Goal: Transaction & Acquisition: Purchase product/service

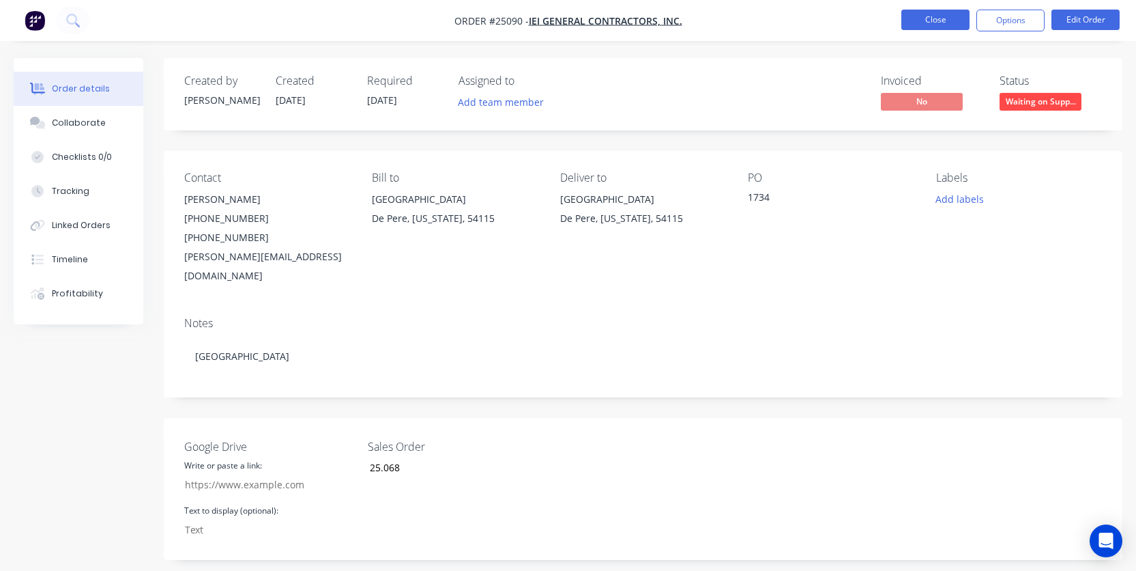
click at [921, 25] on button "Close" at bounding box center [936, 20] width 68 height 20
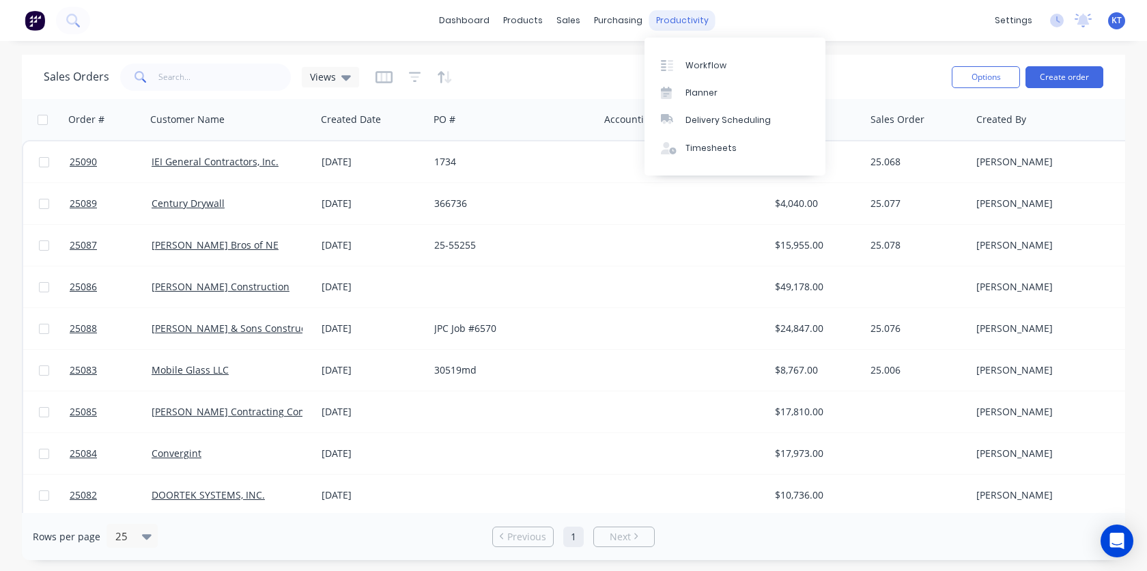
click at [684, 18] on div "productivity" at bounding box center [682, 20] width 66 height 20
click at [706, 62] on div "Workflow" at bounding box center [705, 65] width 41 height 12
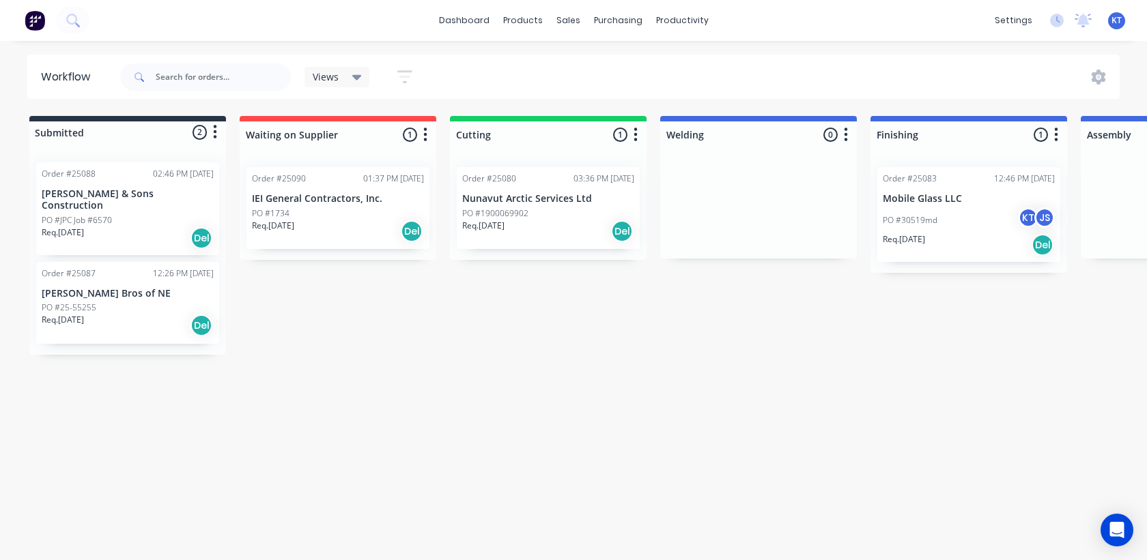
click at [73, 134] on div at bounding box center [127, 132] width 197 height 22
click at [215, 133] on icon "button" at bounding box center [215, 133] width 3 height 14
click at [104, 139] on div at bounding box center [127, 132] width 197 height 22
click at [64, 133] on div at bounding box center [127, 132] width 197 height 22
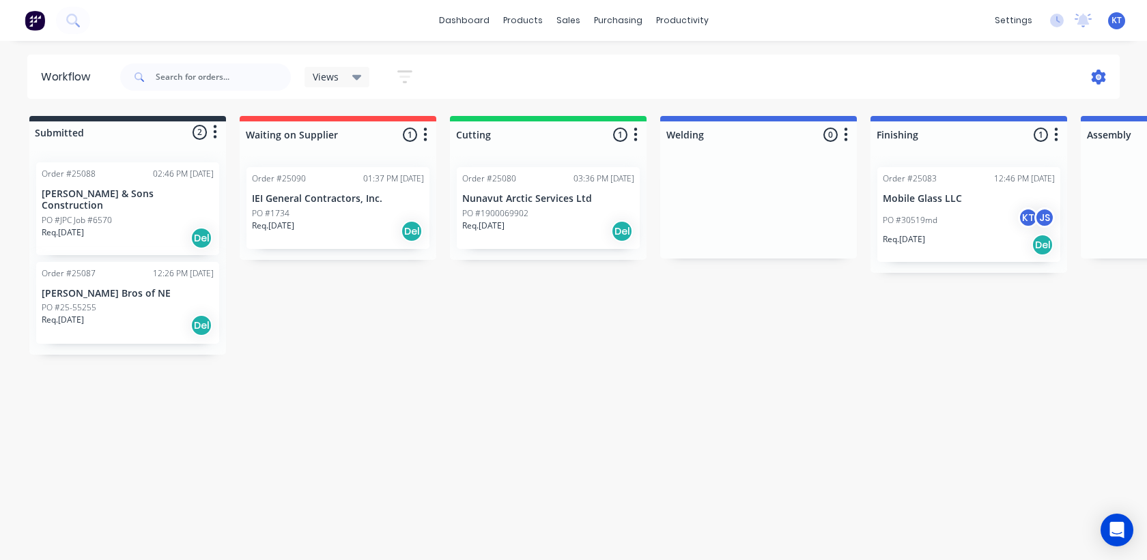
click at [1103, 79] on icon at bounding box center [1098, 77] width 14 height 15
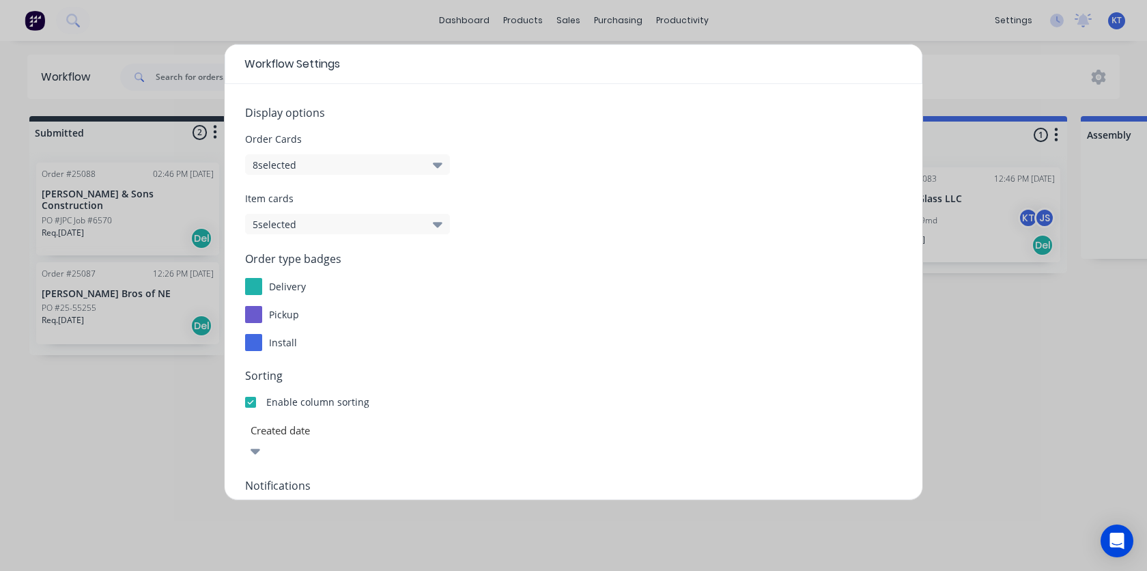
click at [1122, 427] on div "Workflow Settings Display options Order Cards 8 selected Item cards 5 selected …" at bounding box center [573, 285] width 1147 height 571
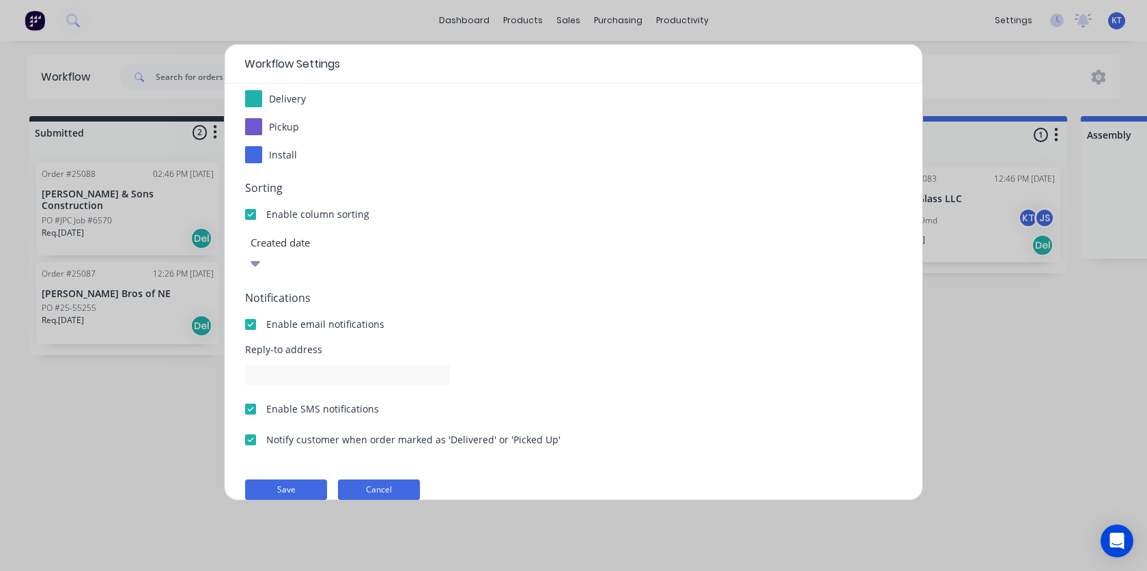
click at [377, 479] on button "Cancel" at bounding box center [379, 489] width 82 height 20
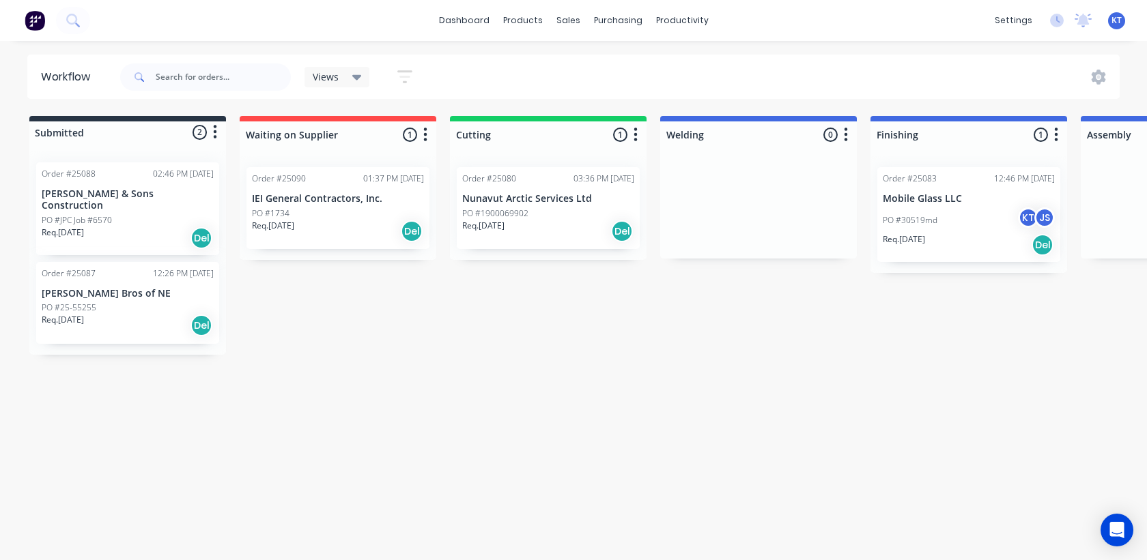
click at [216, 132] on icon "button" at bounding box center [215, 132] width 4 height 17
click at [86, 134] on div at bounding box center [127, 132] width 197 height 22
click at [1093, 84] on icon at bounding box center [1098, 77] width 15 height 15
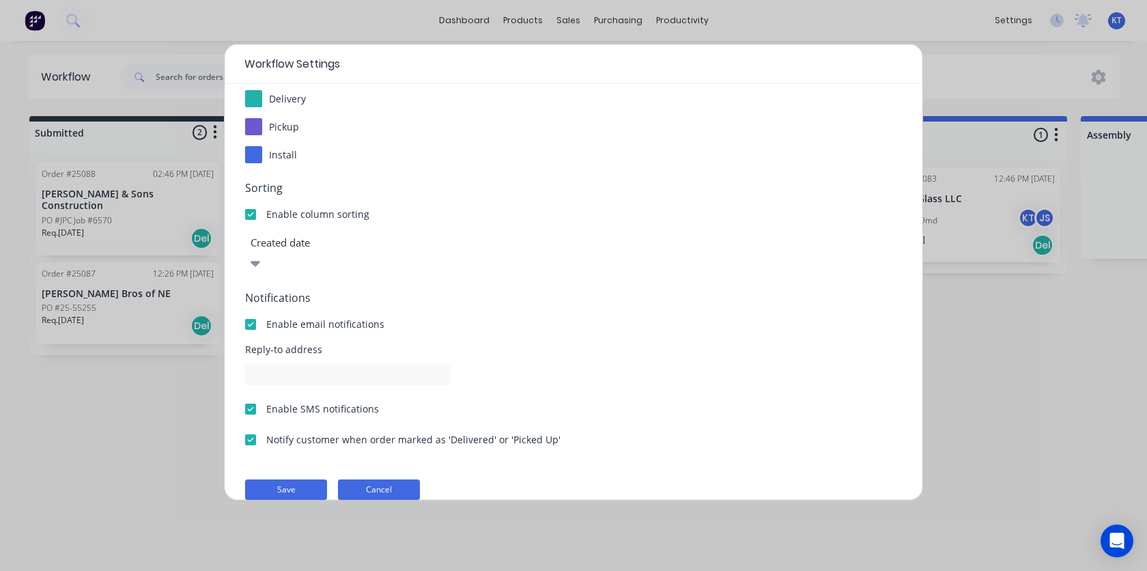
click at [384, 479] on button "Cancel" at bounding box center [379, 489] width 82 height 20
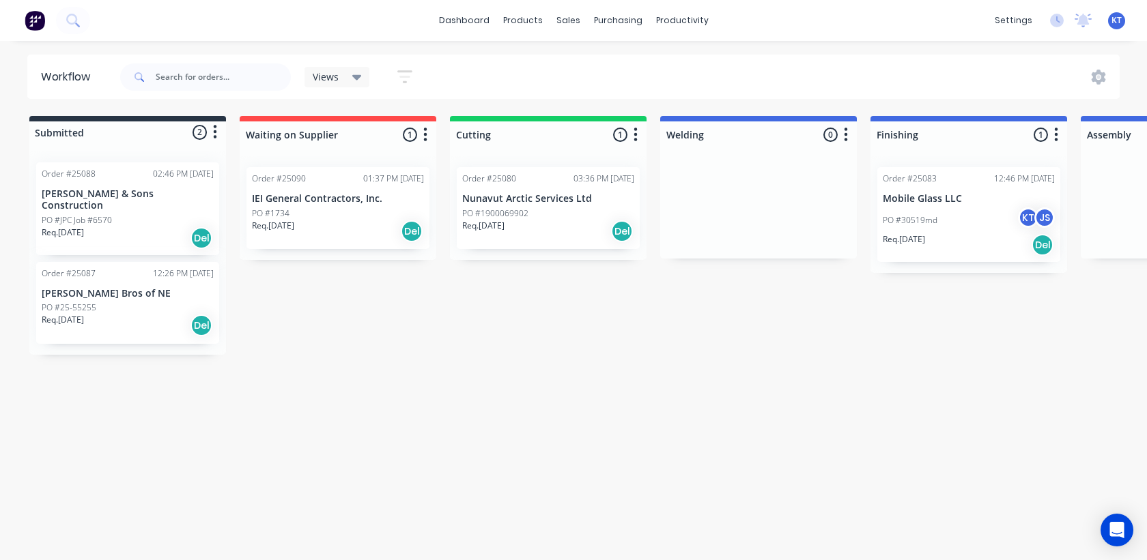
drag, startPoint x: 518, startPoint y: 421, endPoint x: 515, endPoint y: 410, distance: 11.4
click at [518, 420] on div "Workflow Views Save new view None (Default) edit Show/Hide statuses Show line i…" at bounding box center [573, 294] width 1147 height 478
click at [403, 81] on icon "button" at bounding box center [404, 76] width 15 height 13
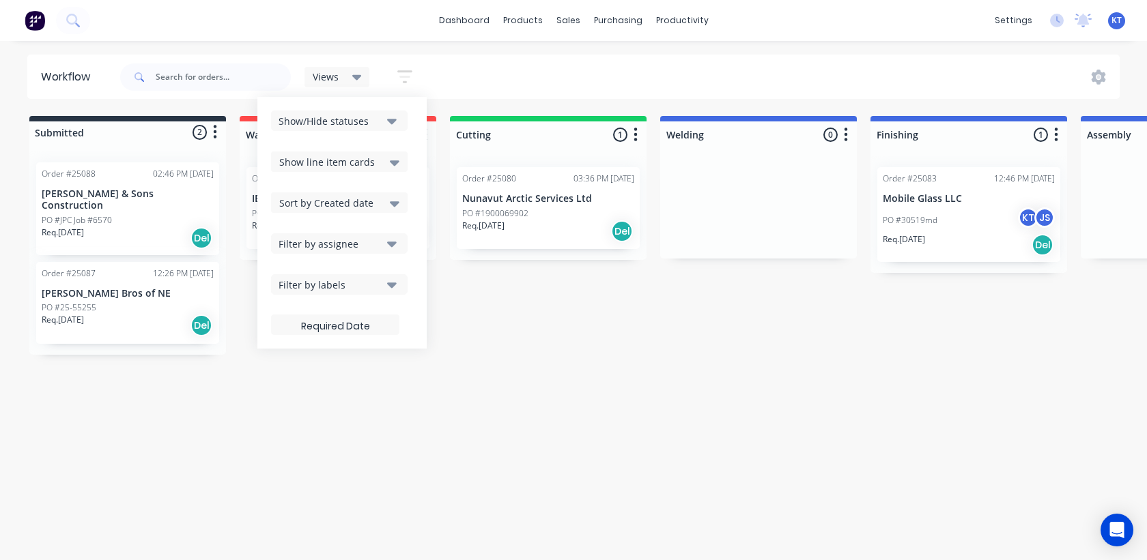
click at [403, 78] on icon "button" at bounding box center [404, 76] width 15 height 17
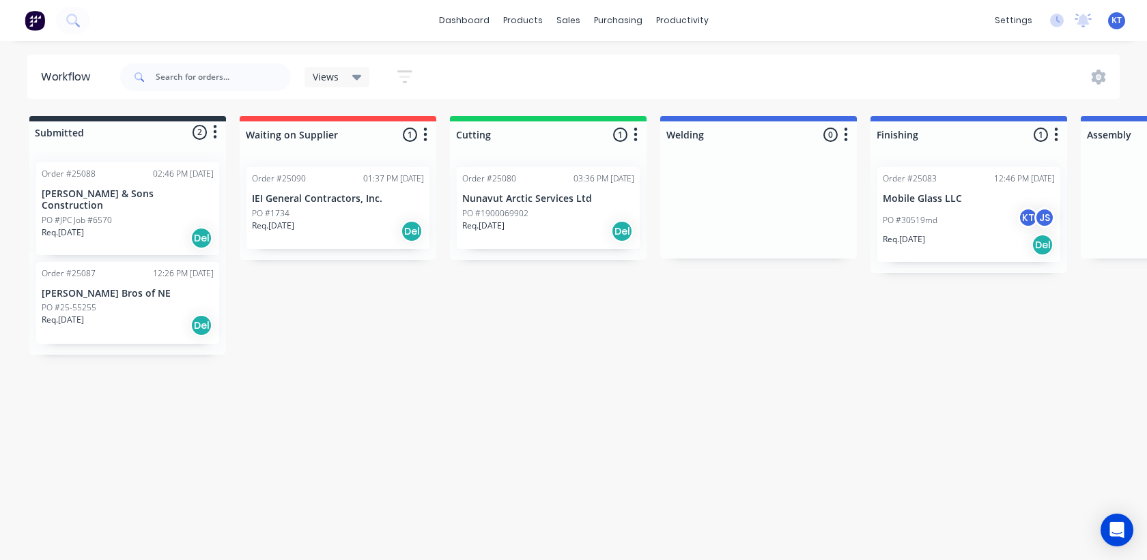
click at [787, 357] on div "Workflow Views Save new view None (Default) edit Show/Hide statuses Show line i…" at bounding box center [573, 294] width 1147 height 478
click at [344, 75] on div "Views" at bounding box center [337, 77] width 49 height 12
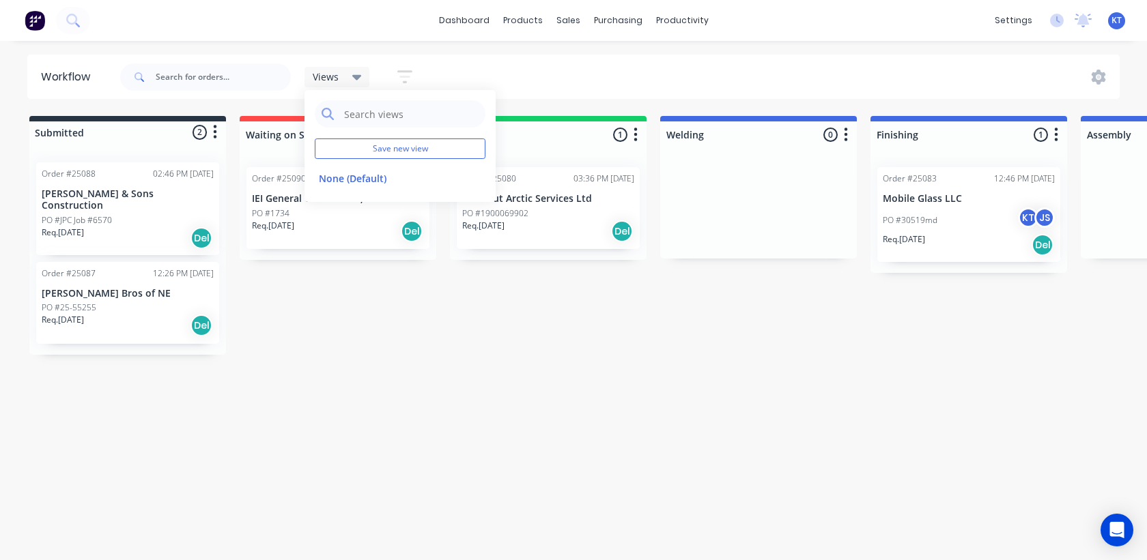
drag, startPoint x: 418, startPoint y: 75, endPoint x: 409, endPoint y: 75, distance: 8.9
click at [418, 75] on button "button" at bounding box center [405, 76] width 44 height 27
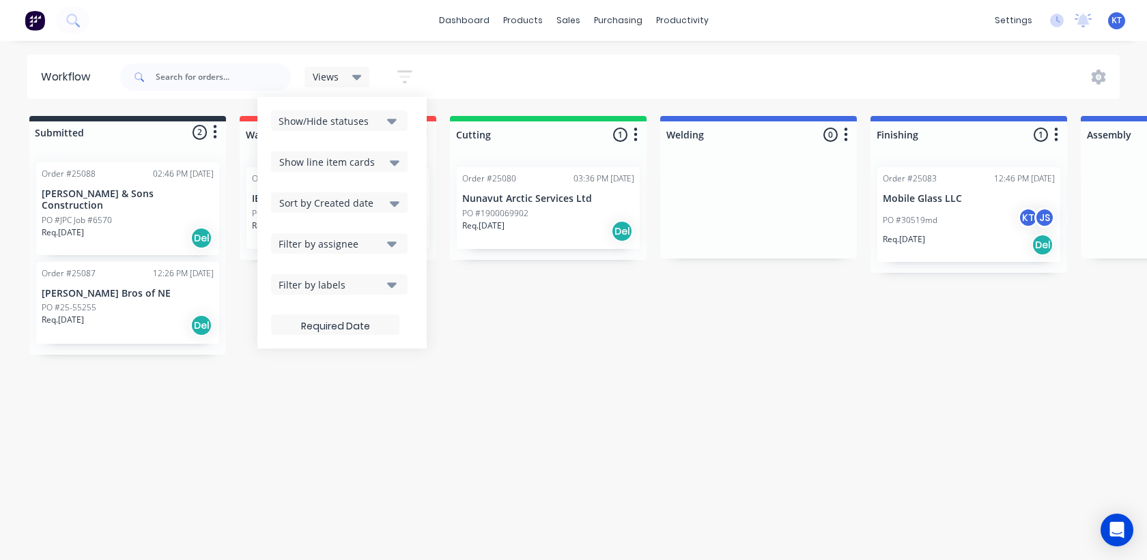
click at [406, 76] on icon "button" at bounding box center [404, 77] width 11 height 2
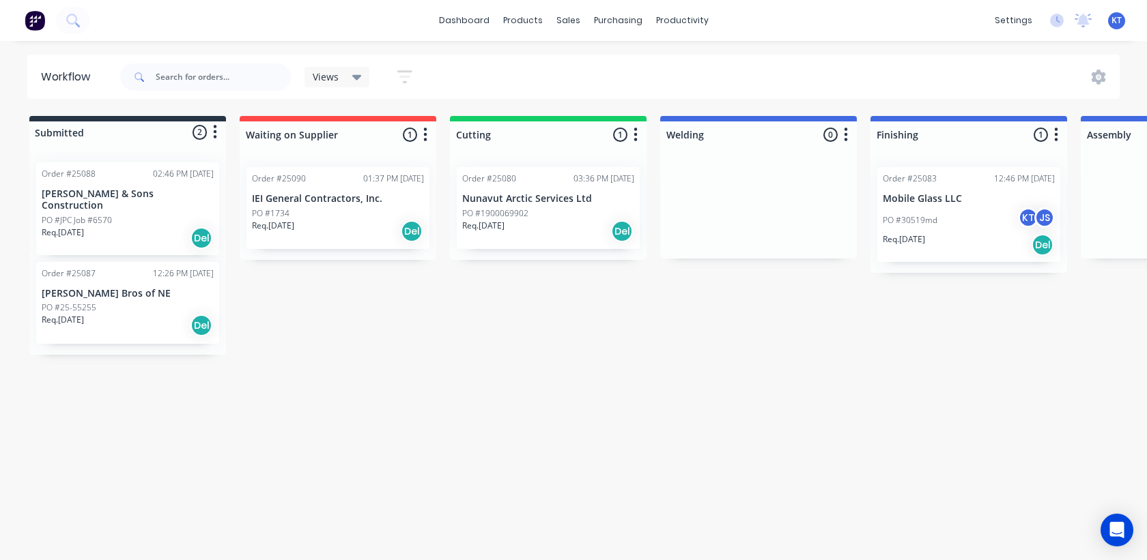
click at [406, 76] on icon "button" at bounding box center [404, 77] width 11 height 2
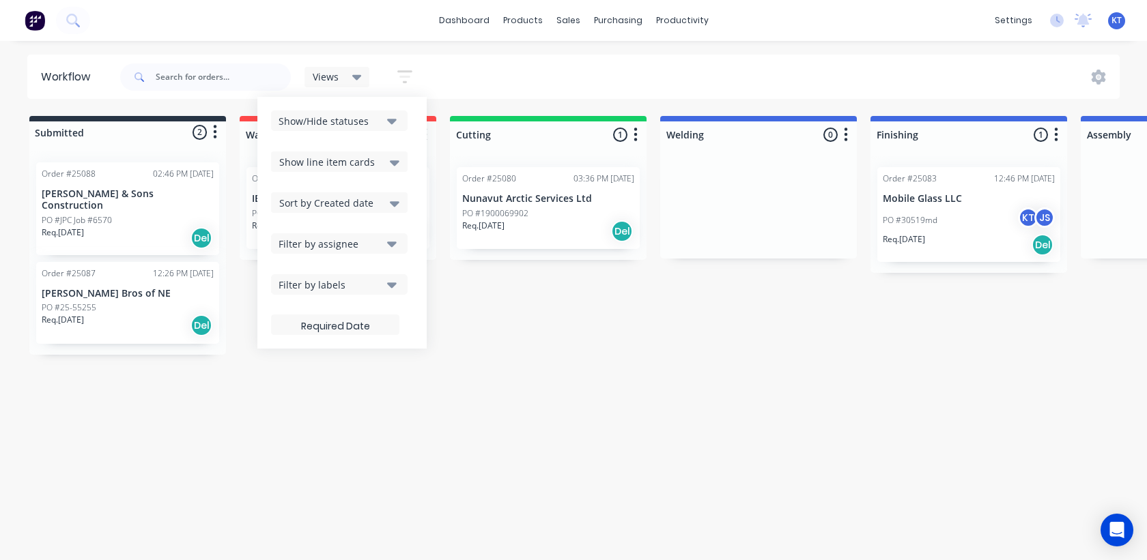
click at [406, 76] on icon "button" at bounding box center [404, 77] width 11 height 2
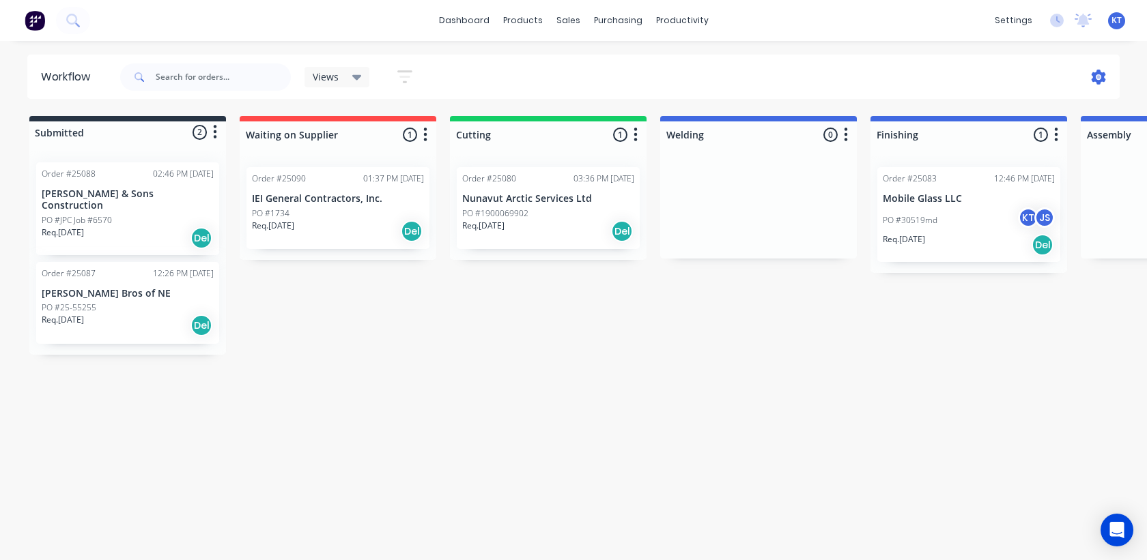
click at [1100, 72] on icon at bounding box center [1098, 77] width 14 height 15
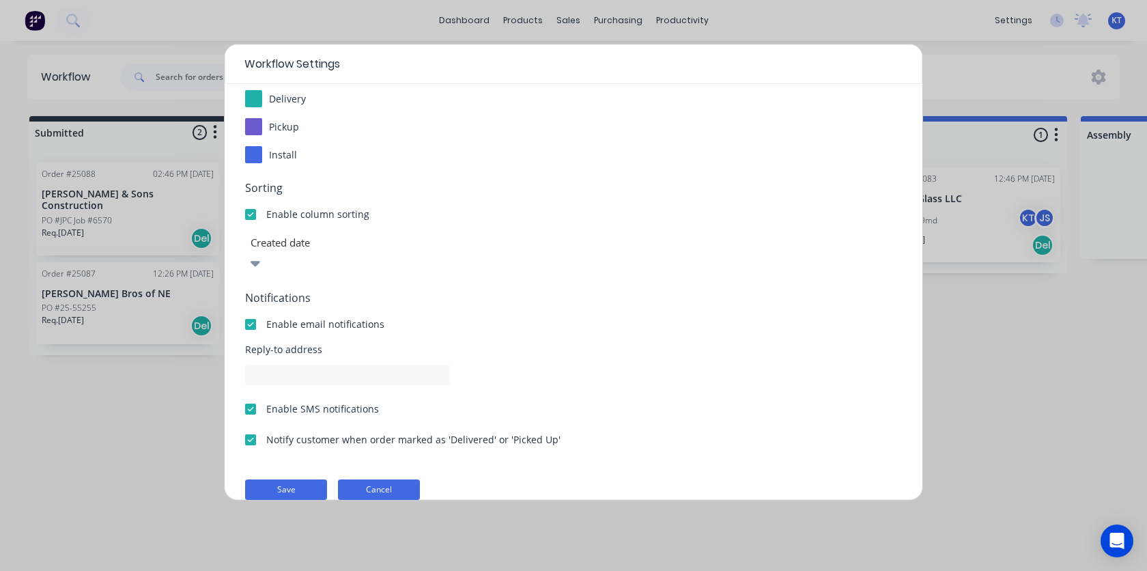
click at [404, 479] on button "Cancel" at bounding box center [379, 489] width 82 height 20
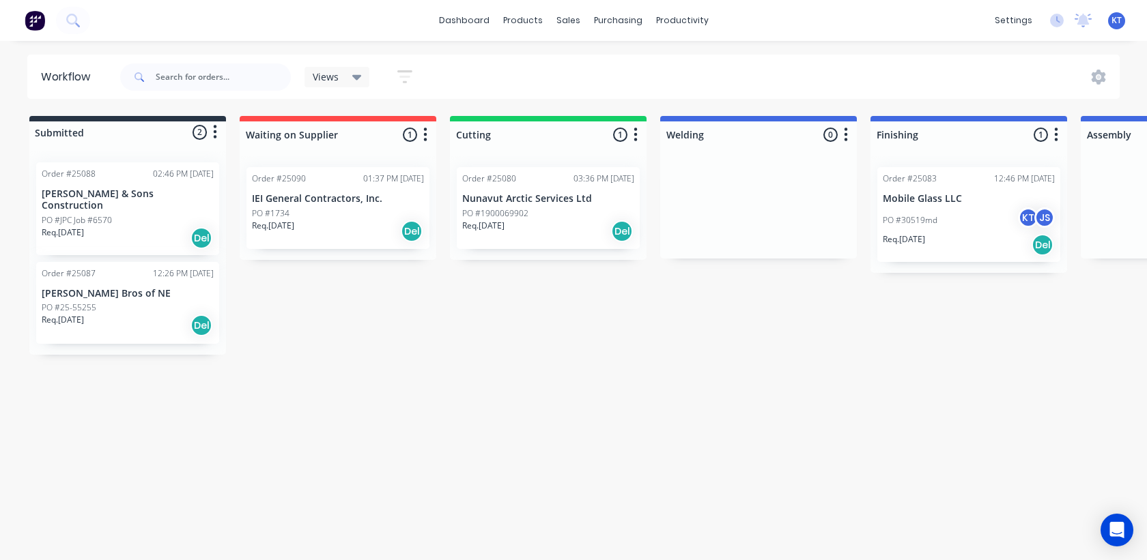
click at [346, 412] on div "Workflow Views Save new view None (Default) edit Show/Hide statuses Show line i…" at bounding box center [573, 294] width 1147 height 478
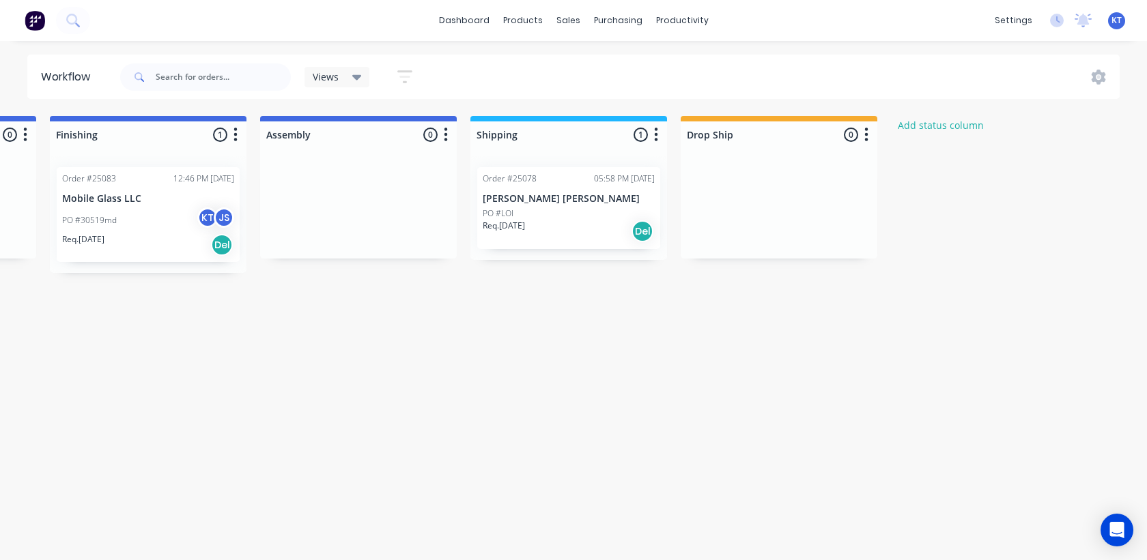
scroll to position [0, 932]
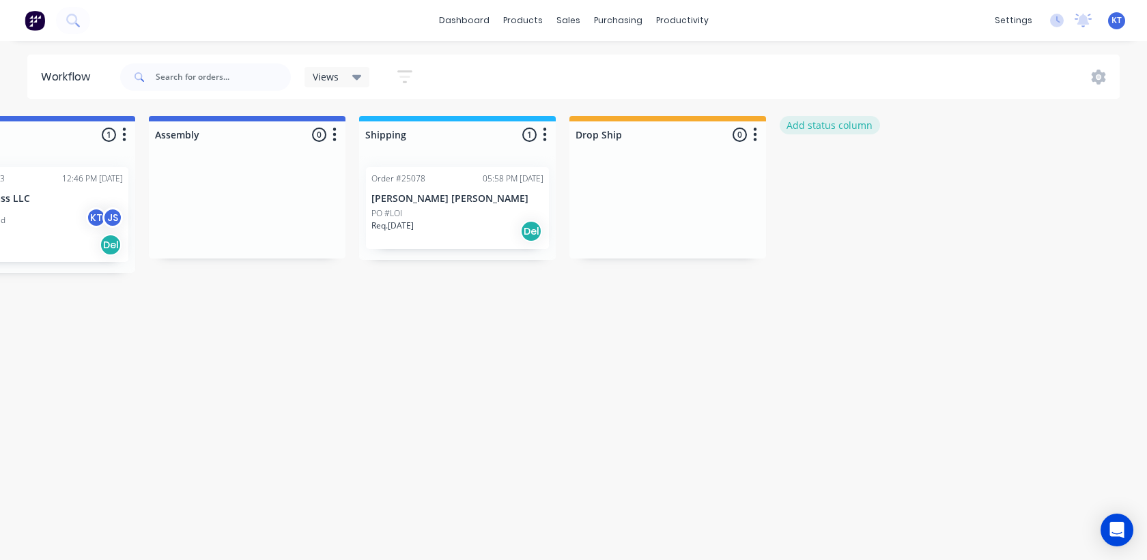
click at [825, 130] on button "Add status column" at bounding box center [829, 125] width 100 height 18
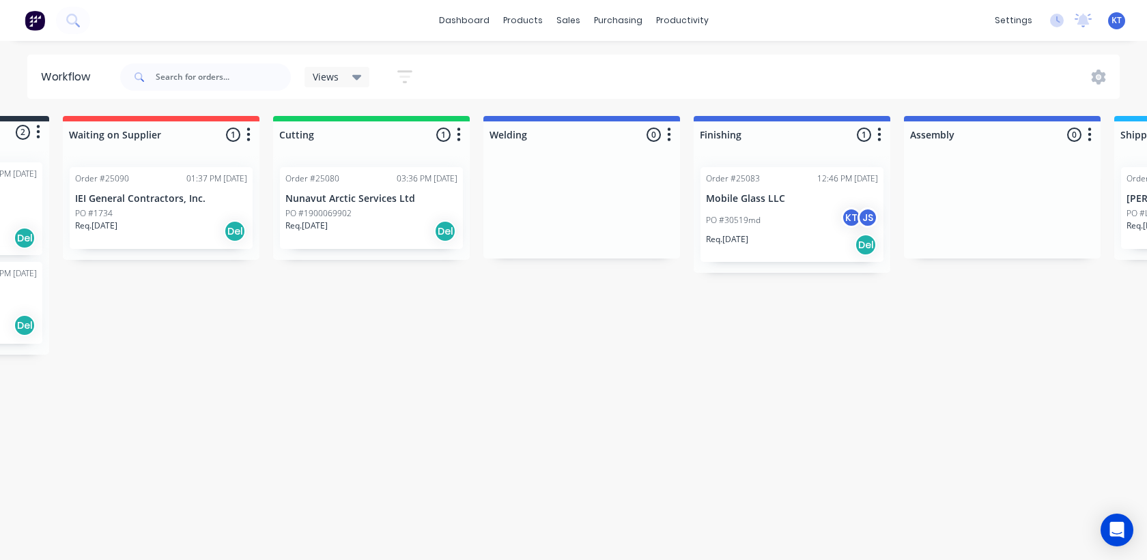
scroll to position [0, 0]
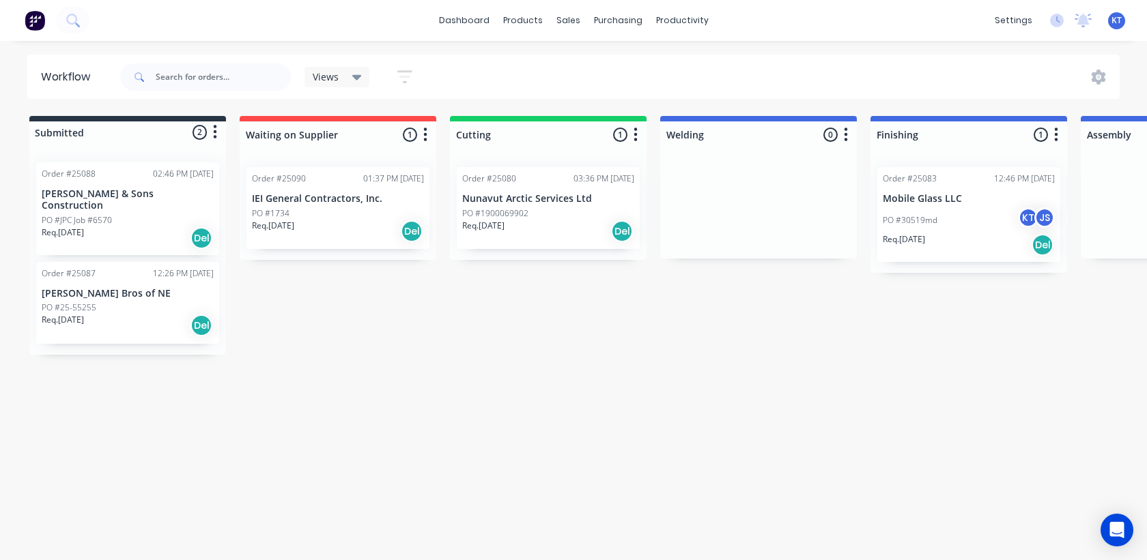
click at [662, 332] on div "Submitted 2 Status colour #273444 hex #273444 Save Cancel Summaries Total order…" at bounding box center [1029, 235] width 2078 height 239
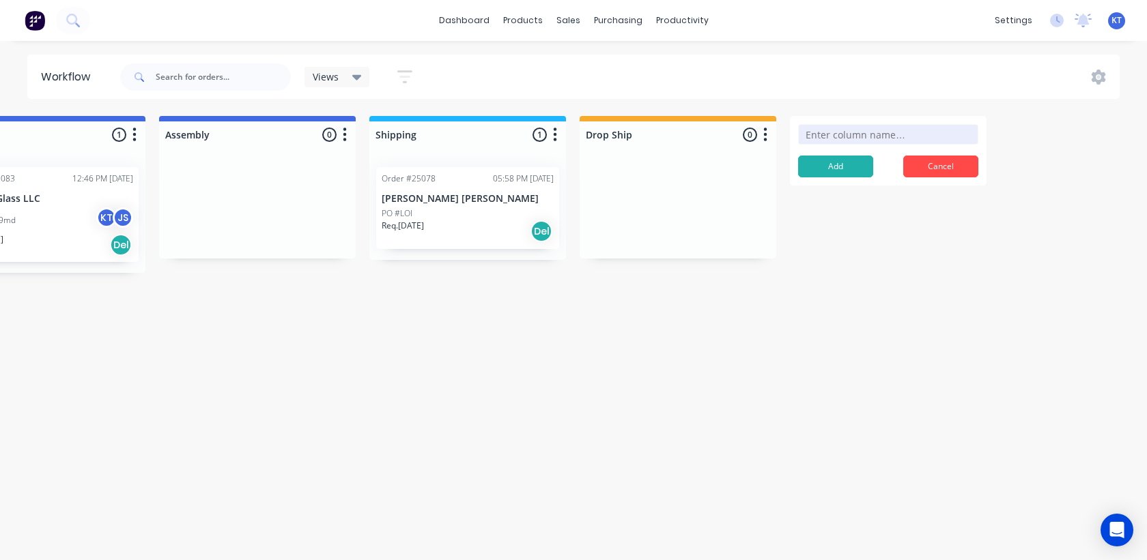
scroll to position [0, 932]
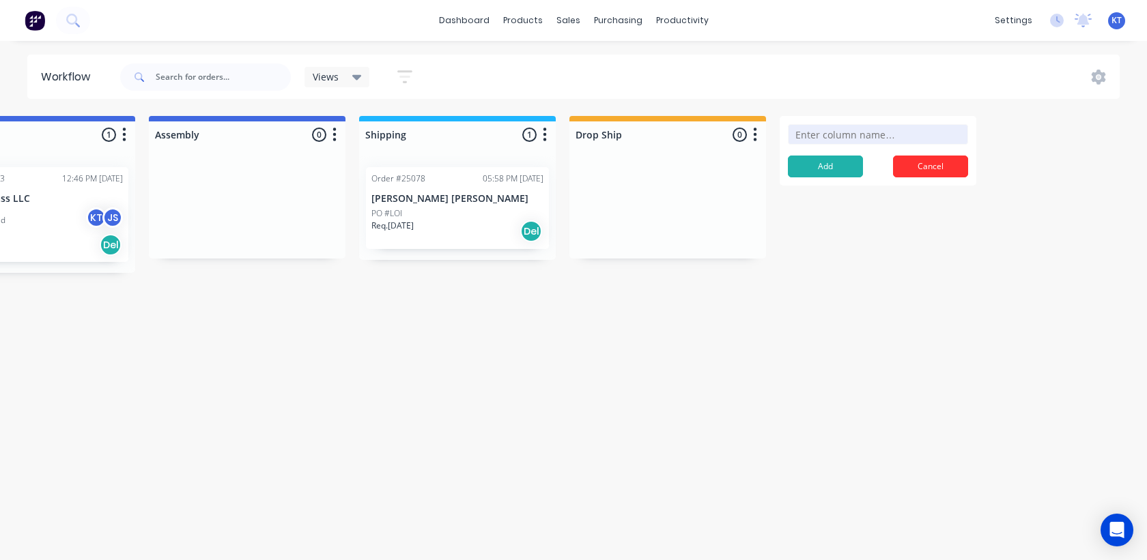
click at [955, 162] on button "Cancel" at bounding box center [930, 167] width 75 height 22
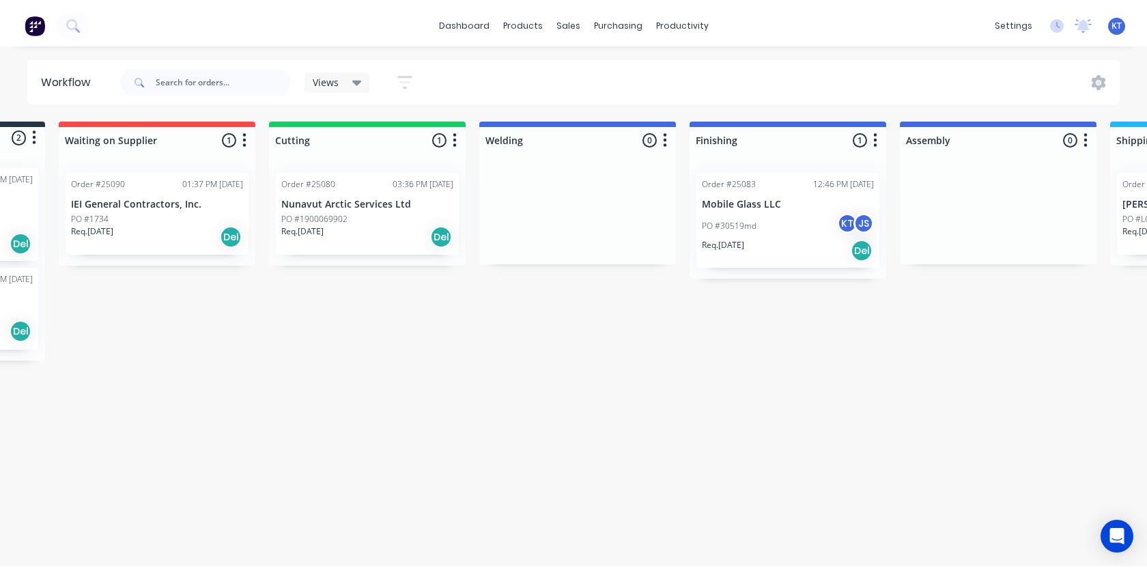
scroll to position [0, 0]
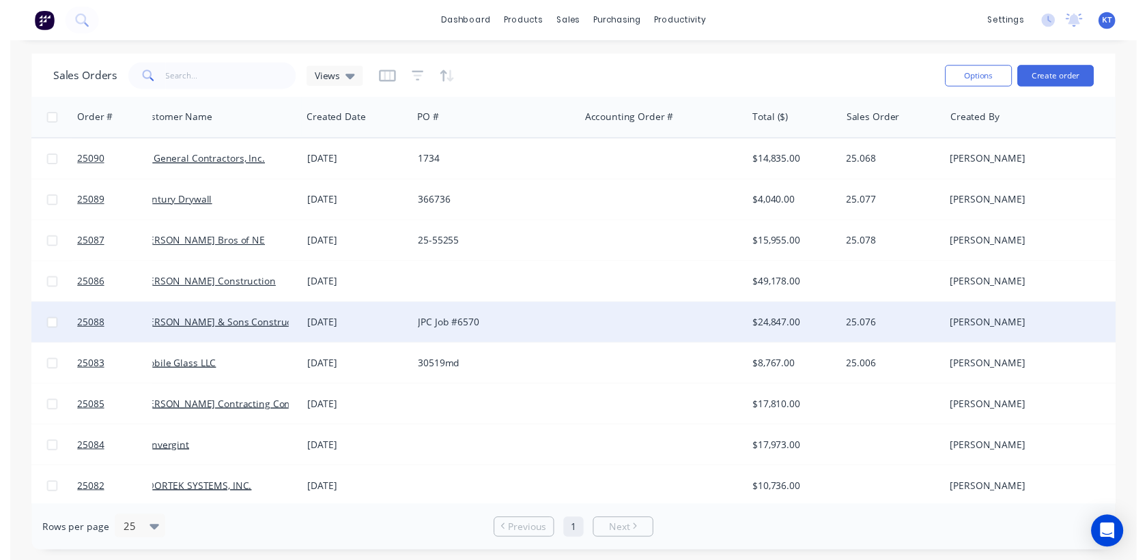
scroll to position [0, 46]
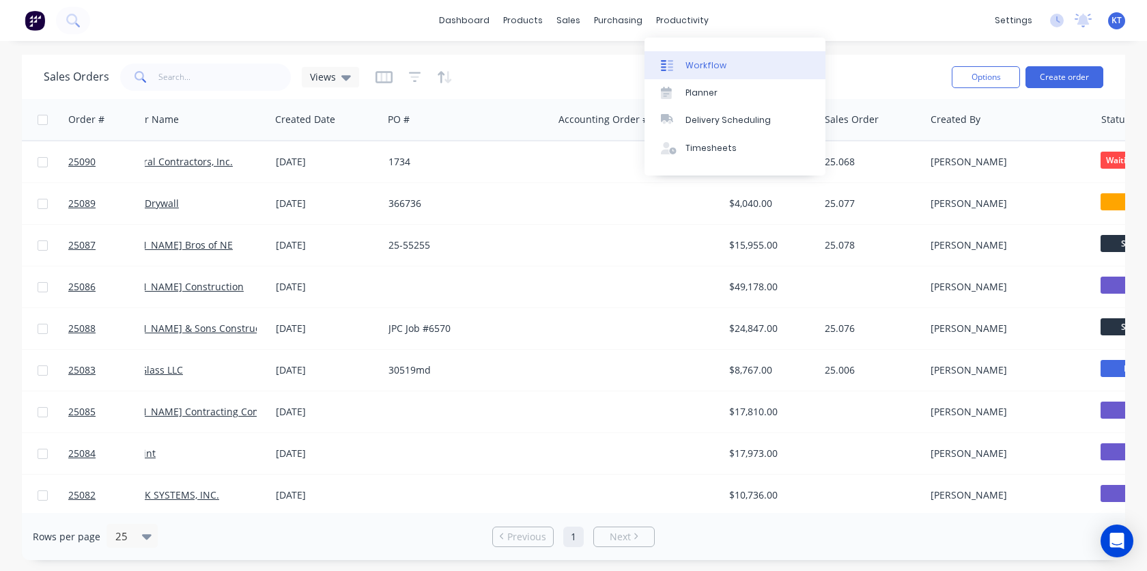
click at [695, 68] on div "Workflow" at bounding box center [705, 65] width 41 height 12
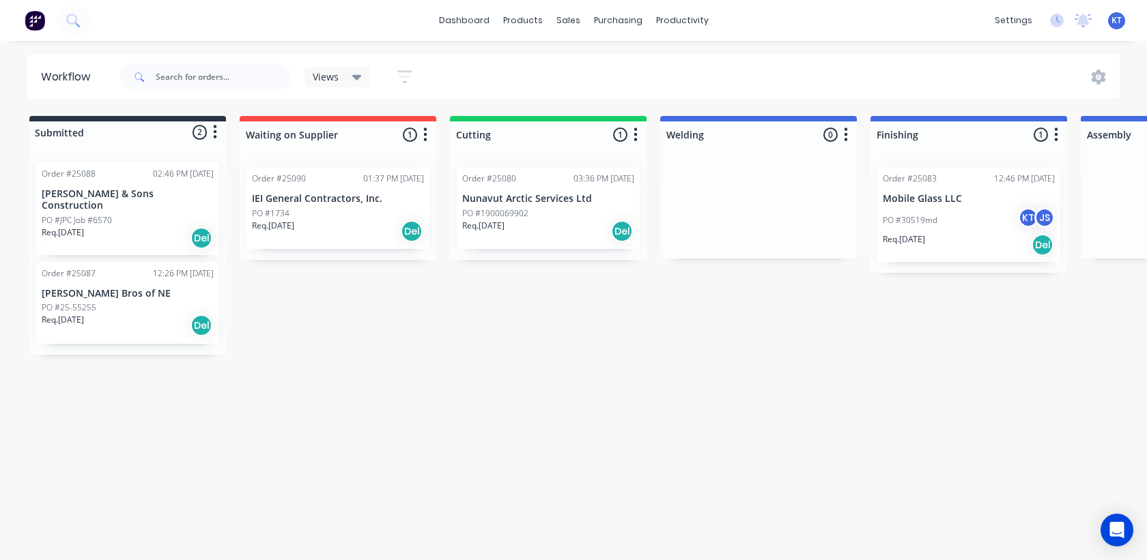
click at [285, 187] on div "Order #25090 01:37 PM [DATE] IEI General Contractors, Inc. PO #1734 Req. [DATE]…" at bounding box center [337, 208] width 183 height 82
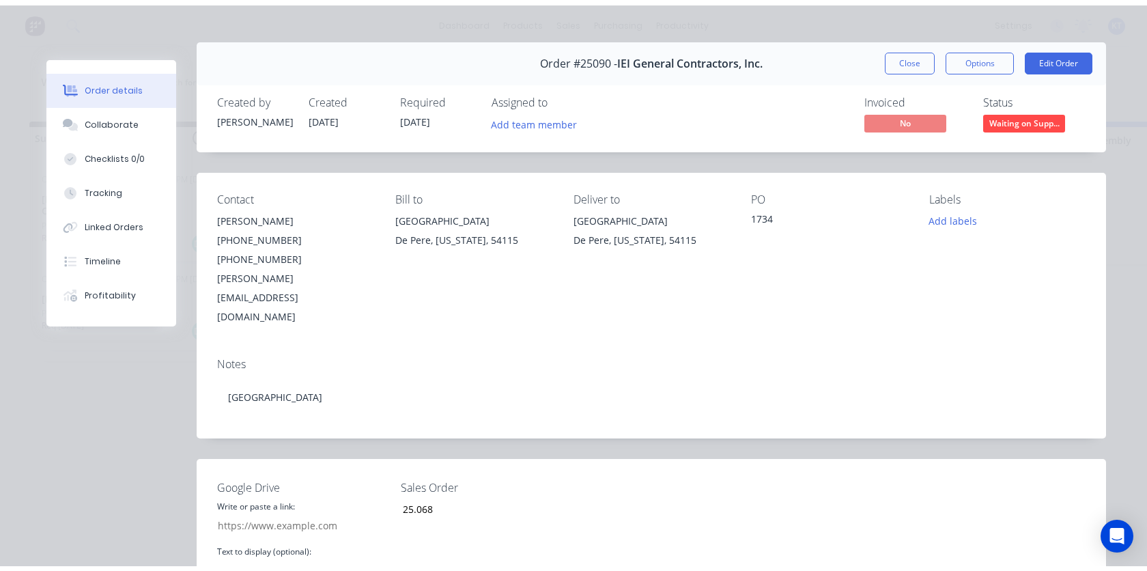
scroll to position [35, 0]
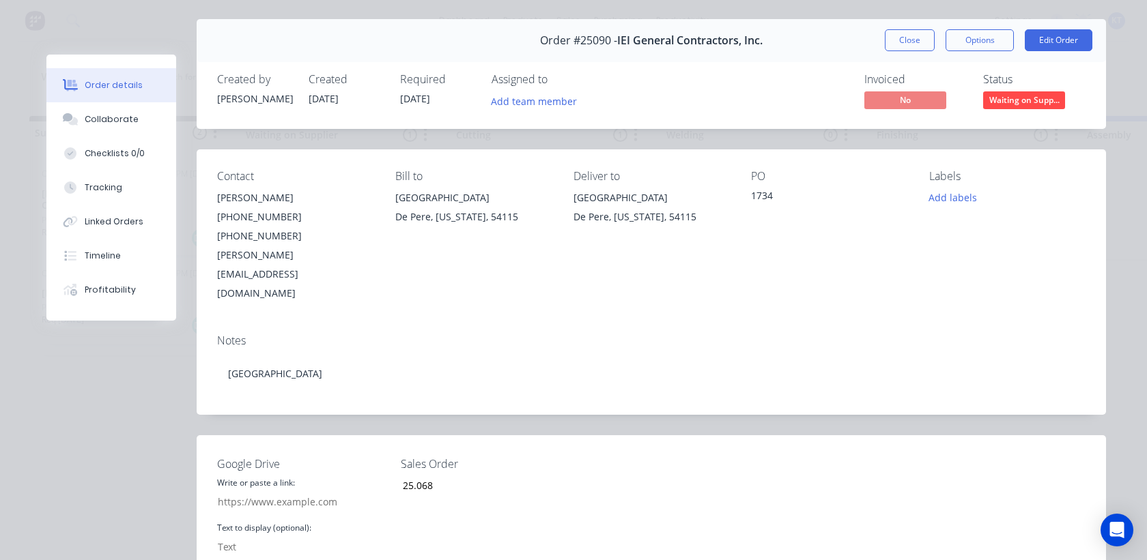
click at [878, 41] on div "Order #25090 - IEI General Contractors, Inc. Close Options Edit Order" at bounding box center [651, 40] width 909 height 43
click at [892, 43] on button "Close" at bounding box center [909, 40] width 50 height 22
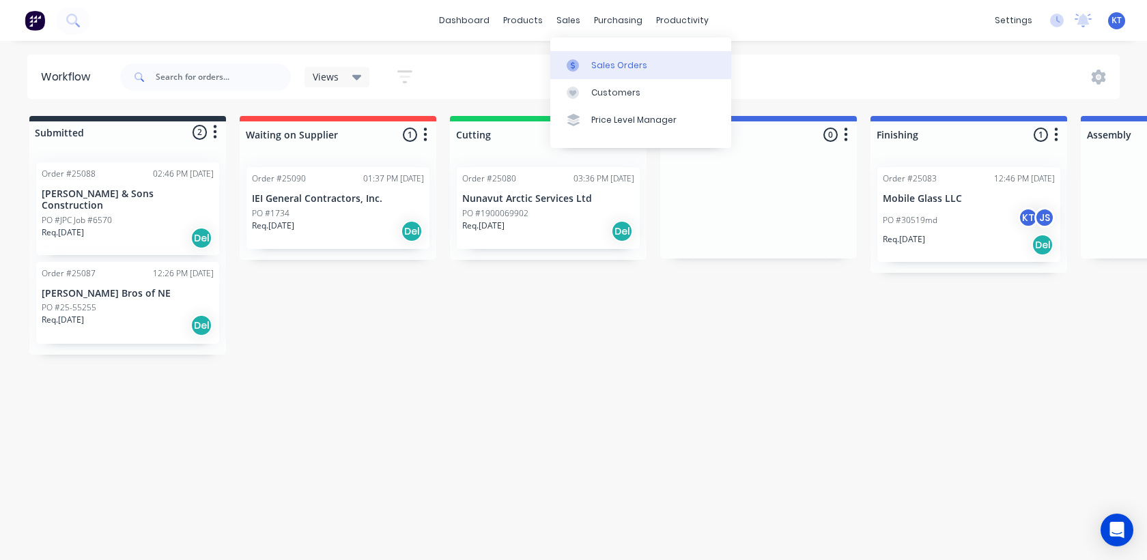
click at [588, 54] on link "Sales Orders" at bounding box center [640, 64] width 181 height 27
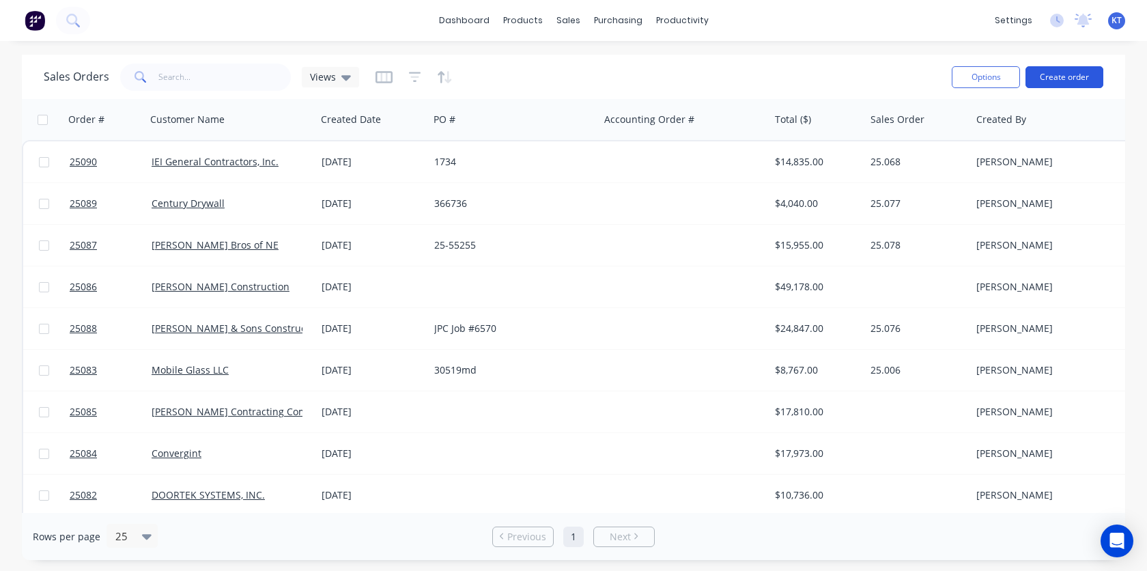
click at [1054, 78] on button "Create order" at bounding box center [1064, 77] width 78 height 22
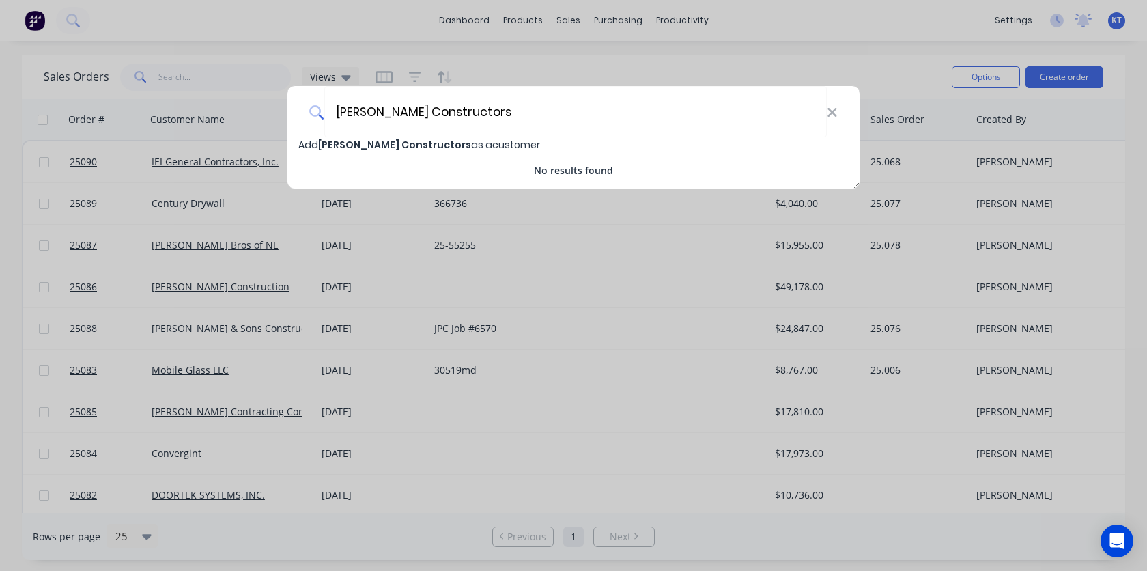
type input "[PERSON_NAME] Constructors"
click at [410, 147] on span "[PERSON_NAME] Constructors" at bounding box center [394, 145] width 153 height 14
select select "US"
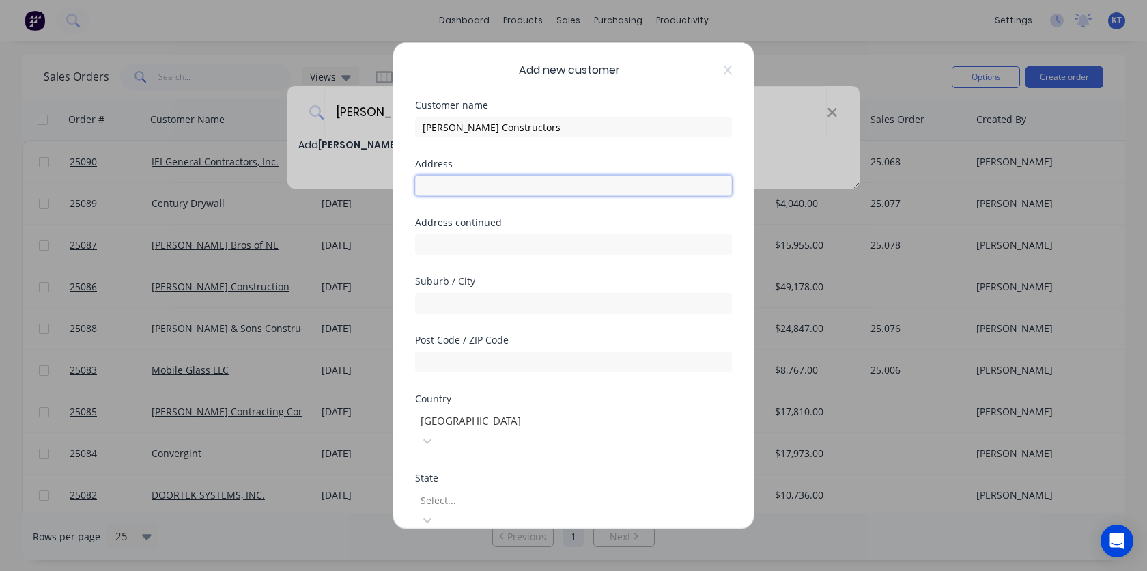
click at [464, 192] on input "text" at bounding box center [573, 185] width 317 height 20
paste input "[STREET_ADDRESS]"
click at [521, 189] on input "[STREET_ADDRESS]" at bounding box center [573, 185] width 317 height 20
click at [577, 184] on input "[STREET_ADDRESS]" at bounding box center [573, 185] width 317 height 20
drag, startPoint x: 574, startPoint y: 186, endPoint x: 632, endPoint y: 186, distance: 58.0
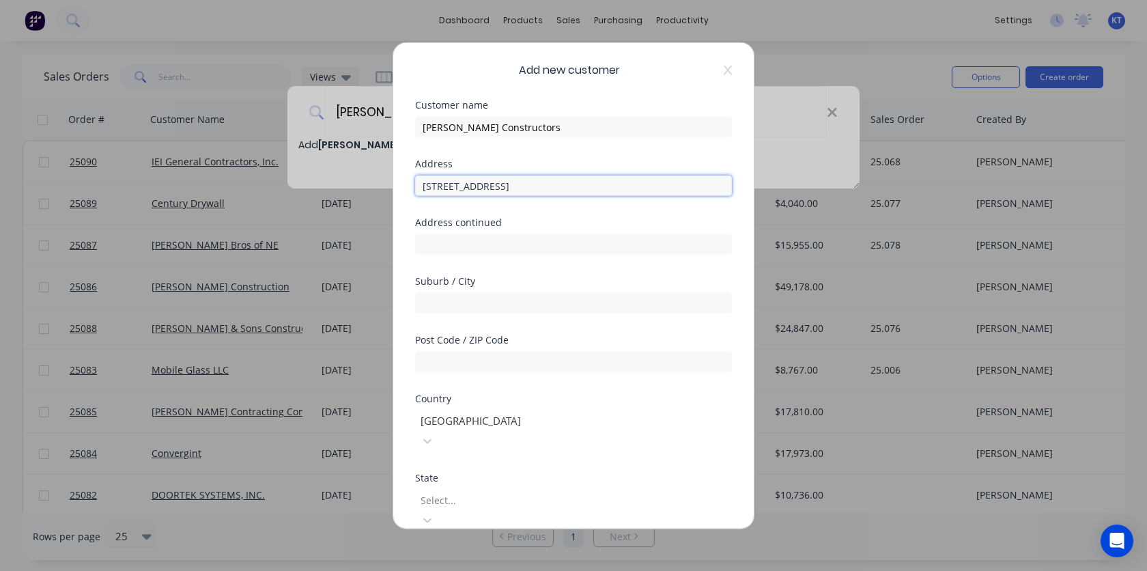
click at [632, 186] on input "[STREET_ADDRESS]" at bounding box center [573, 185] width 317 height 20
type input "[STREET_ADDRESS]"
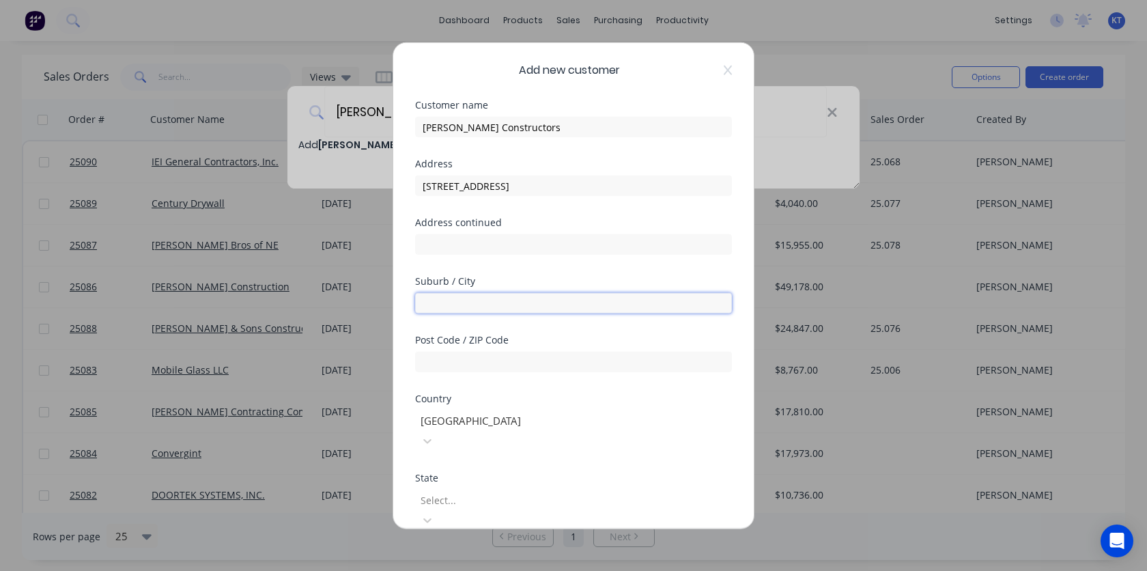
click at [459, 300] on input "text" at bounding box center [573, 303] width 317 height 20
paste input "48910"
type input "48910"
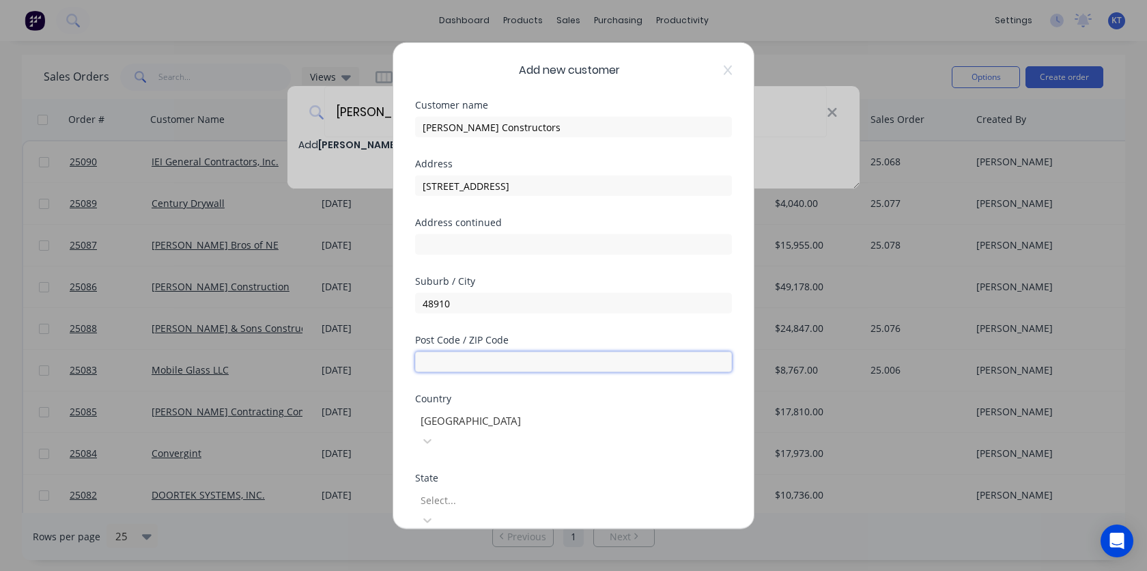
click at [448, 362] on input "text" at bounding box center [573, 361] width 317 height 20
paste input "48910"
type input "48910"
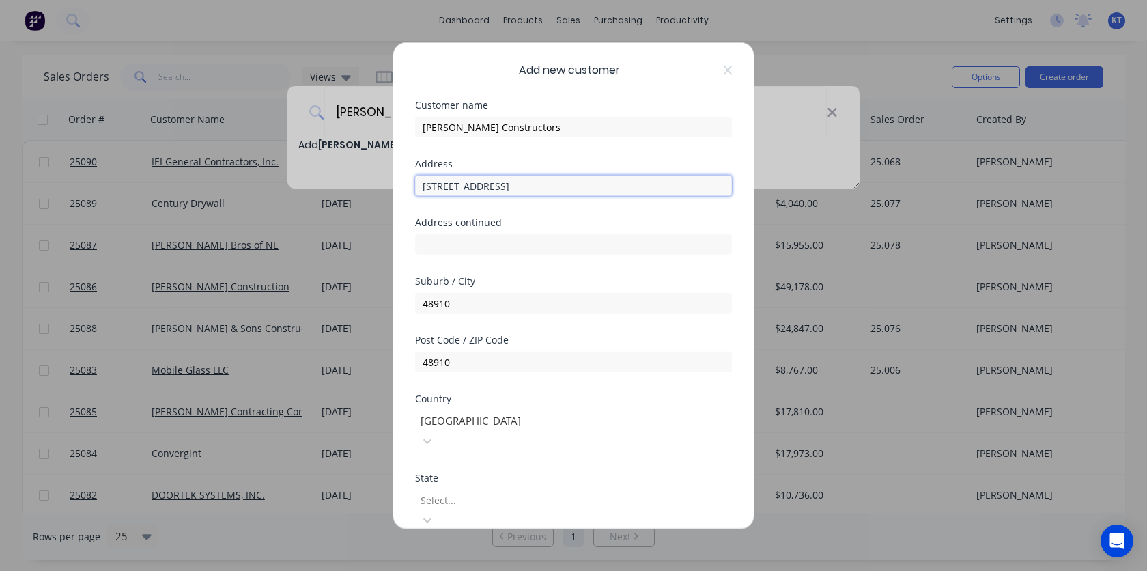
click at [521, 188] on input "[STREET_ADDRESS]" at bounding box center [573, 185] width 317 height 20
drag, startPoint x: 520, startPoint y: 187, endPoint x: 562, endPoint y: 188, distance: 42.3
click at [645, 186] on input "[STREET_ADDRESS]" at bounding box center [573, 185] width 317 height 20
click at [538, 187] on input "[STREET_ADDRESS]" at bounding box center [573, 185] width 317 height 20
click at [524, 186] on input "[STREET_ADDRESS]" at bounding box center [573, 185] width 317 height 20
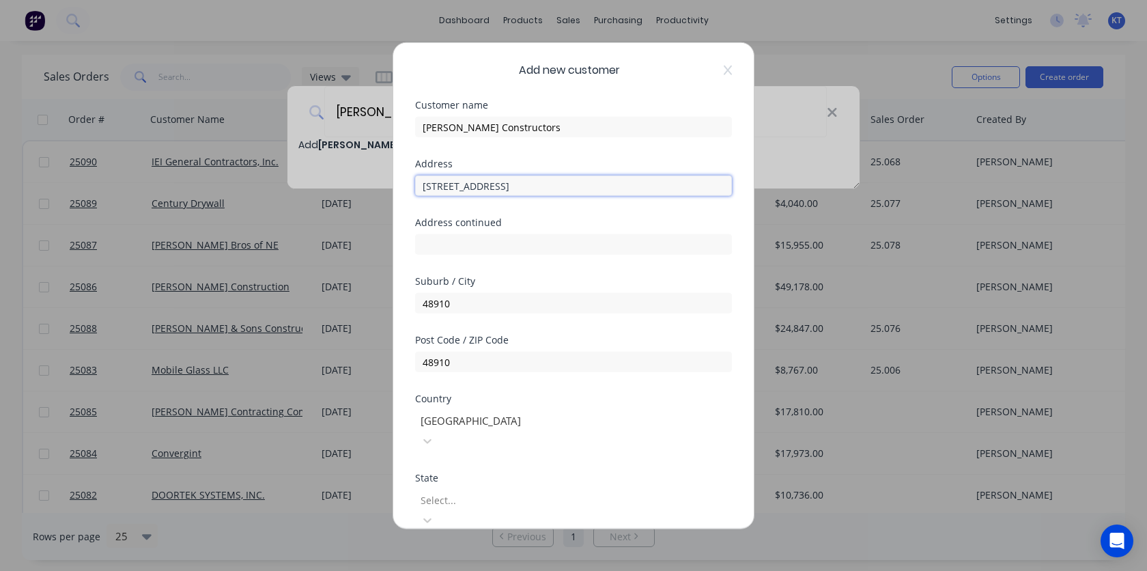
drag, startPoint x: 519, startPoint y: 187, endPoint x: 552, endPoint y: 190, distance: 33.6
click at [552, 190] on input "[STREET_ADDRESS]" at bounding box center [573, 185] width 317 height 20
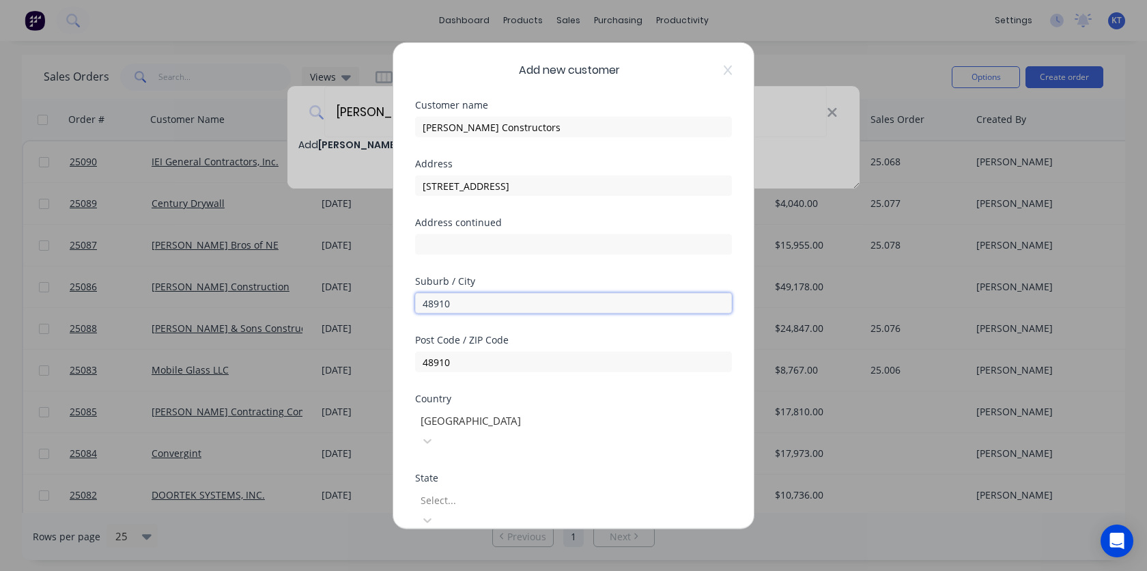
click at [474, 296] on input "48910" at bounding box center [573, 303] width 317 height 20
drag, startPoint x: 471, startPoint y: 299, endPoint x: 418, endPoint y: 302, distance: 52.6
click at [418, 302] on input "48910" at bounding box center [573, 303] width 317 height 20
paste input "Lansing"
type input "Lansing"
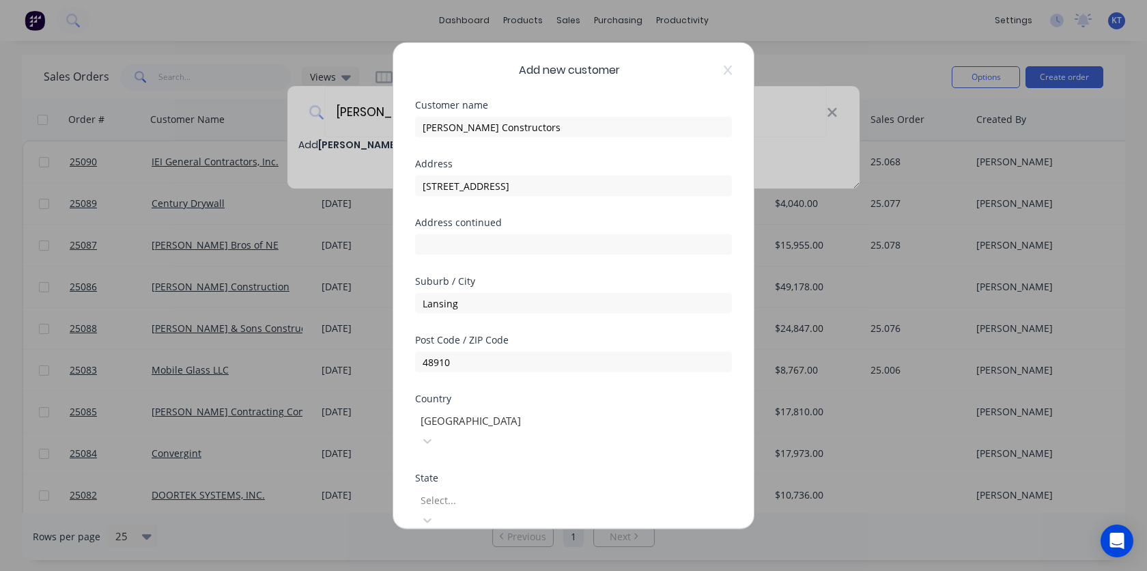
click at [446, 491] on div at bounding box center [517, 499] width 197 height 17
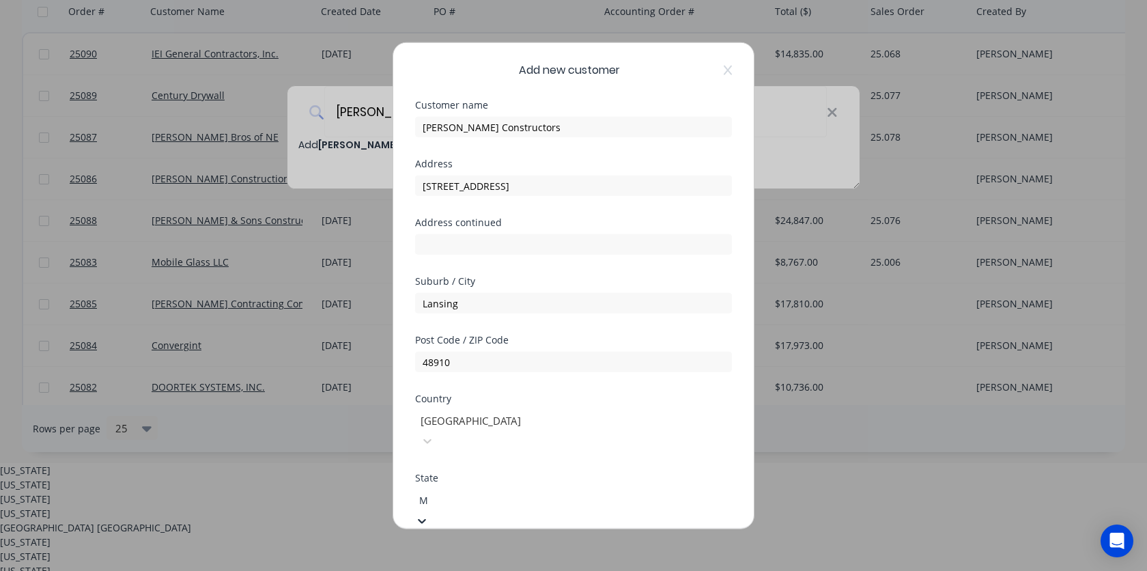
type input "MI"
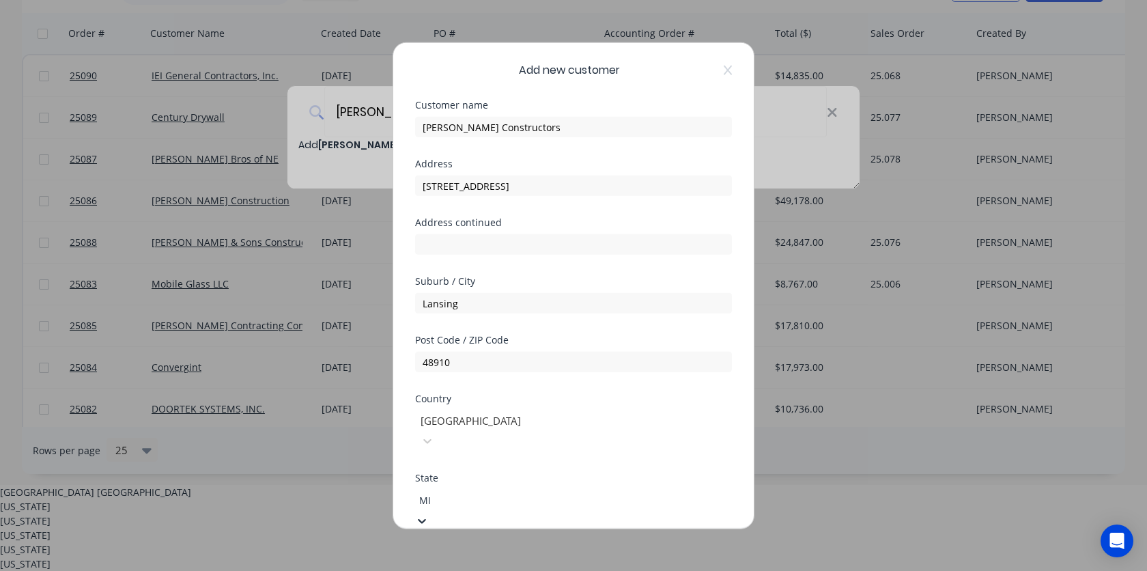
click at [486, 513] on div "[US_STATE]" at bounding box center [573, 506] width 1147 height 14
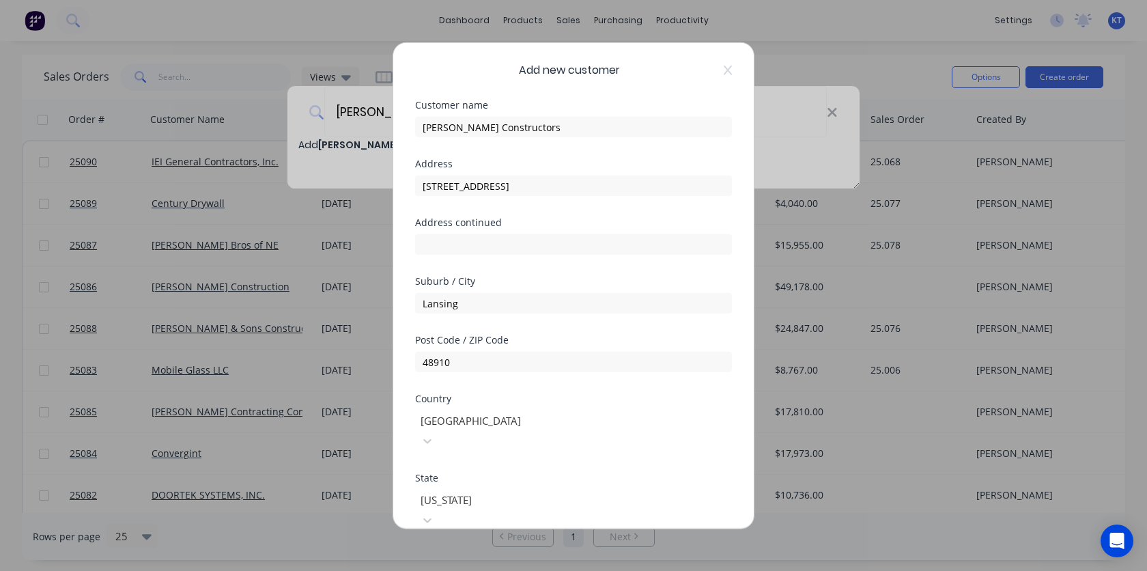
scroll to position [0, 0]
click at [564, 188] on input "[STREET_ADDRESS]" at bounding box center [573, 185] width 317 height 20
drag, startPoint x: 575, startPoint y: 185, endPoint x: 646, endPoint y: 183, distance: 70.3
click at [646, 183] on input "[STREET_ADDRESS]" at bounding box center [573, 185] width 317 height 20
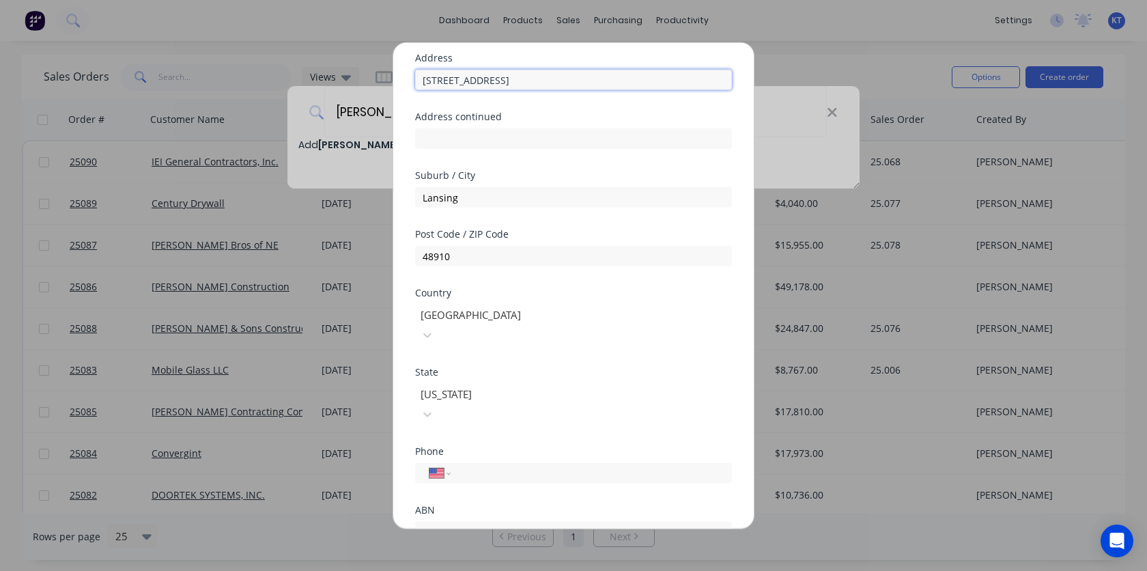
scroll to position [124, 0]
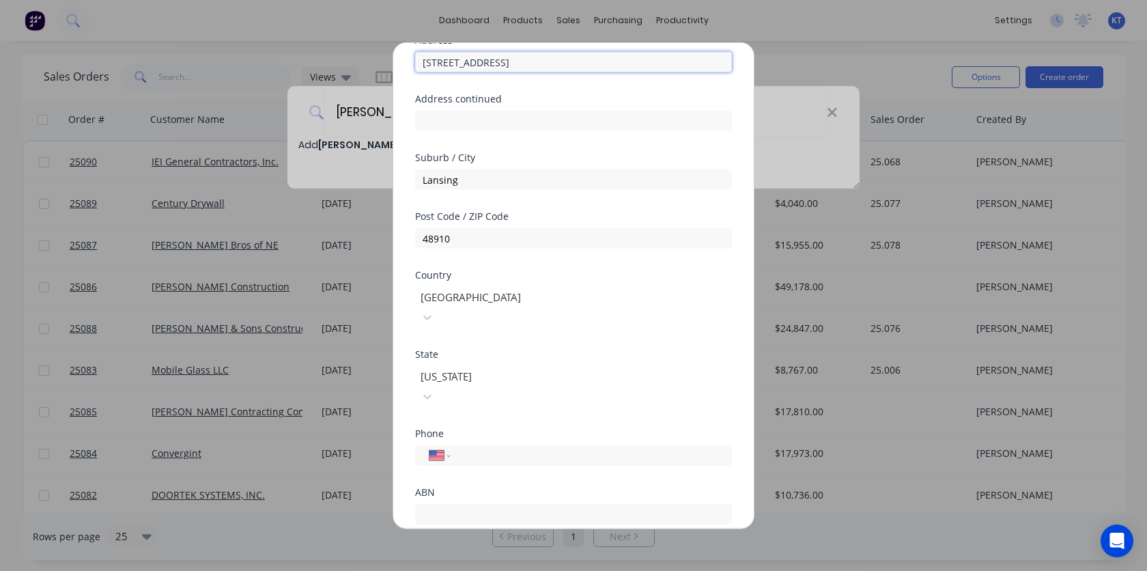
type input "[STREET_ADDRESS]"
click at [465, 447] on input "tel" at bounding box center [588, 455] width 257 height 16
paste input "[PHONE_NUMBER]"
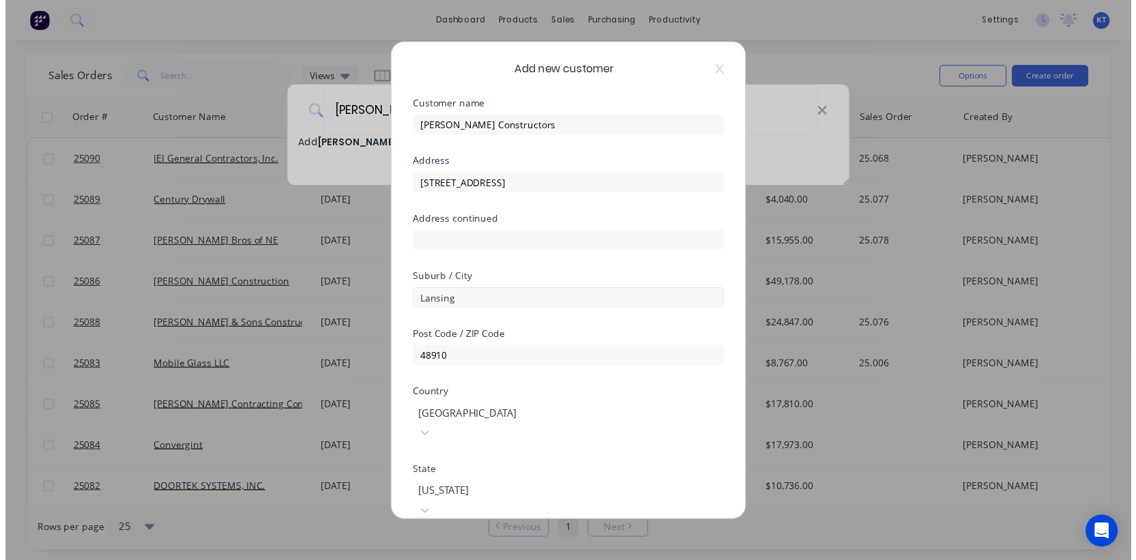
scroll to position [181, 0]
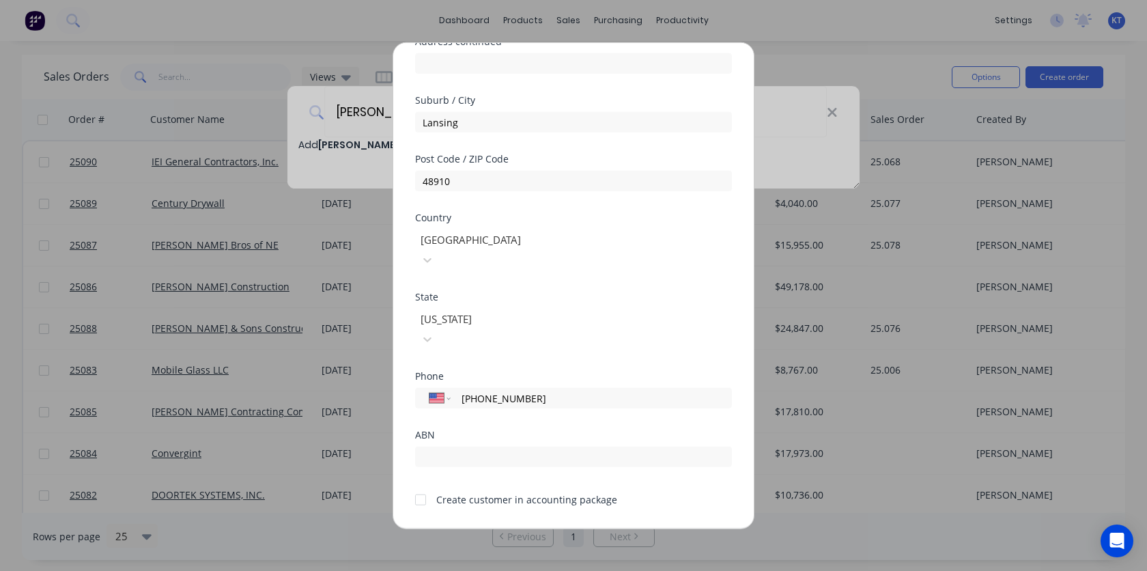
type input "[PHONE_NUMBER]"
click at [543, 528] on button "Save" at bounding box center [530, 539] width 75 height 22
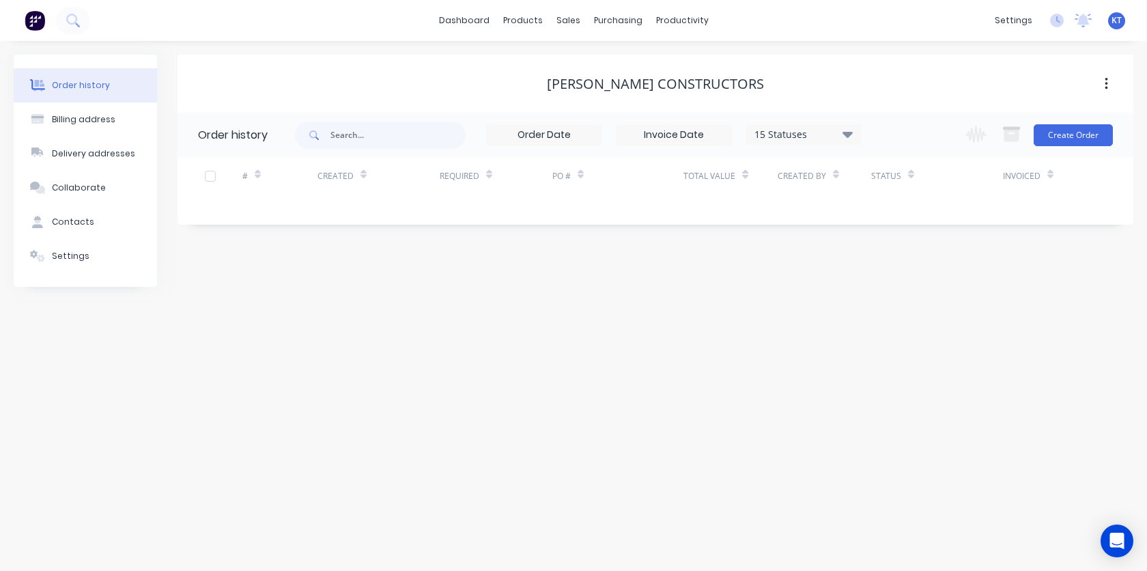
click at [1062, 147] on div "Change order status Submitted Waiting on Supplier Cutting Welding Finishing Ass…" at bounding box center [1035, 135] width 156 height 44
click at [1064, 139] on button "Create Order" at bounding box center [1072, 135] width 79 height 22
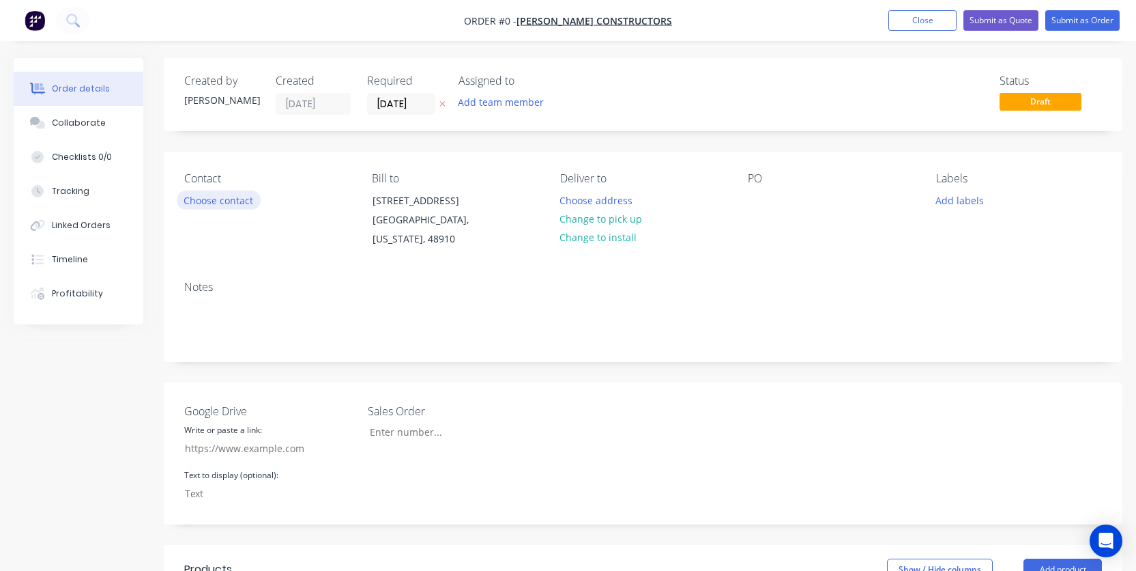
click at [244, 204] on button "Choose contact" at bounding box center [219, 199] width 84 height 18
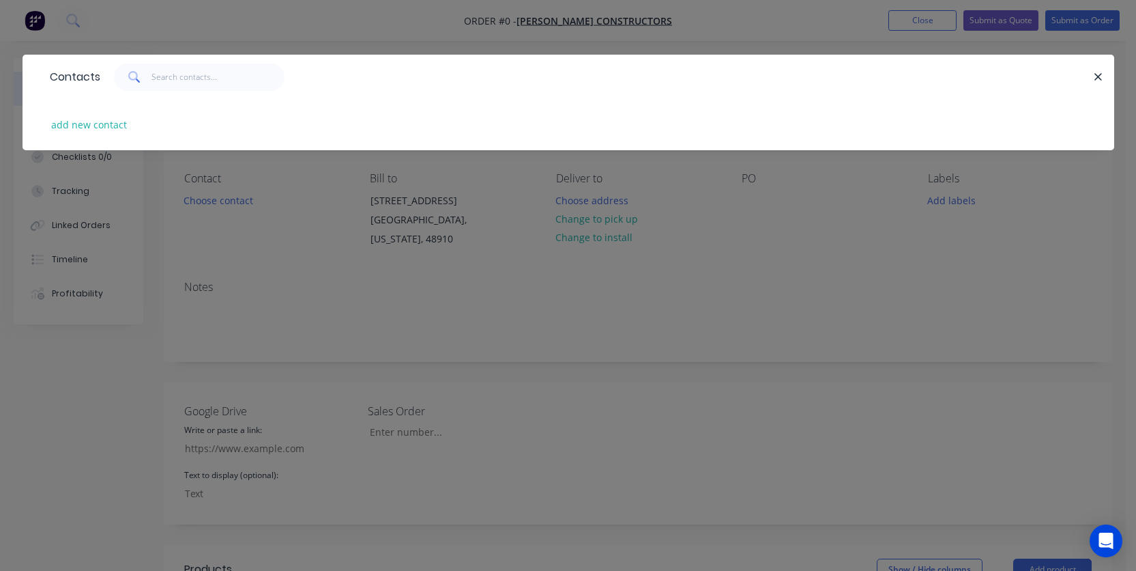
click at [91, 143] on div "add new contact" at bounding box center [568, 124] width 1051 height 51
click at [93, 135] on div "add new contact" at bounding box center [568, 124] width 1051 height 51
click at [98, 128] on button "add new contact" at bounding box center [89, 124] width 90 height 18
select select "US"
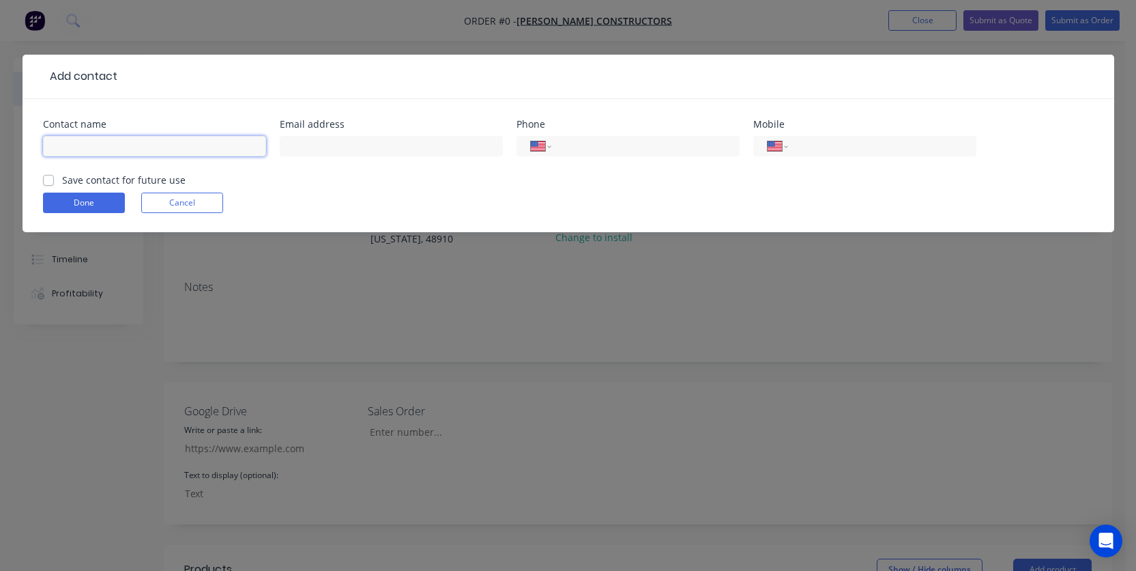
click at [190, 144] on input "text" at bounding box center [154, 146] width 223 height 20
paste input "[PERSON_NAME]"
type input "[PERSON_NAME]"
click at [830, 148] on input "tel" at bounding box center [880, 147] width 164 height 16
paste input "[PHONE_NUMBER]"
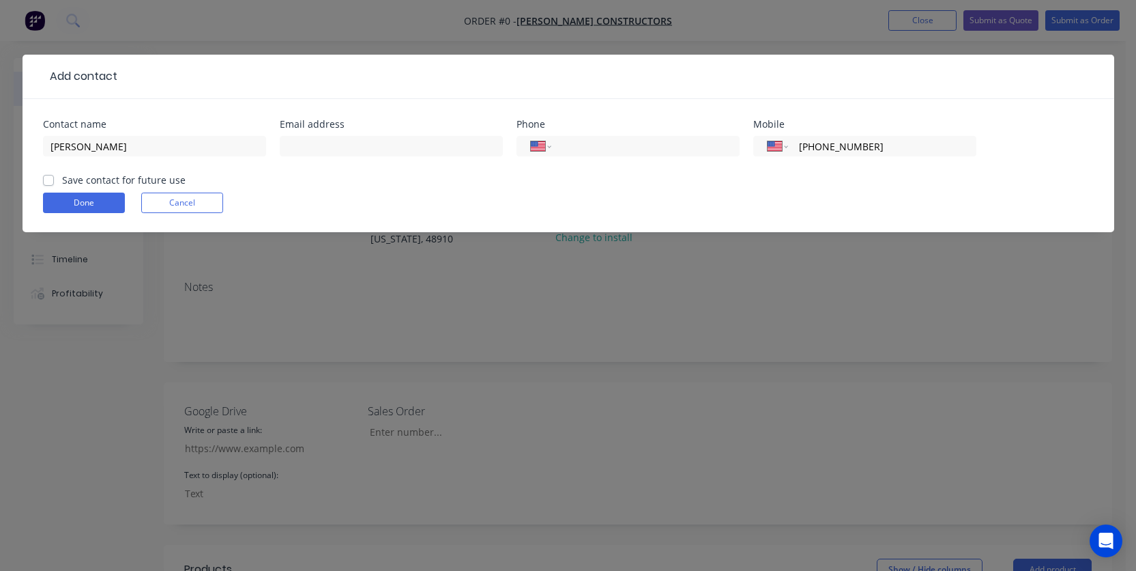
type input "[PHONE_NUMBER]"
click at [336, 145] on input "text" at bounding box center [391, 146] width 223 height 20
paste input "[EMAIL_ADDRESS][DOMAIN_NAME]"
type input "[EMAIL_ADDRESS][DOMAIN_NAME]"
click at [91, 184] on label "Save contact for future use" at bounding box center [124, 180] width 124 height 14
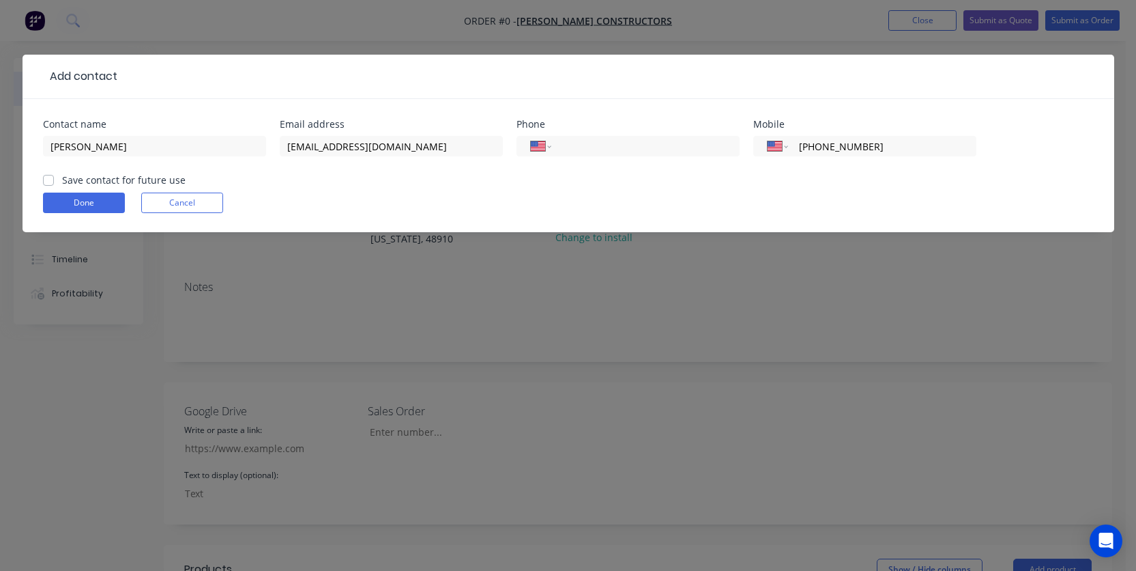
click at [54, 184] on input "Save contact for future use" at bounding box center [48, 179] width 11 height 13
checkbox input "true"
click at [87, 203] on button "Done" at bounding box center [84, 202] width 82 height 20
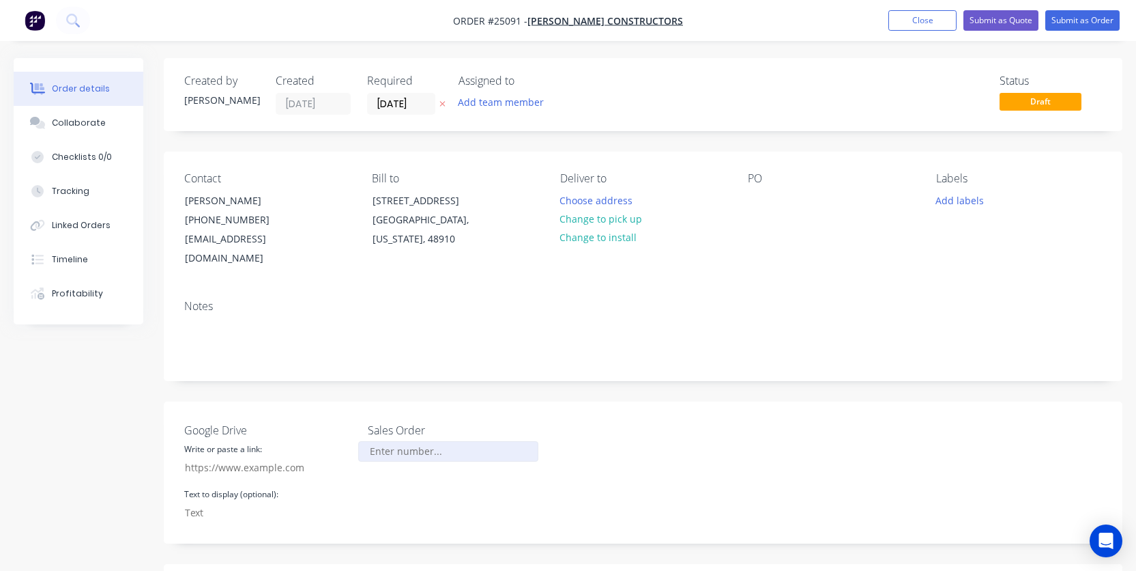
click at [403, 441] on input "Google Drive" at bounding box center [448, 451] width 180 height 20
paste input "25063"
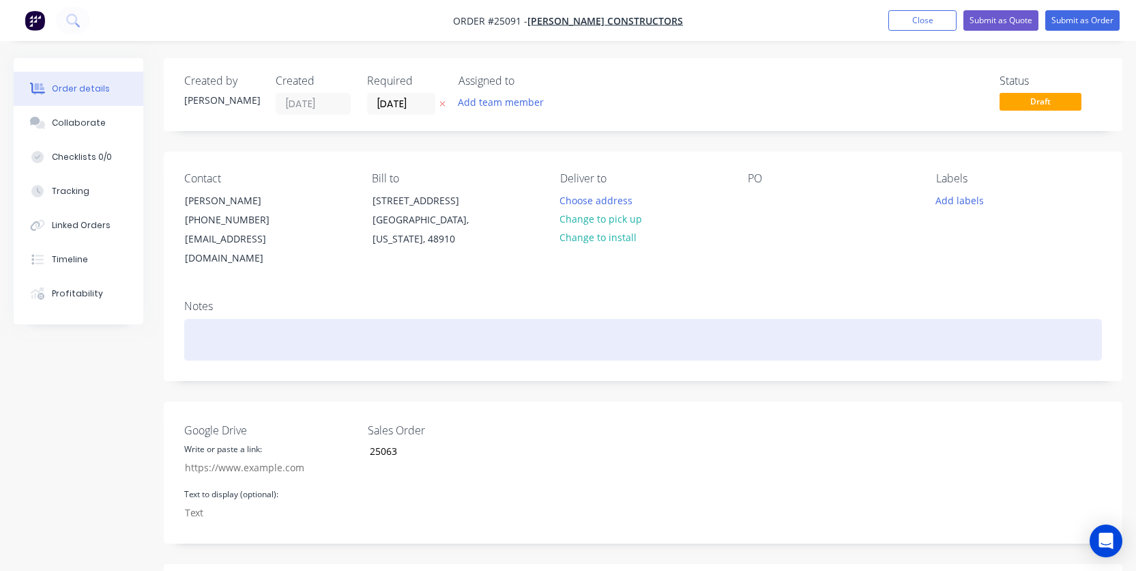
click at [641, 319] on div at bounding box center [643, 340] width 918 height 42
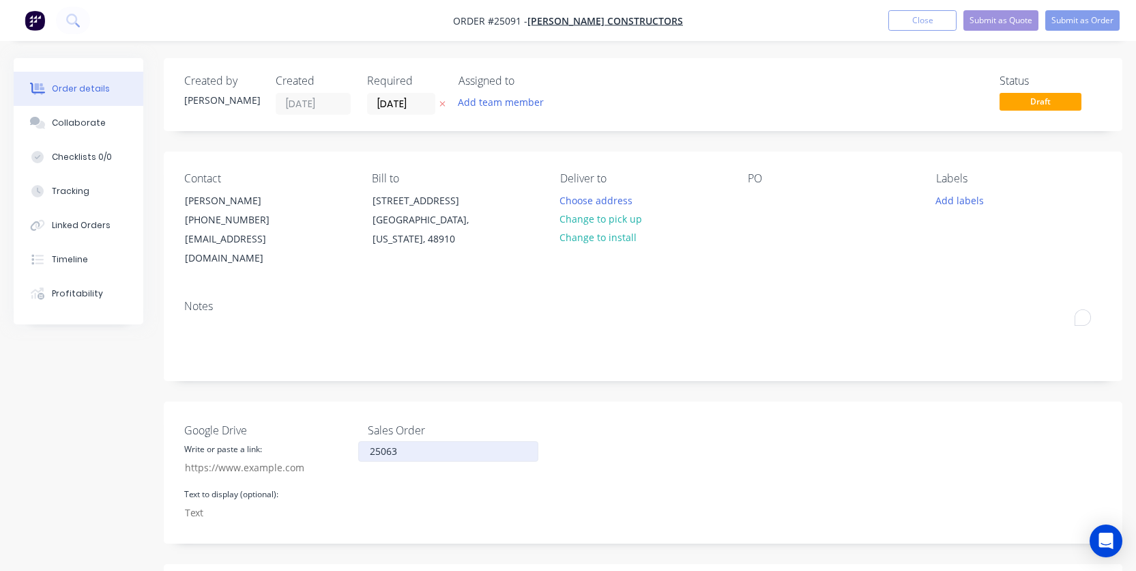
click at [399, 441] on input "25063" at bounding box center [448, 451] width 180 height 20
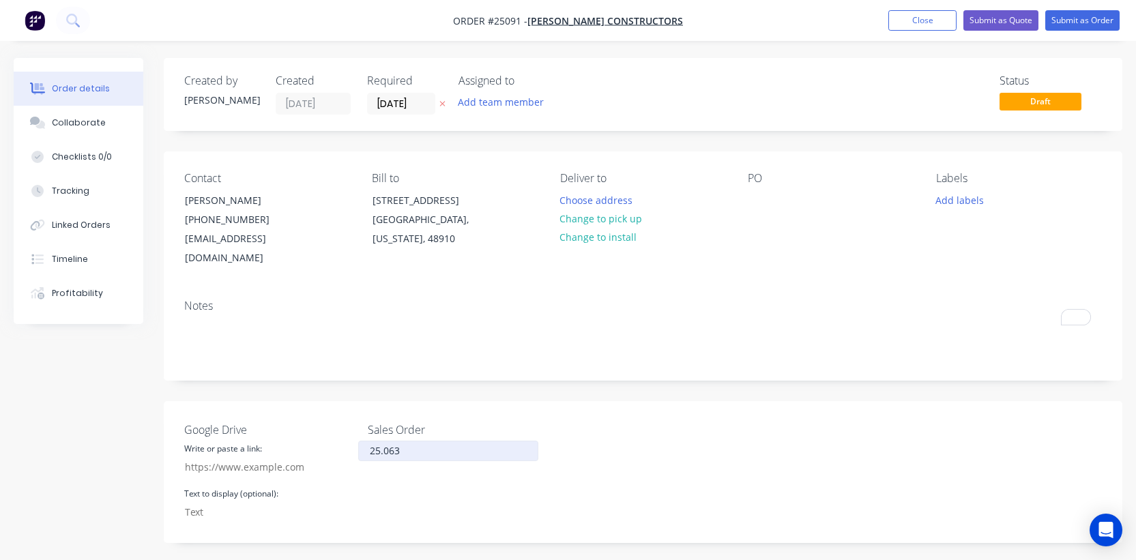
type input "25.063"
click at [644, 440] on div "Google Drive Write or paste a link: Text to display (optional): Sales Order 25.…" at bounding box center [643, 472] width 959 height 142
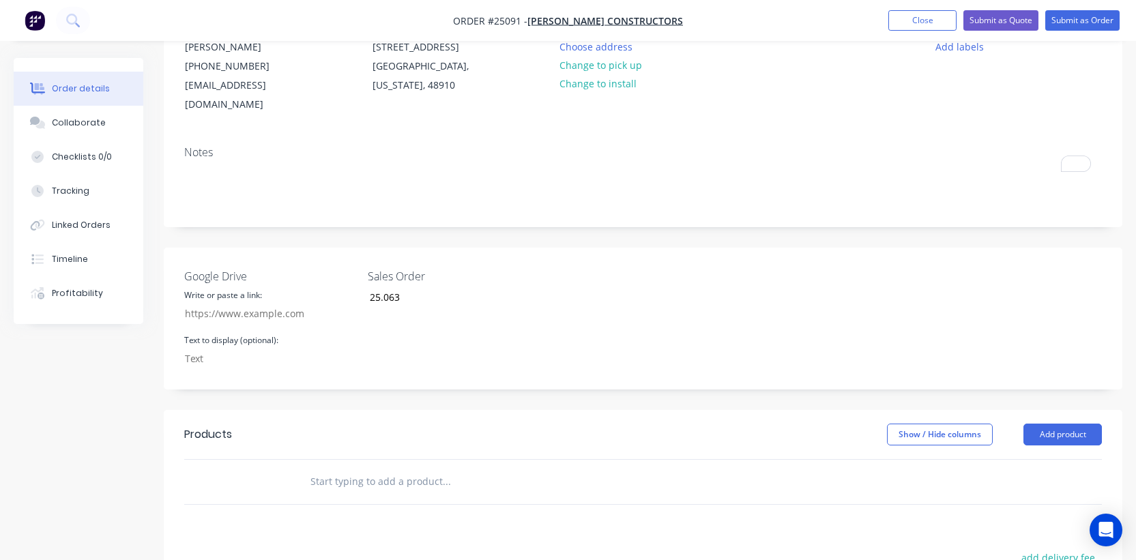
scroll to position [167, 0]
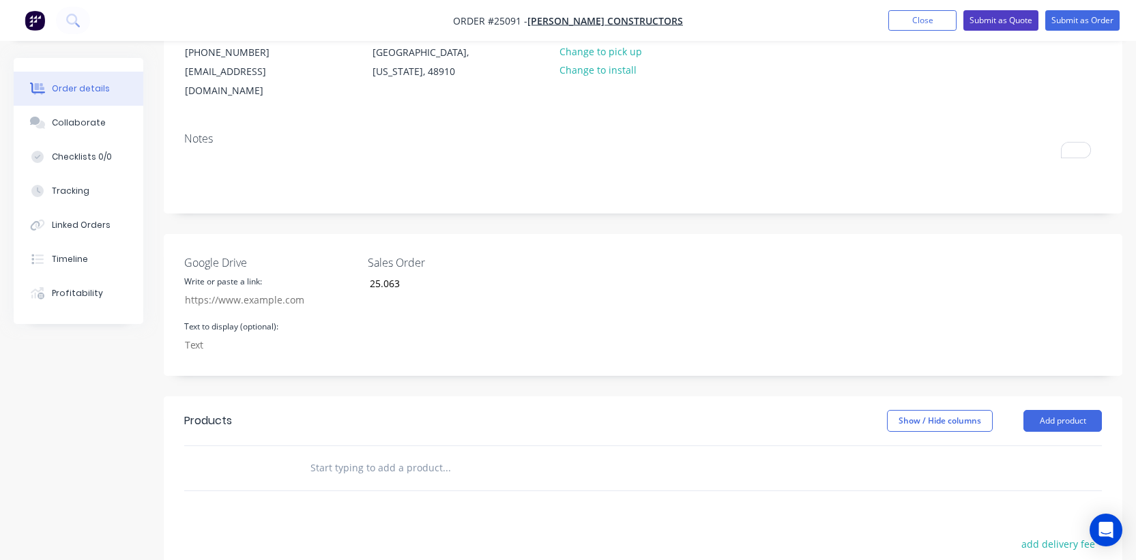
click at [999, 23] on button "Submit as Quote" at bounding box center [1001, 20] width 75 height 20
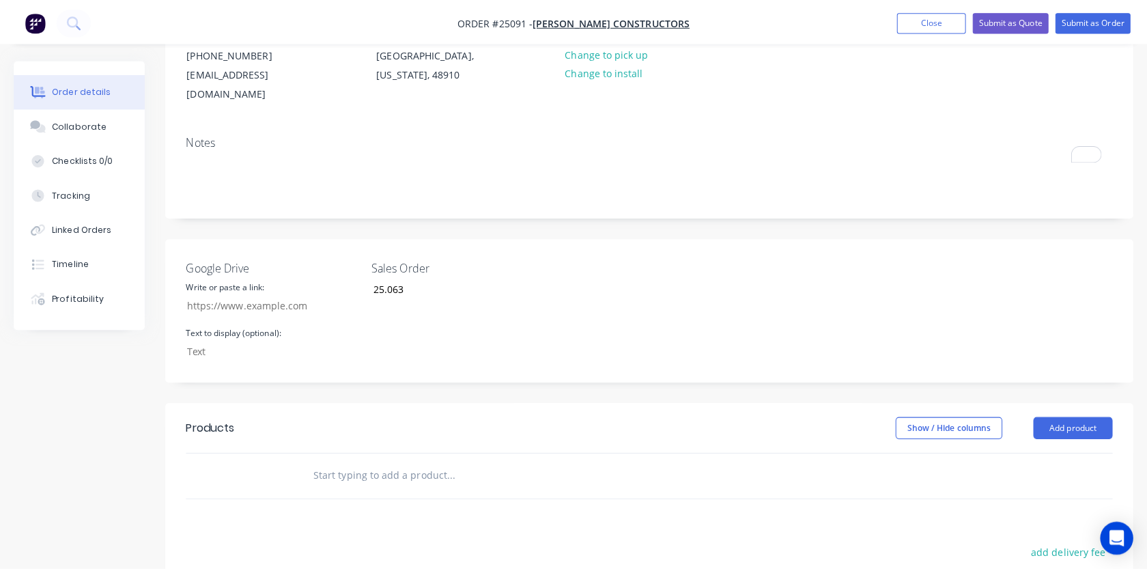
scroll to position [0, 0]
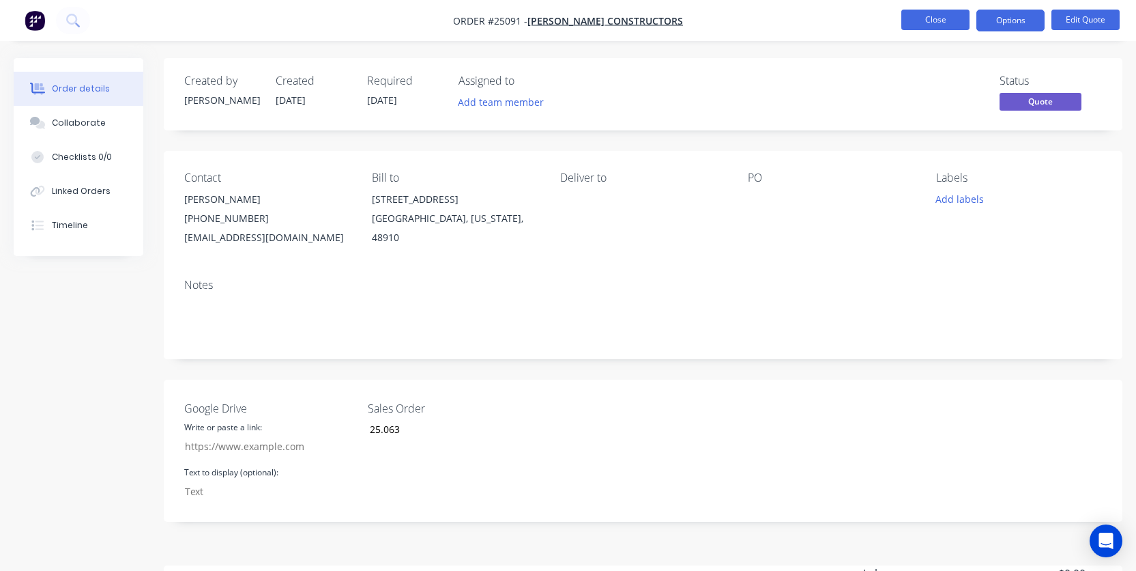
click at [925, 22] on button "Close" at bounding box center [936, 20] width 68 height 20
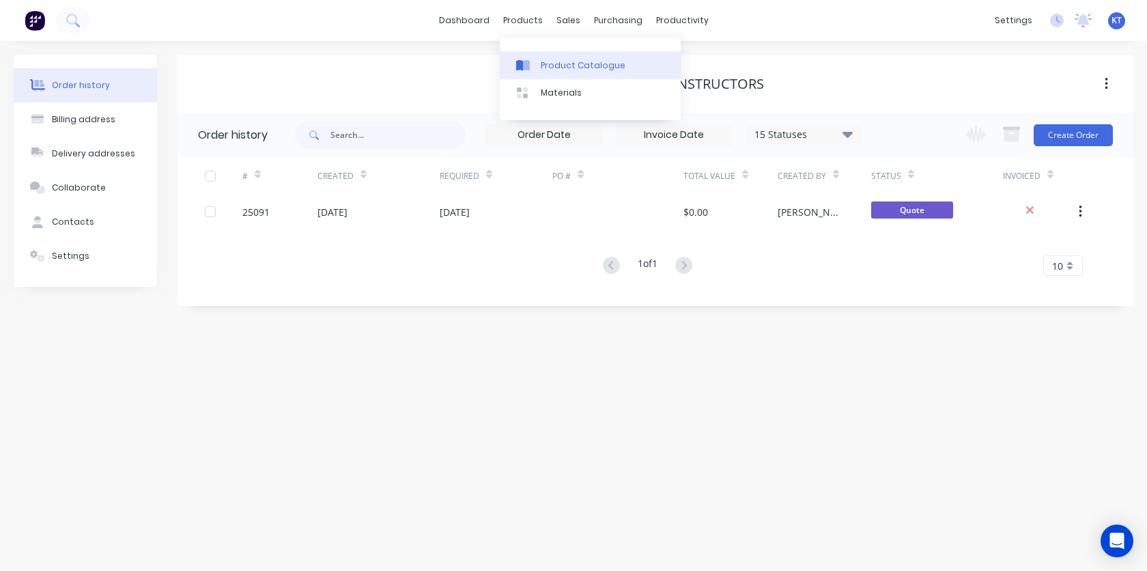
click at [562, 65] on div "Product Catalogue" at bounding box center [583, 65] width 85 height 12
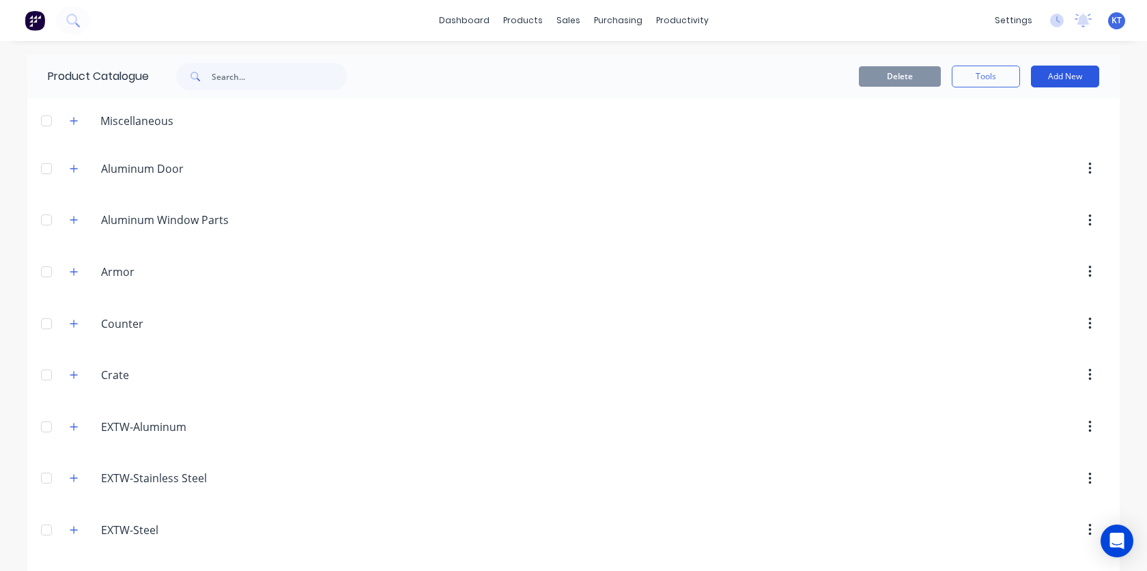
click at [1052, 81] on button "Add New" at bounding box center [1065, 77] width 68 height 22
click at [998, 143] on div "Product" at bounding box center [1033, 139] width 105 height 20
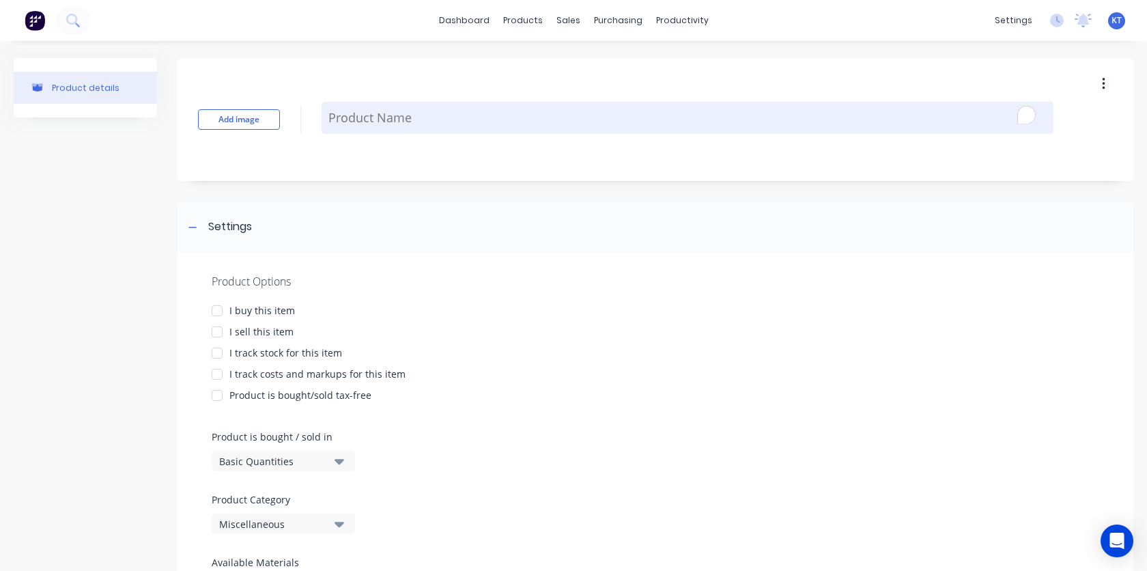
click at [399, 121] on textarea "To enrich screen reader interactions, please activate Accessibility in Grammarl…" at bounding box center [687, 118] width 732 height 32
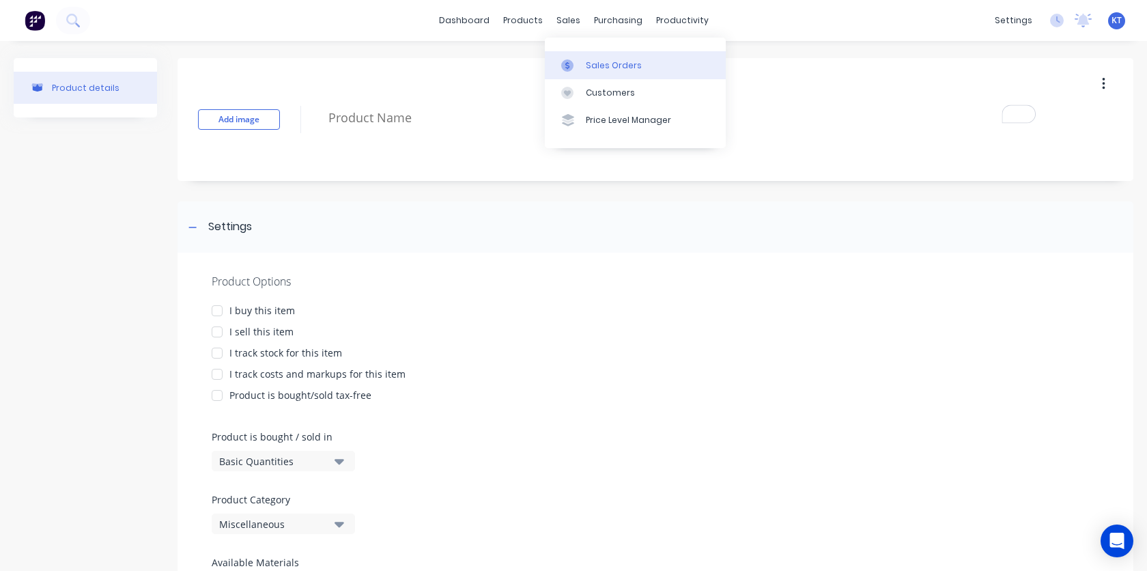
click at [581, 58] on link "Sales Orders" at bounding box center [635, 64] width 181 height 27
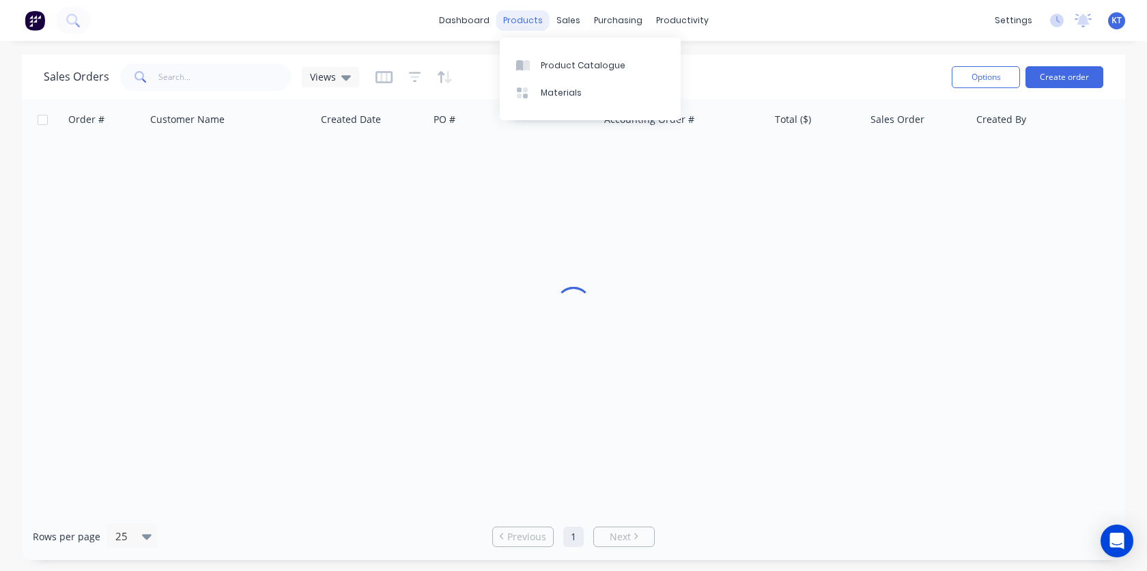
click at [532, 25] on div "products" at bounding box center [522, 20] width 53 height 20
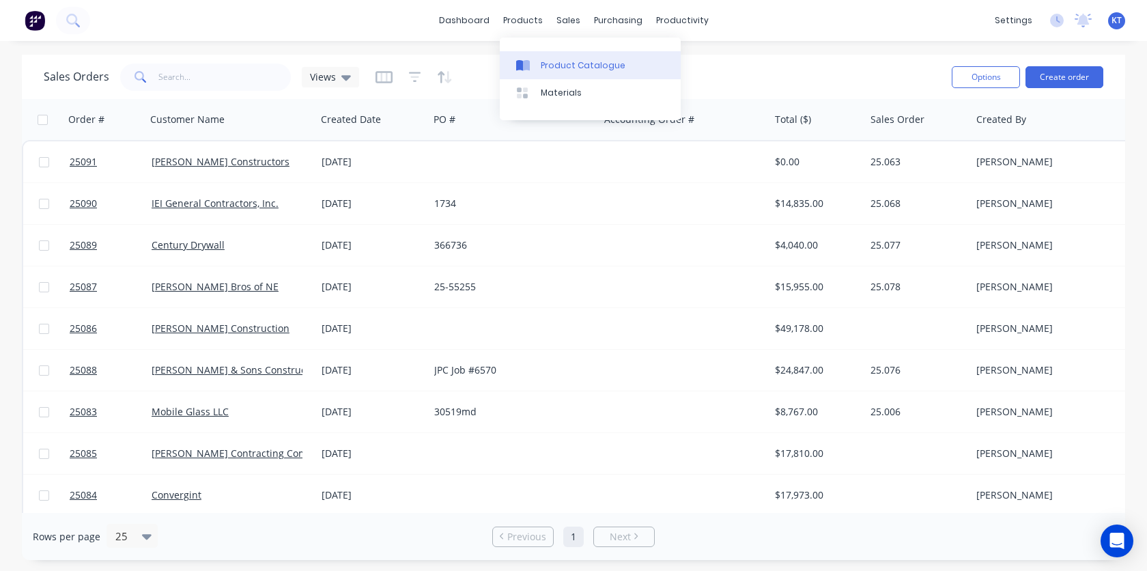
click at [547, 64] on div "Product Catalogue" at bounding box center [583, 65] width 85 height 12
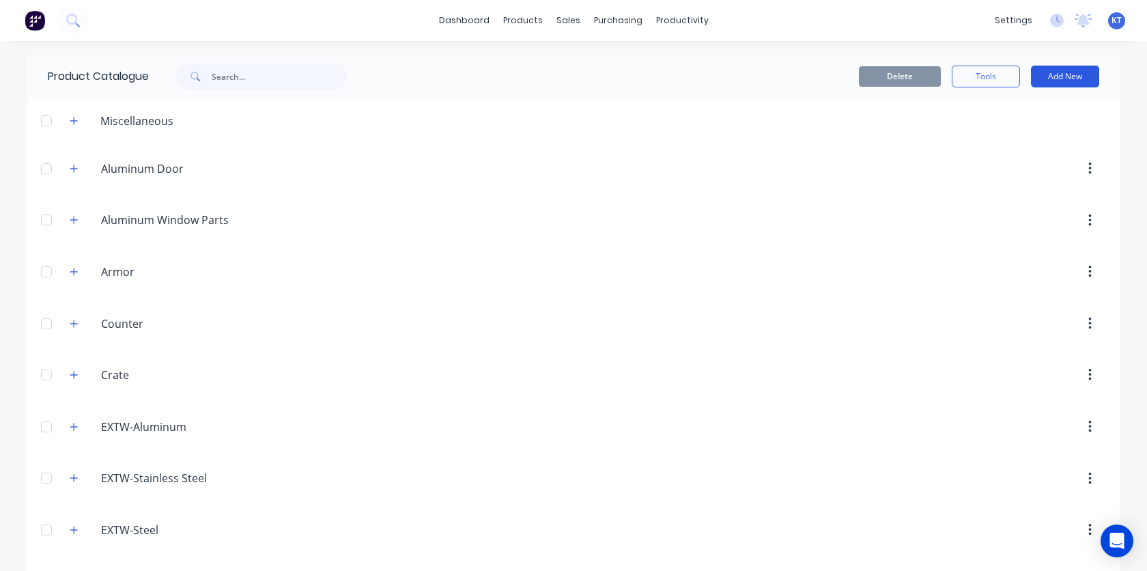
click at [1053, 78] on button "Add New" at bounding box center [1065, 77] width 68 height 22
click at [1024, 162] on div "Product Kit" at bounding box center [1033, 166] width 105 height 20
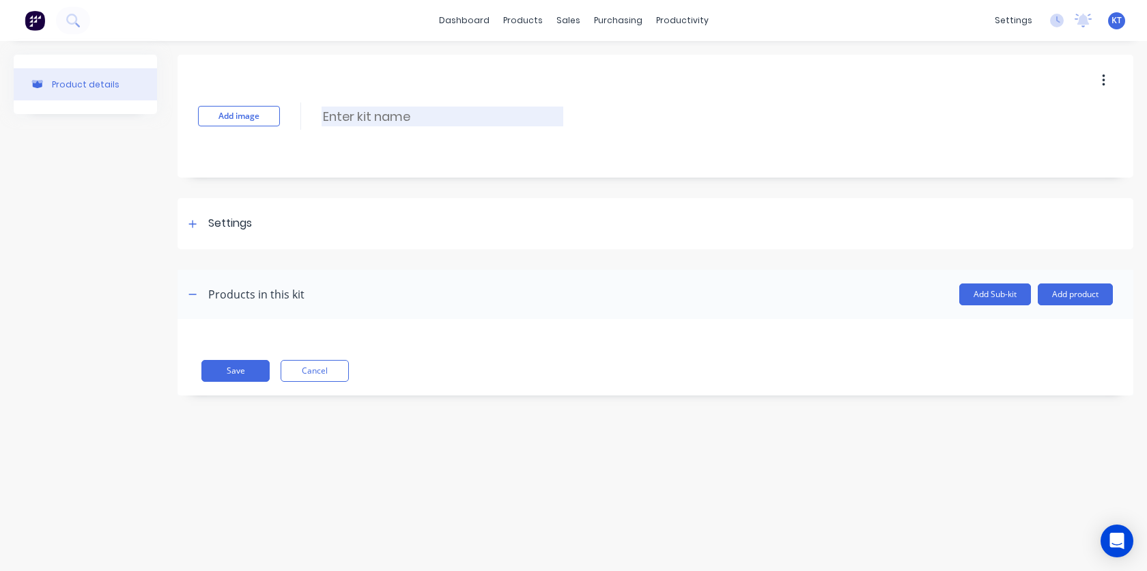
click at [412, 110] on input at bounding box center [442, 116] width 242 height 20
paste input "MBPXL3X30X30"
type input "MBPXL3X30X30"
click at [192, 225] on icon at bounding box center [193, 224] width 8 height 8
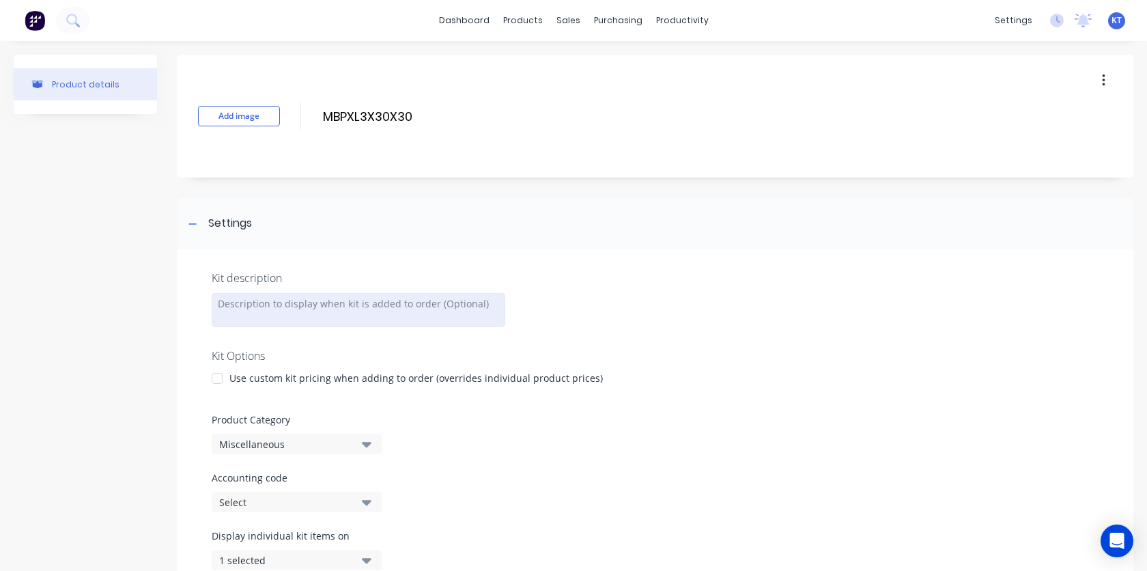
click at [259, 306] on div at bounding box center [358, 310] width 293 height 34
paste div "To enrich screen reader interactions, please activate Accessibility in Grammarl…"
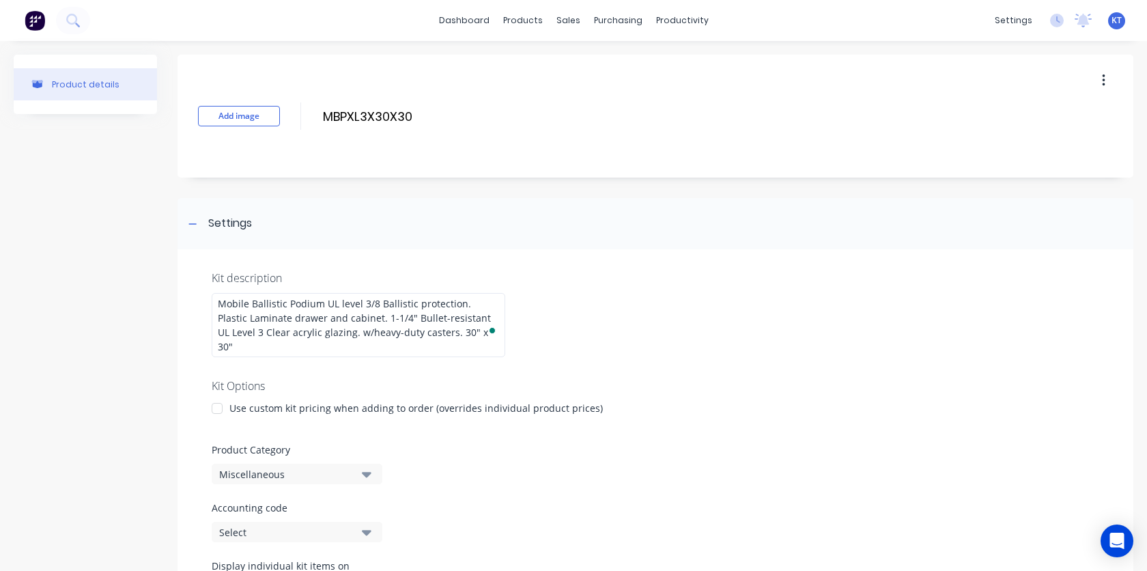
click at [753, 442] on label "Product Category" at bounding box center [655, 449] width 887 height 14
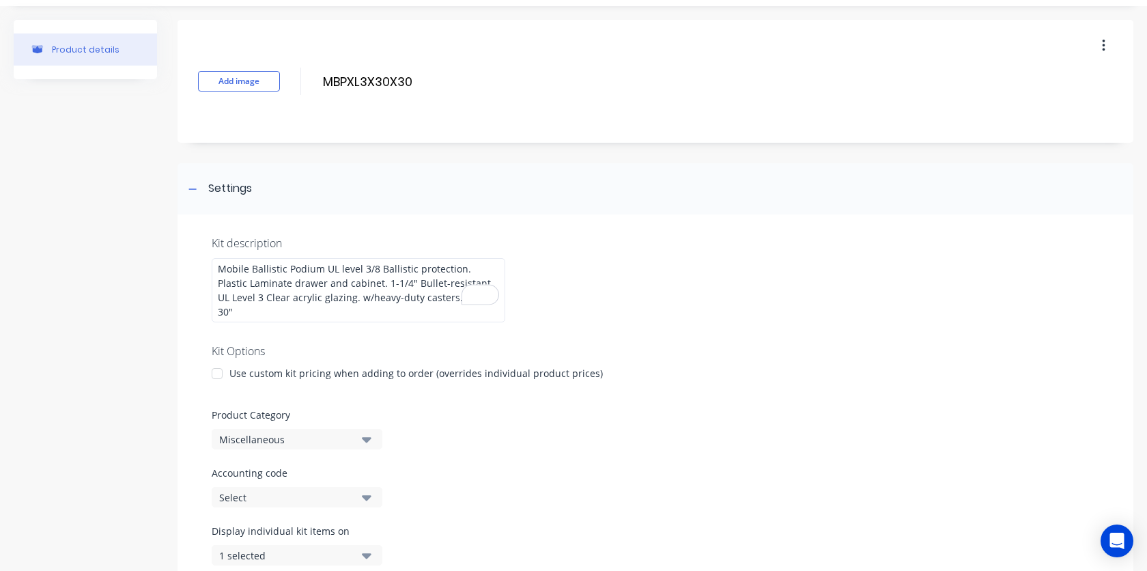
scroll to position [44, 0]
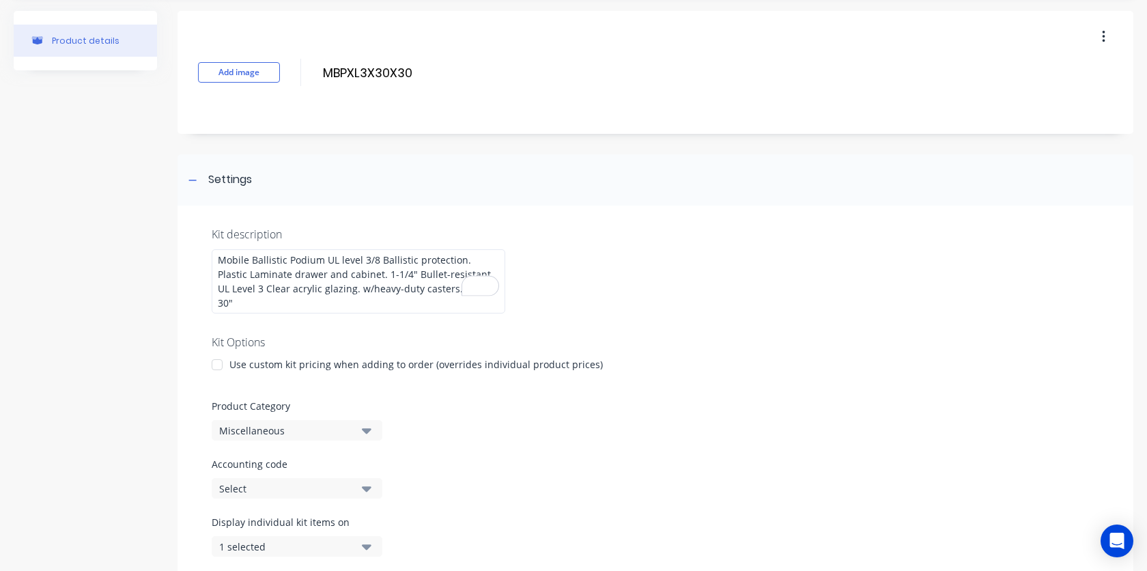
click at [218, 351] on div at bounding box center [216, 364] width 27 height 27
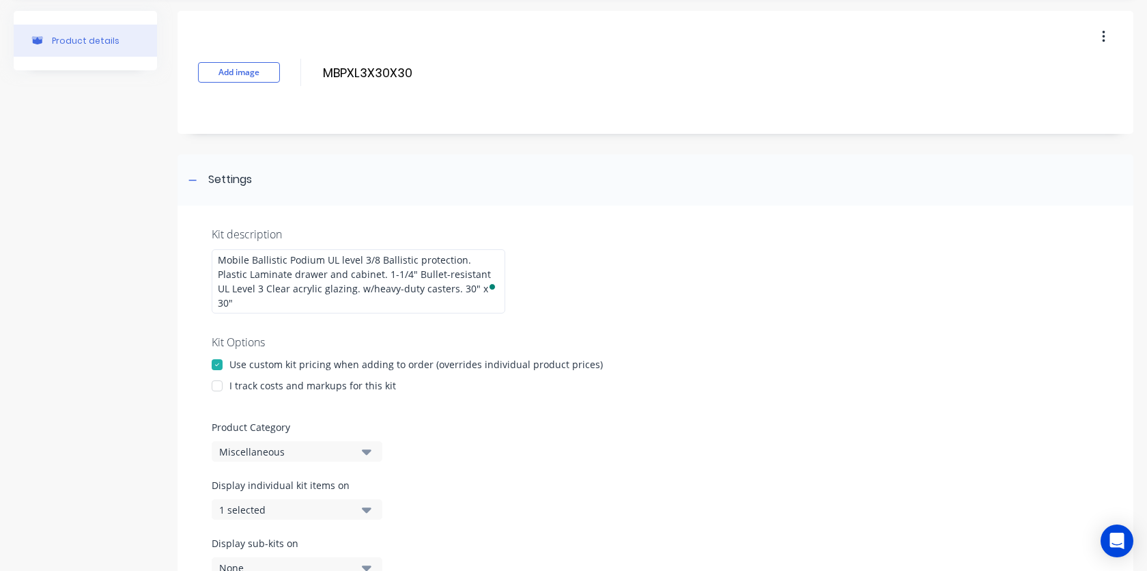
click at [214, 372] on div at bounding box center [216, 385] width 27 height 27
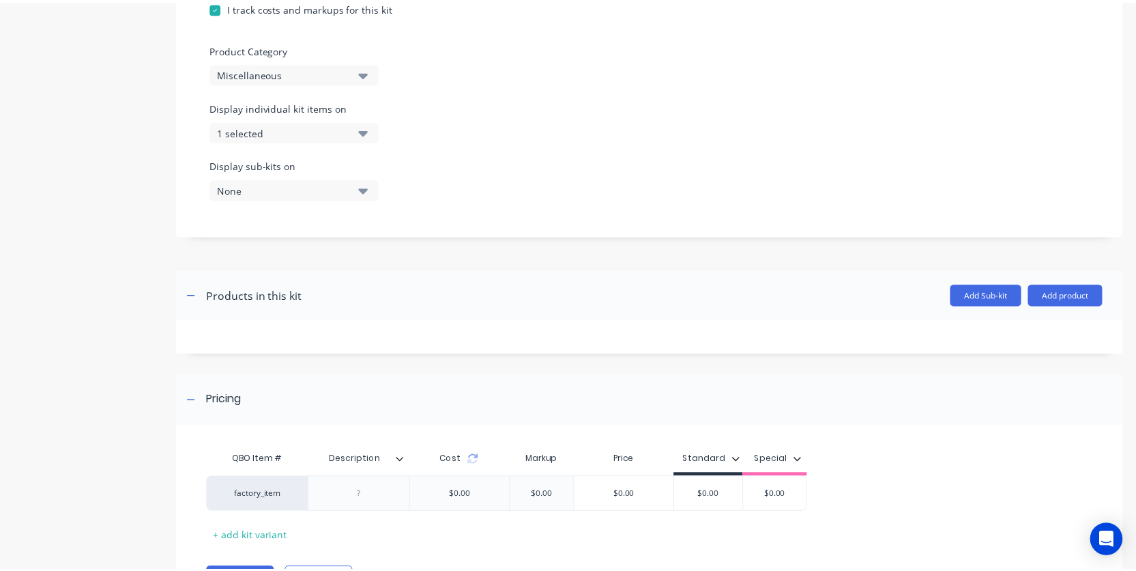
scroll to position [334, 0]
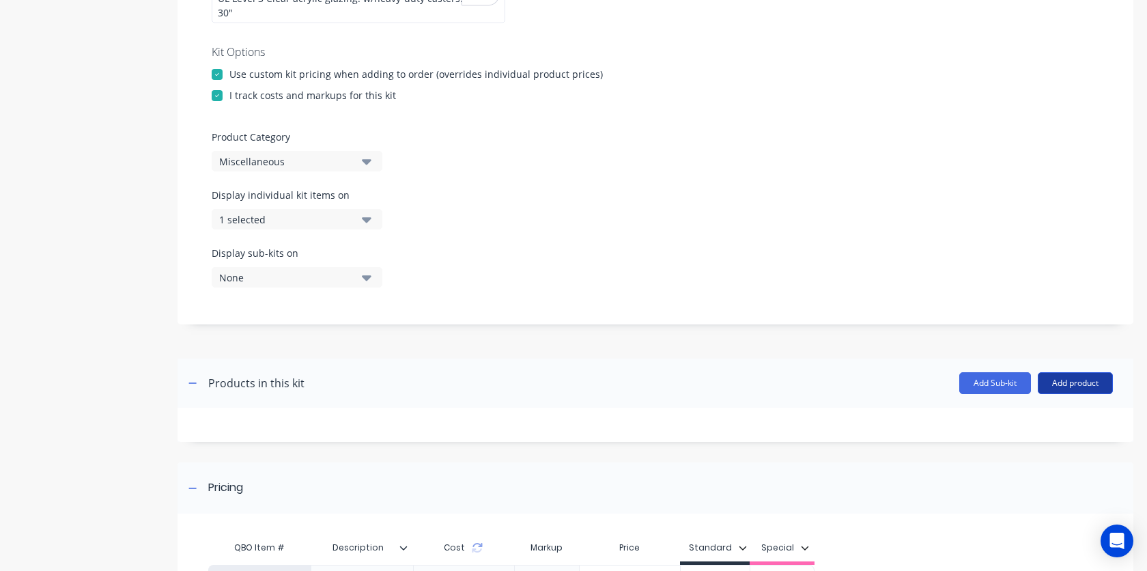
click at [1077, 375] on button "Add product" at bounding box center [1074, 383] width 75 height 22
click at [624, 130] on div "Product Category Miscellaneous" at bounding box center [655, 151] width 887 height 42
click at [1076, 372] on button "Add product" at bounding box center [1074, 383] width 75 height 22
click at [1024, 408] on div "Product catalogue" at bounding box center [1047, 418] width 105 height 20
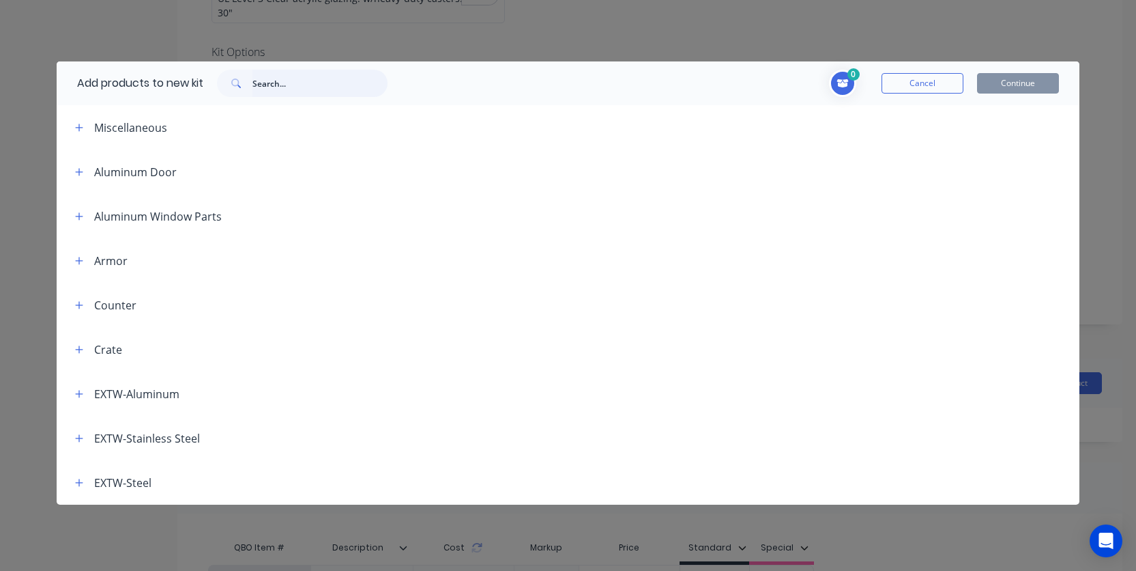
click at [264, 87] on input "text" at bounding box center [320, 83] width 135 height 27
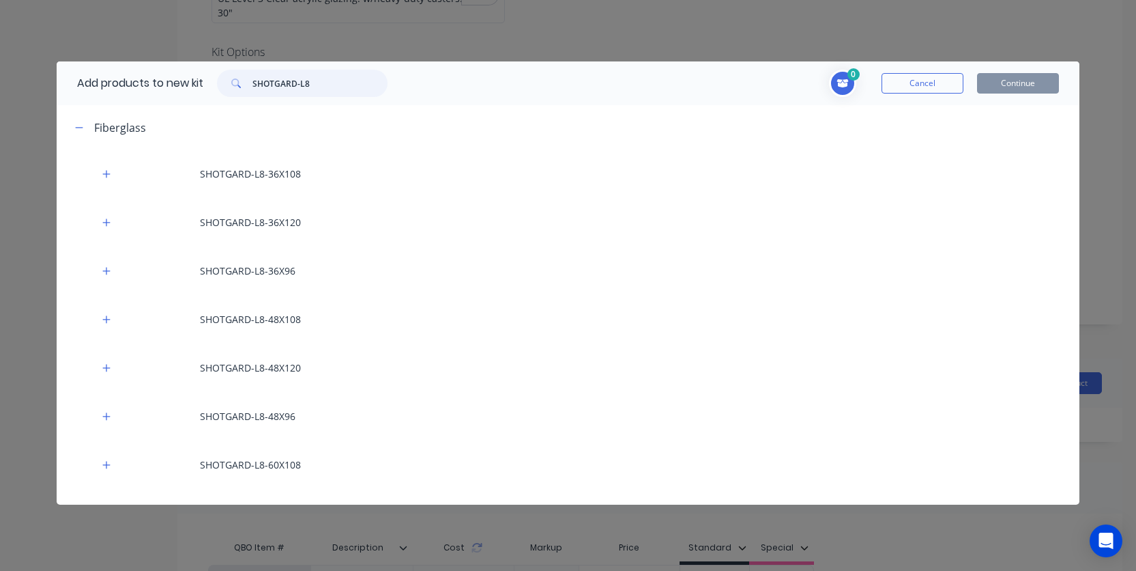
type input "SHOTGARD-L8"
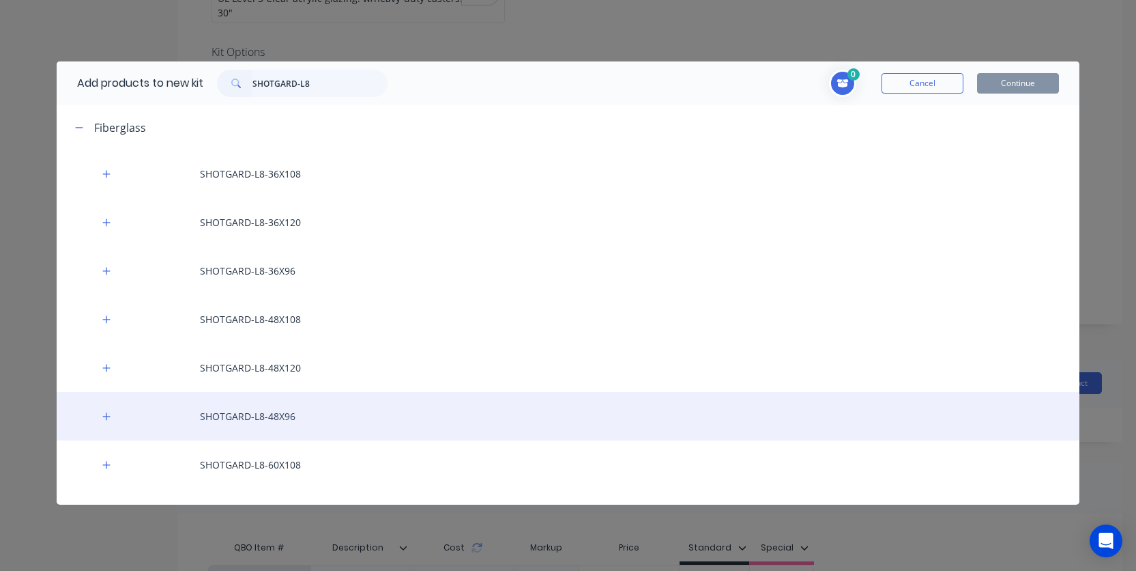
click at [316, 420] on div "SHOTGARD-L8-48X96" at bounding box center [568, 416] width 1023 height 48
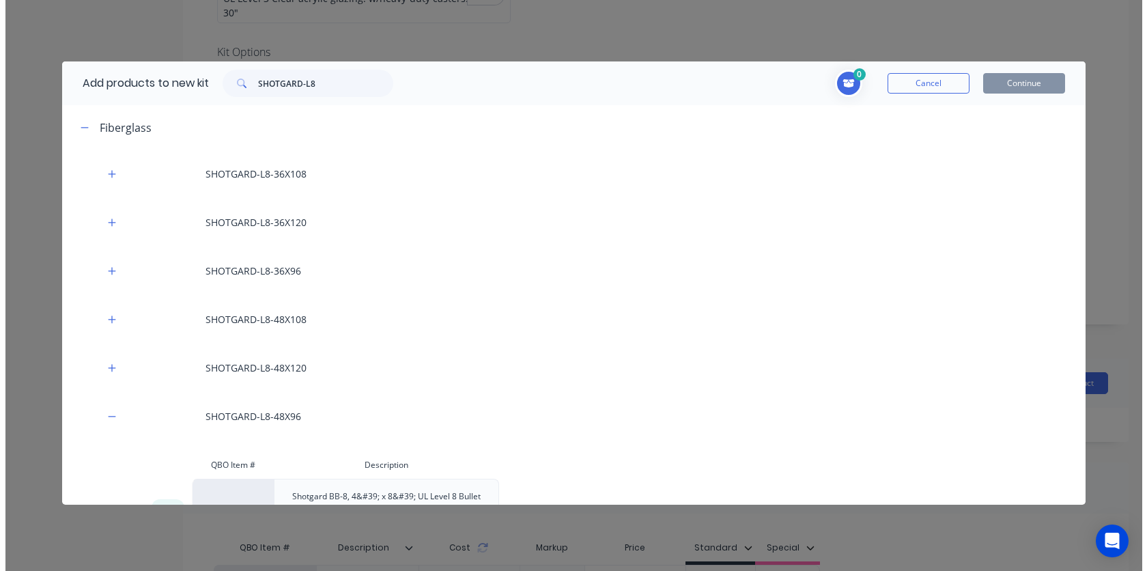
scroll to position [134, 0]
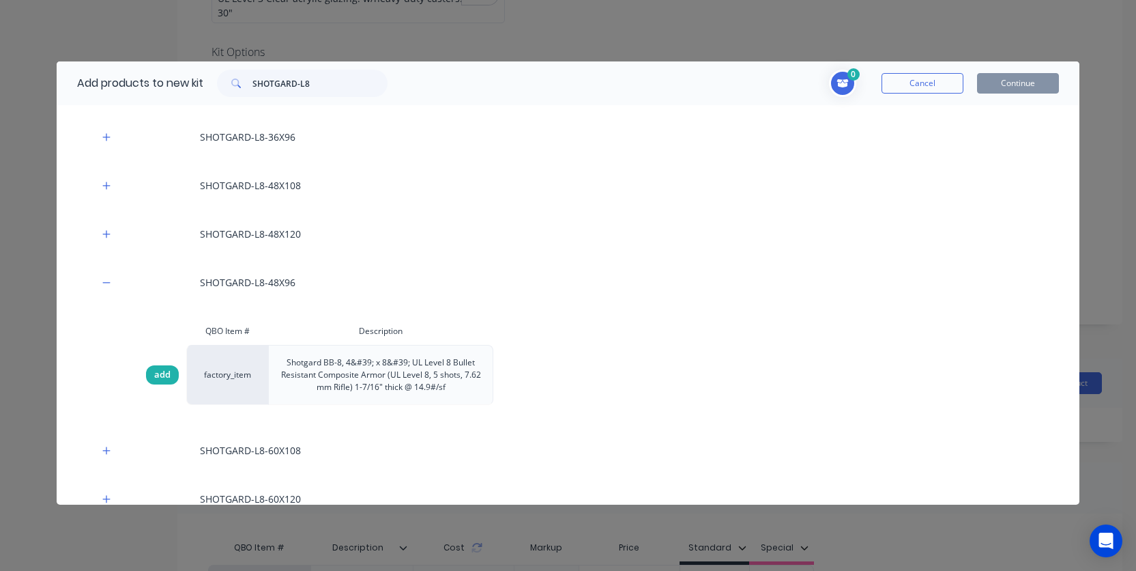
click at [163, 378] on span "add" at bounding box center [162, 375] width 16 height 14
click at [1005, 89] on button "Continue" at bounding box center [1018, 83] width 82 height 20
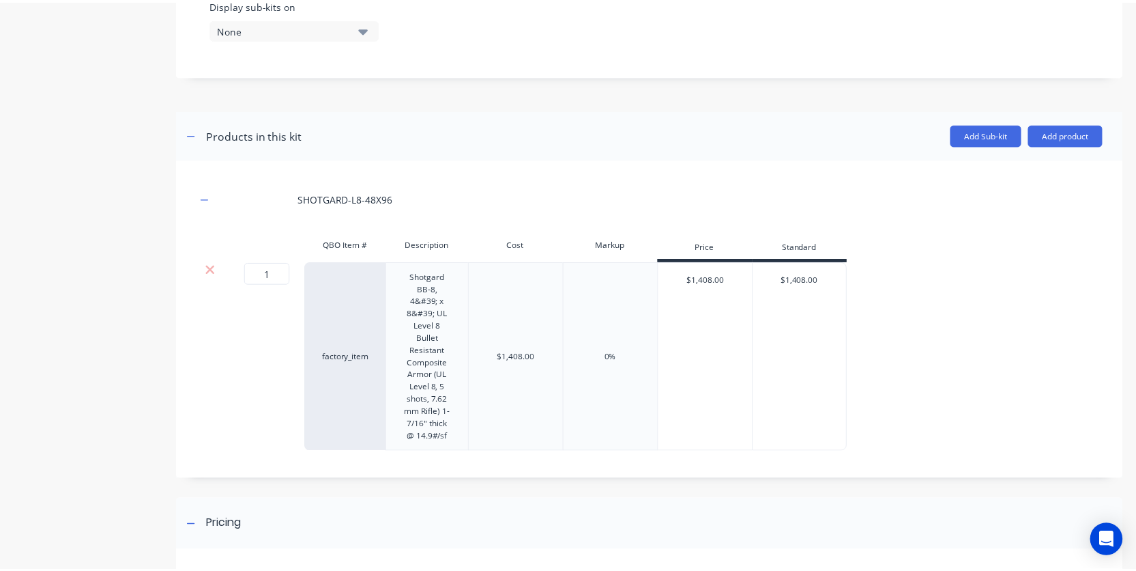
scroll to position [660, 0]
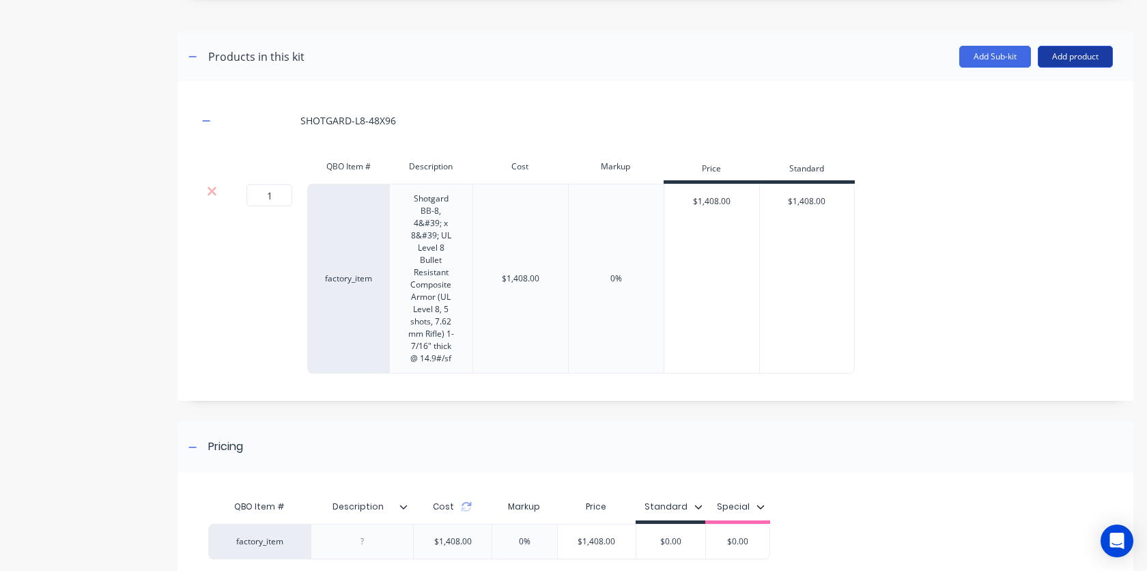
click at [1055, 46] on button "Add product" at bounding box center [1074, 57] width 75 height 22
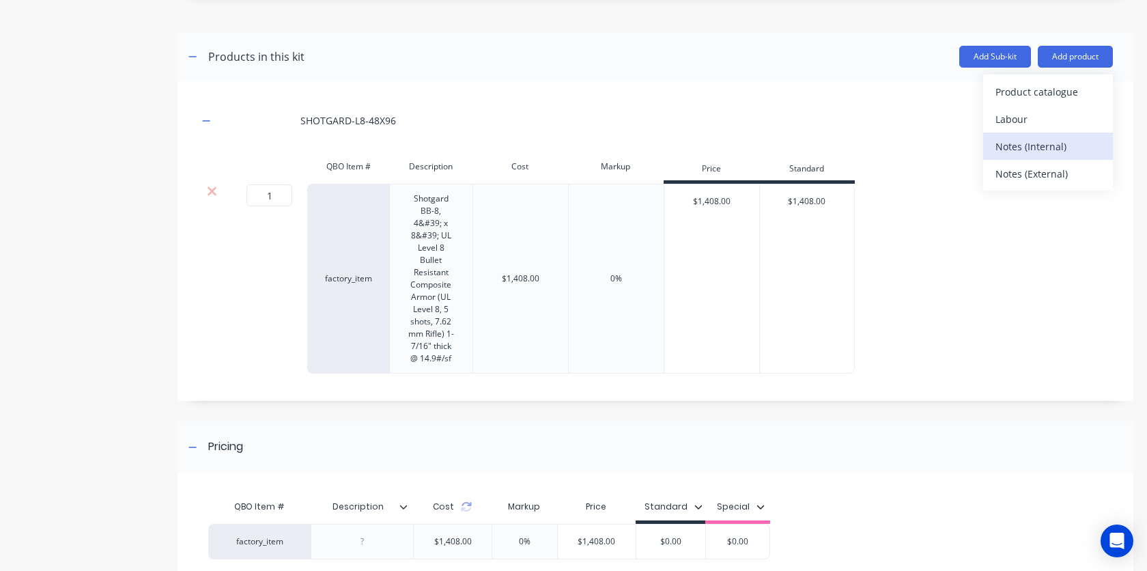
click at [1018, 136] on div "Notes (Internal)" at bounding box center [1047, 146] width 105 height 20
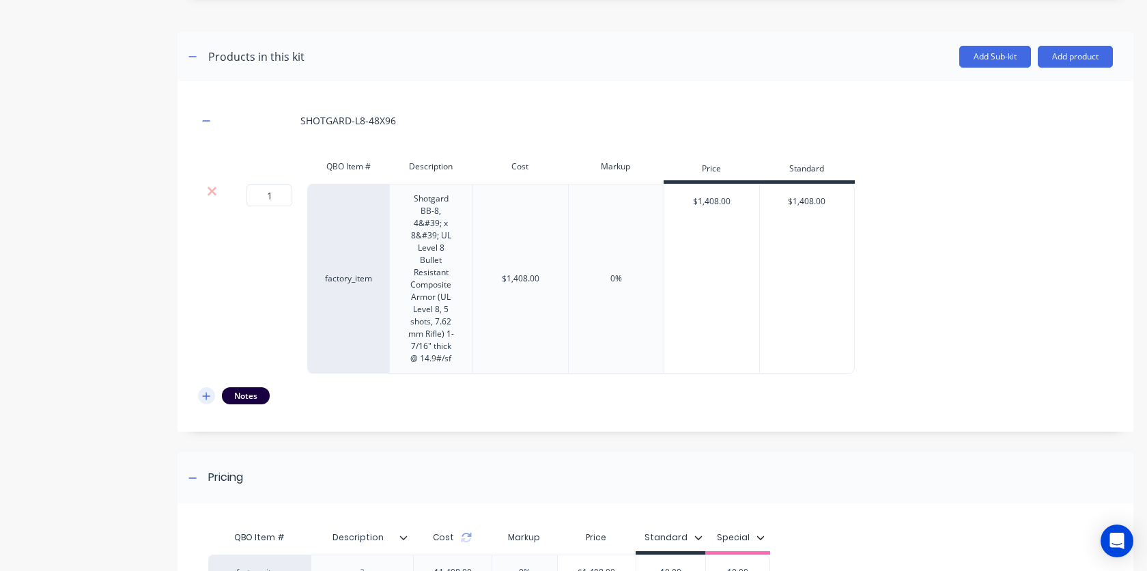
click at [203, 391] on icon "button" at bounding box center [206, 396] width 8 height 10
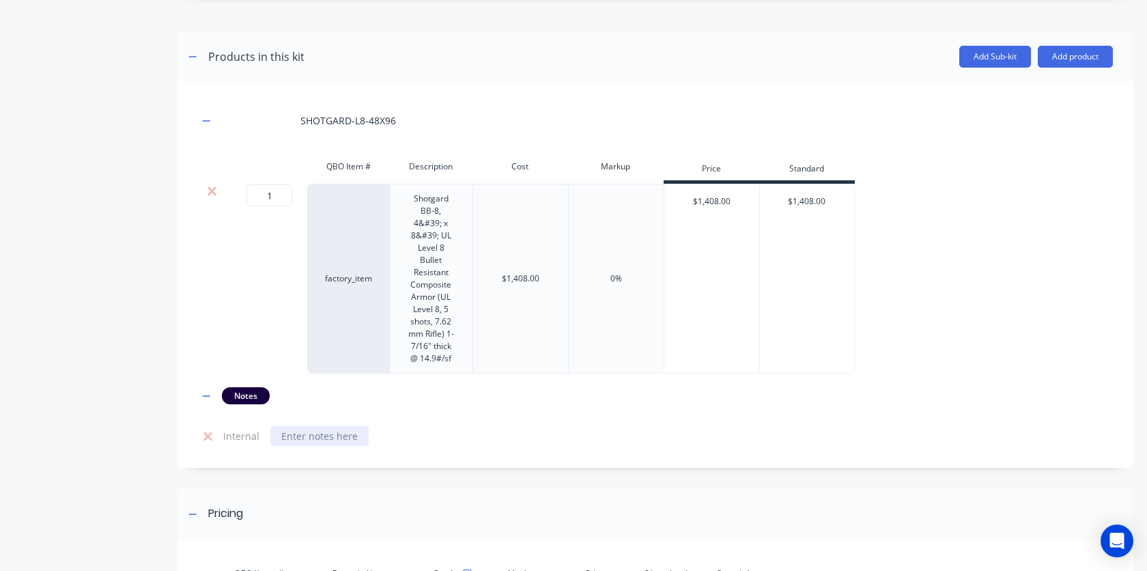
click at [296, 426] on div at bounding box center [319, 436] width 98 height 20
paste div
click at [539, 393] on div "SHOTGARD-L8-48X96 QBO Item # Description Cost Markup Price Standard 1 1 ? facto…" at bounding box center [655, 292] width 914 height 381
click at [509, 429] on td "Cut to size: 2 @ 28-1/8" x 42-3/4" 1 @ 29-3/4" x 42-3/4"" at bounding box center [689, 450] width 848 height 65
click at [1052, 46] on button "Add product" at bounding box center [1074, 57] width 75 height 22
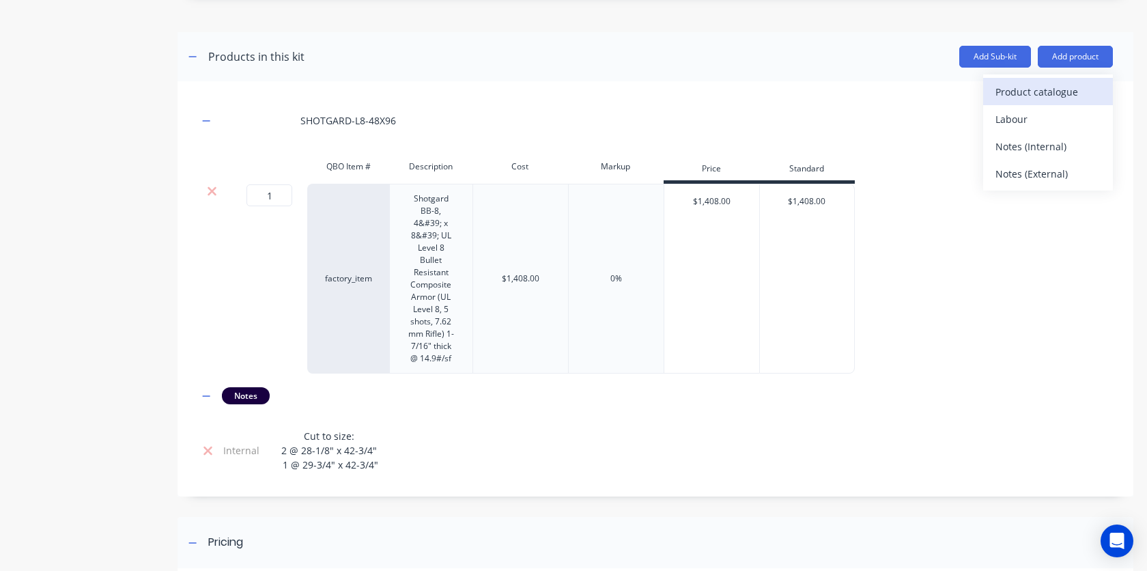
click at [1058, 82] on div "Product catalogue" at bounding box center [1047, 92] width 105 height 20
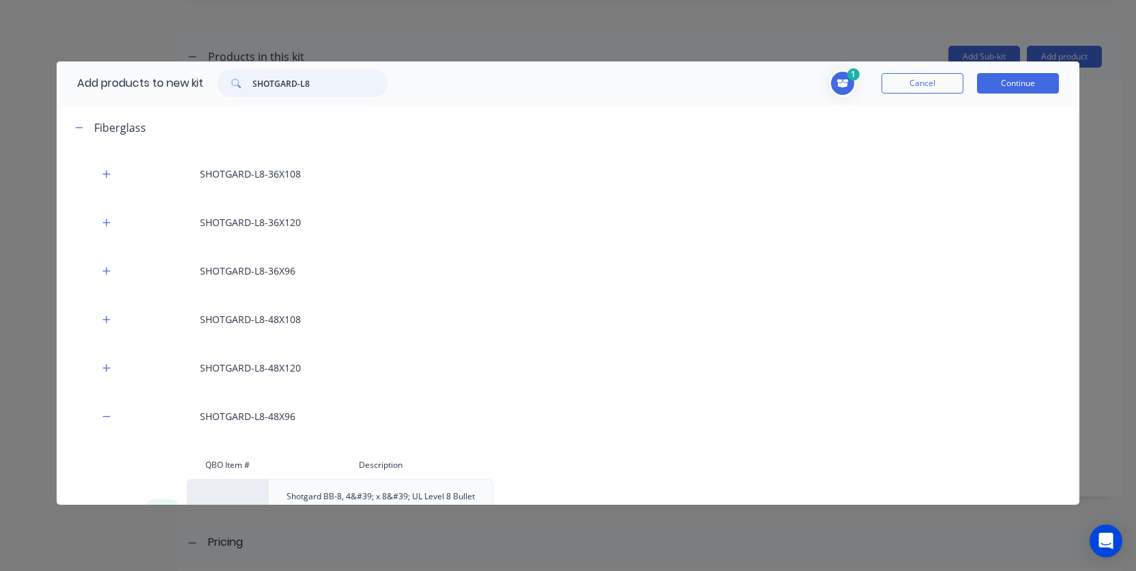
click at [322, 91] on input "SHOTGARD-L8" at bounding box center [320, 83] width 135 height 27
drag, startPoint x: 334, startPoint y: 85, endPoint x: 174, endPoint y: 84, distance: 160.4
click at [174, 84] on div "Add products to new kit SHOTGARD-L8" at bounding box center [229, 83] width 345 height 44
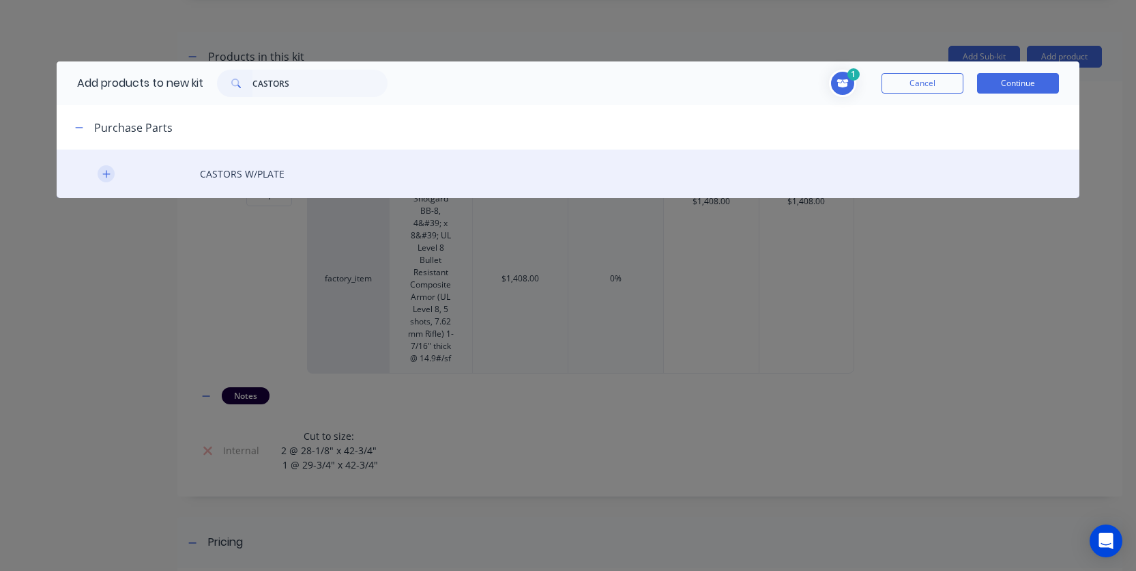
click at [109, 175] on icon "button" at bounding box center [106, 174] width 8 height 10
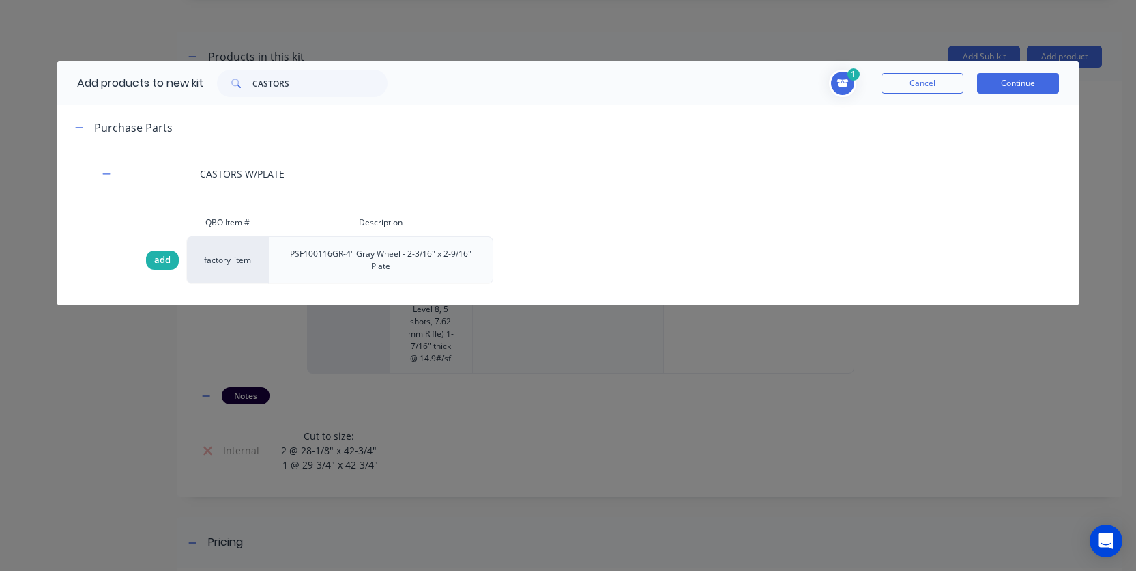
click at [162, 258] on span "add" at bounding box center [162, 260] width 16 height 14
click at [298, 90] on input "CASTORS" at bounding box center [320, 83] width 135 height 27
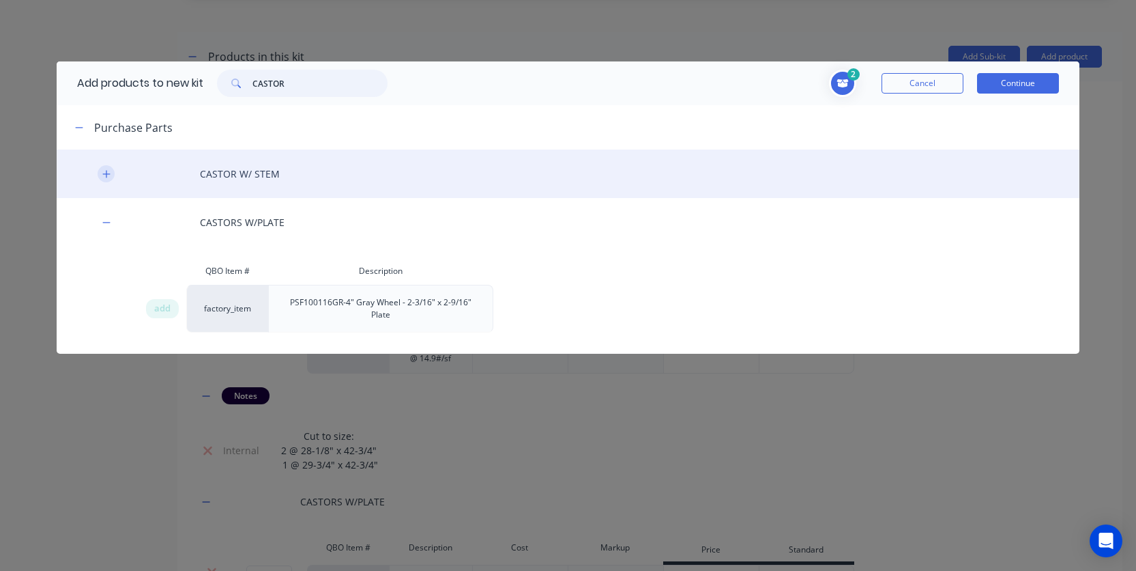
type input "CASTOR"
click at [105, 176] on icon "button" at bounding box center [106, 174] width 8 height 10
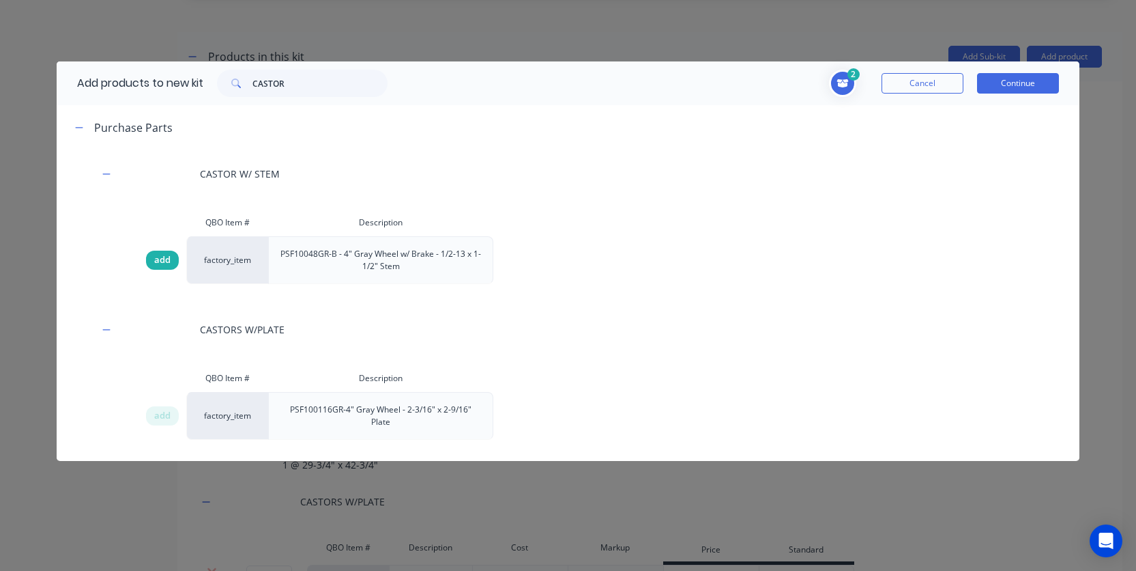
click at [157, 257] on span "add" at bounding box center [162, 260] width 16 height 14
click at [306, 84] on input "CASTOR" at bounding box center [320, 83] width 135 height 27
drag, startPoint x: 308, startPoint y: 83, endPoint x: 233, endPoint y: 89, distance: 75.3
click at [233, 89] on div "CASTOR" at bounding box center [302, 83] width 171 height 27
click at [296, 81] on input "CASTOR" at bounding box center [320, 83] width 135 height 27
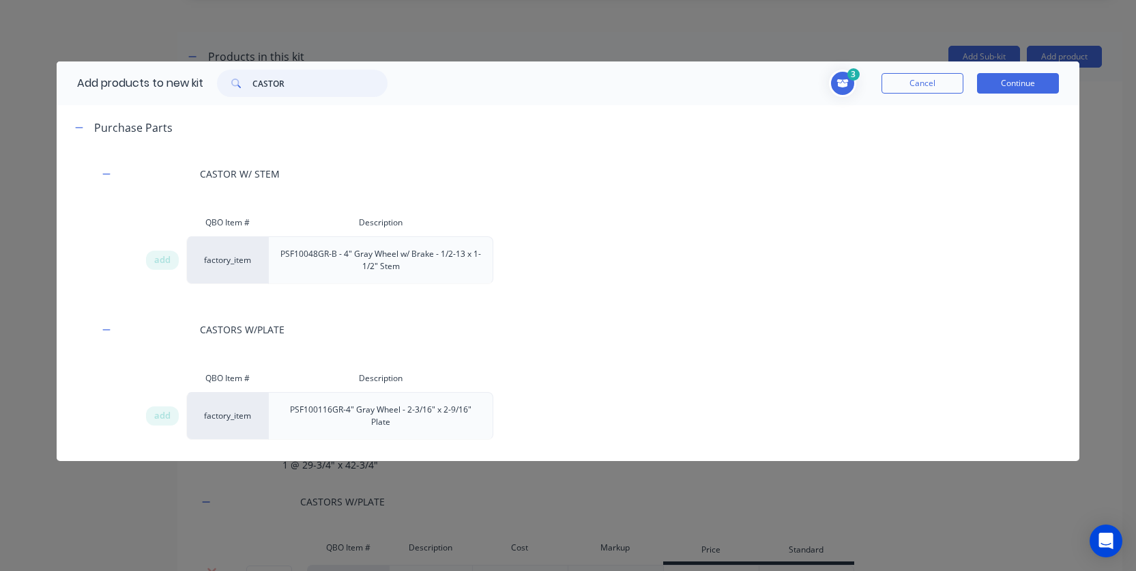
drag, startPoint x: 295, startPoint y: 82, endPoint x: 252, endPoint y: 82, distance: 43.0
click at [252, 82] on div "CASTOR" at bounding box center [302, 83] width 171 height 27
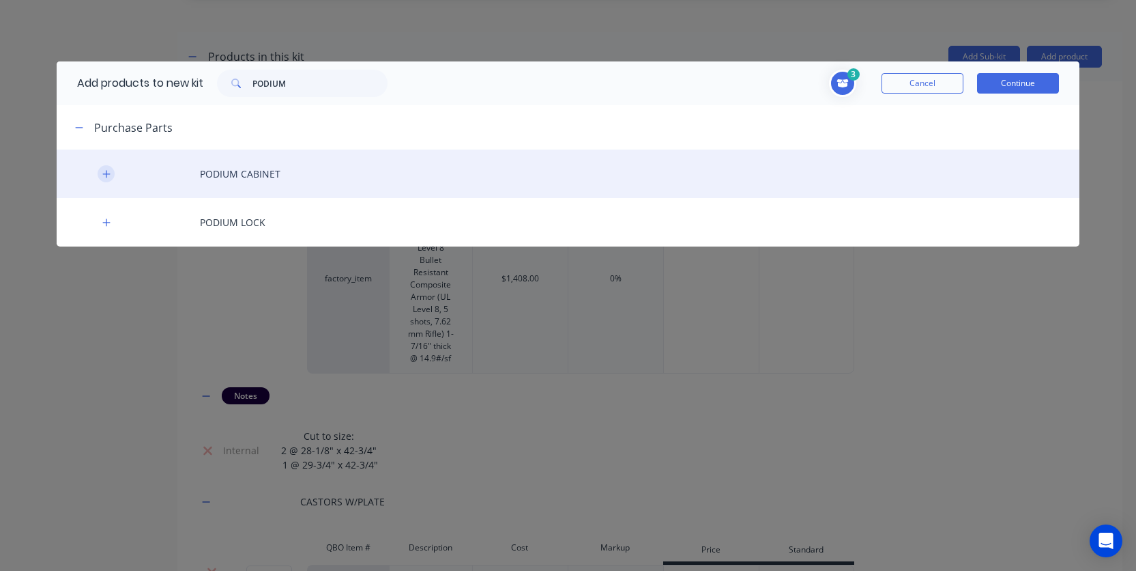
click at [106, 175] on icon "button" at bounding box center [106, 174] width 8 height 8
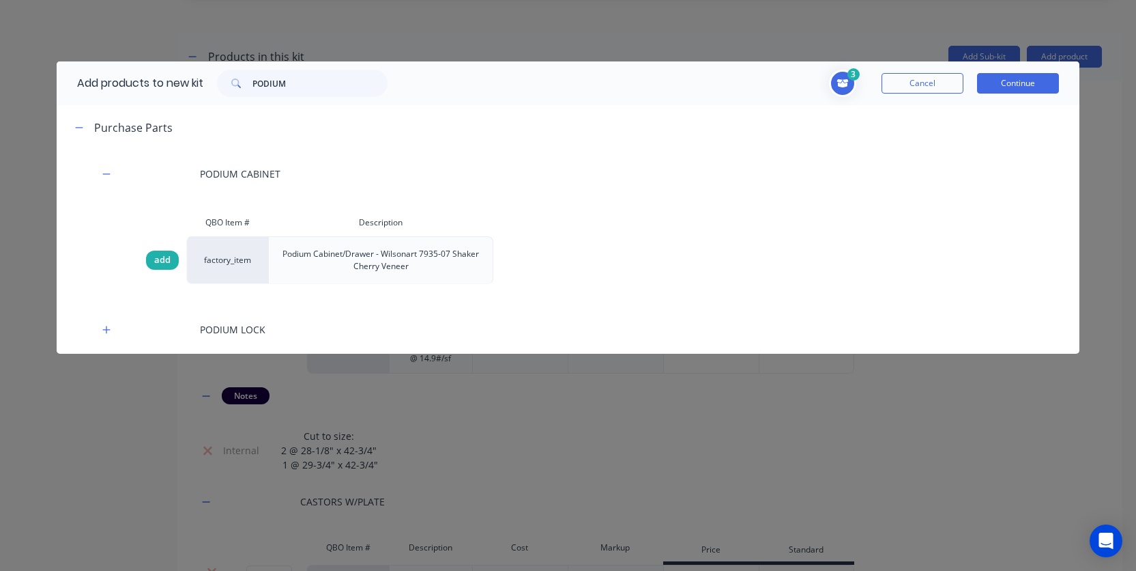
click at [164, 257] on span "add" at bounding box center [162, 260] width 16 height 14
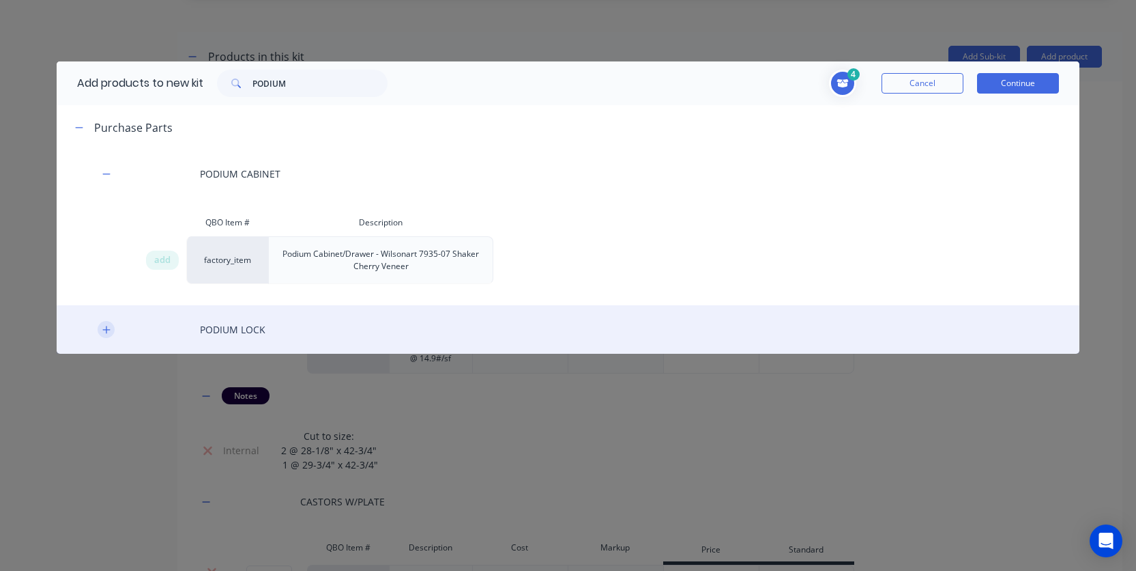
click at [110, 336] on button "button" at bounding box center [106, 329] width 17 height 17
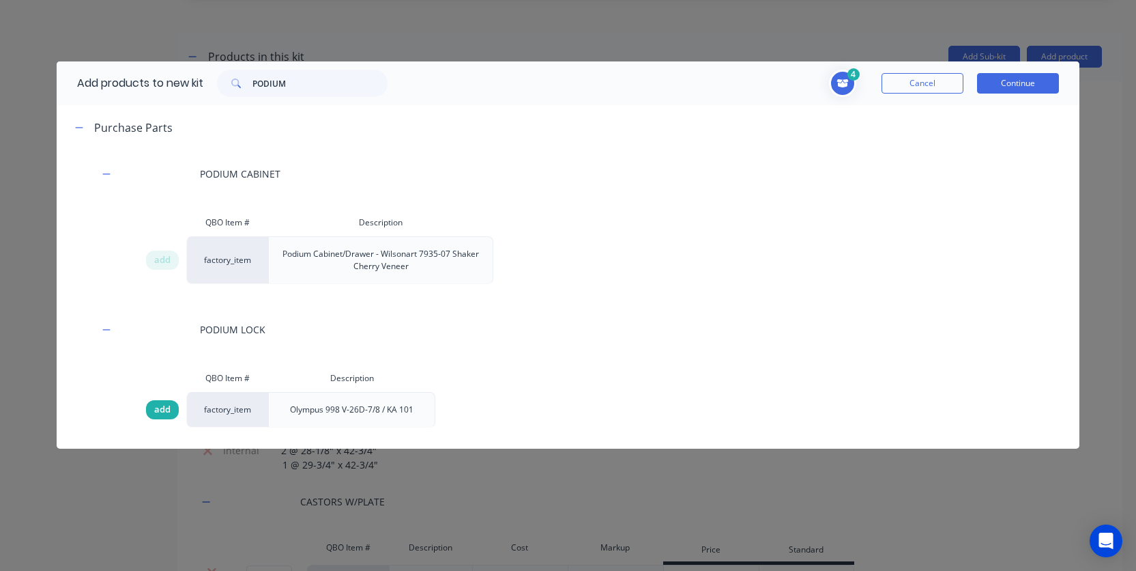
click at [167, 409] on span "add" at bounding box center [162, 410] width 16 height 14
click at [338, 96] on input "PODIUM" at bounding box center [320, 83] width 135 height 27
drag, startPoint x: 331, startPoint y: 85, endPoint x: 173, endPoint y: 72, distance: 158.1
click at [173, 72] on div "Add products to new kit PODIUM" at bounding box center [229, 83] width 345 height 44
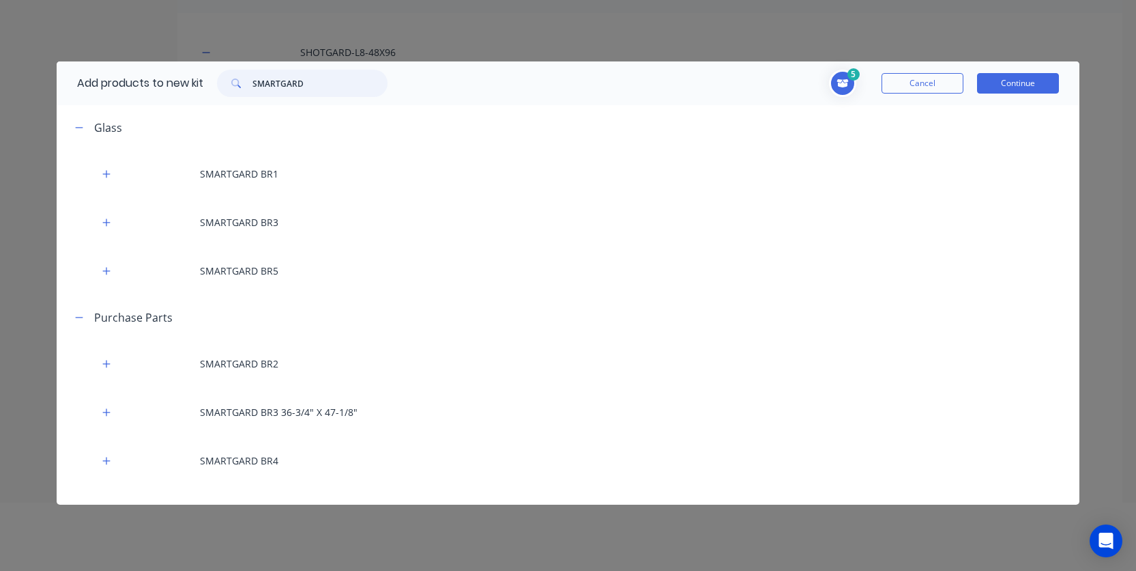
scroll to position [51, 0]
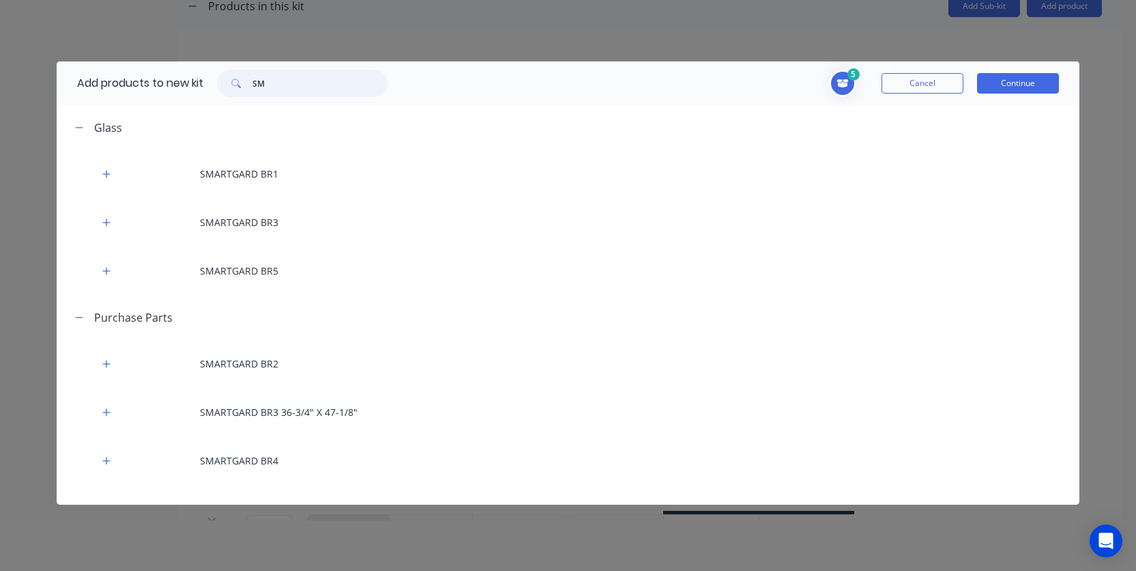
type input "S"
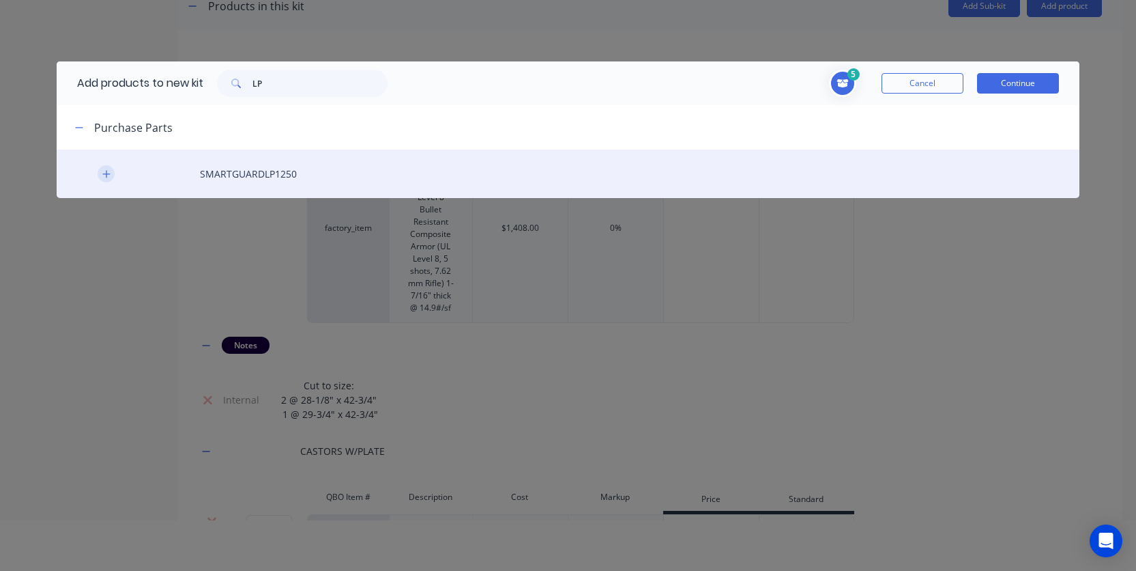
click at [110, 175] on icon "button" at bounding box center [106, 174] width 8 height 10
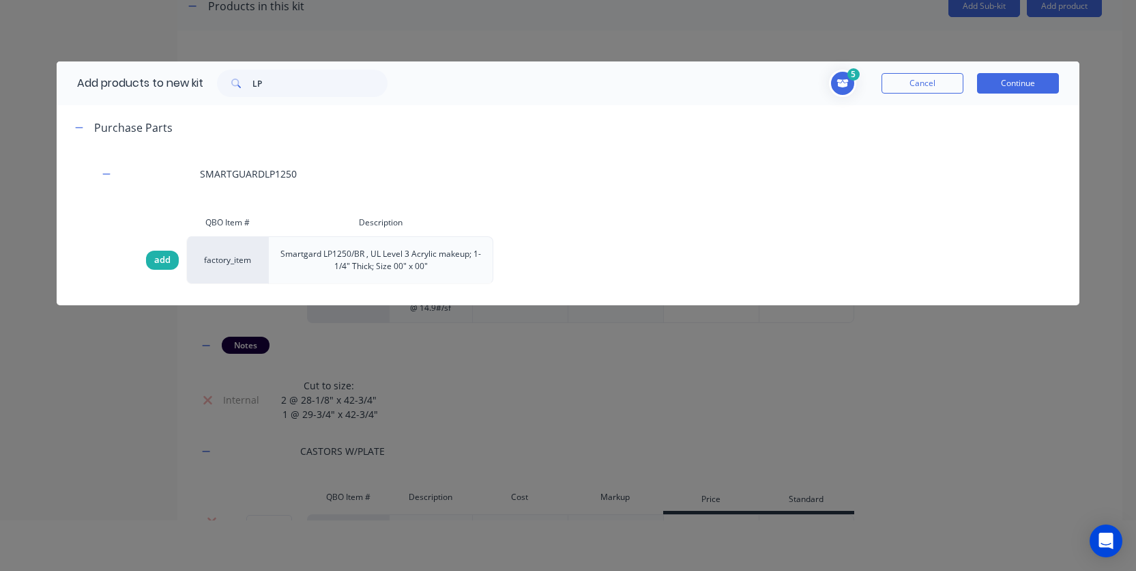
click at [160, 259] on span "add" at bounding box center [162, 260] width 16 height 14
click at [285, 92] on input "LP" at bounding box center [320, 83] width 135 height 27
drag, startPoint x: 283, startPoint y: 87, endPoint x: 237, endPoint y: 86, distance: 45.7
click at [237, 86] on div "LP" at bounding box center [302, 83] width 171 height 27
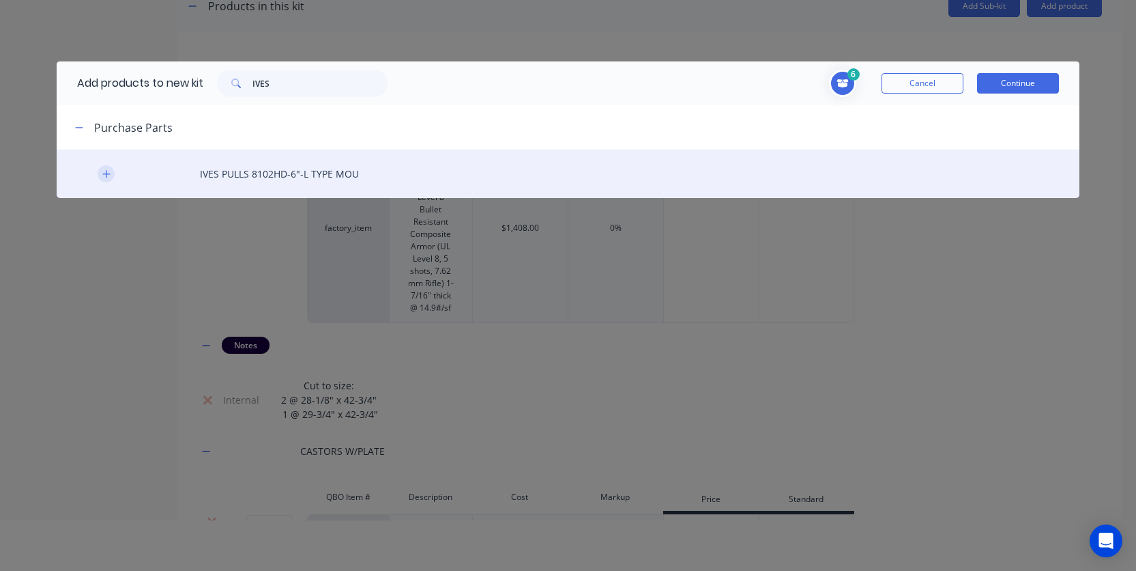
click at [110, 171] on icon "button" at bounding box center [106, 174] width 8 height 10
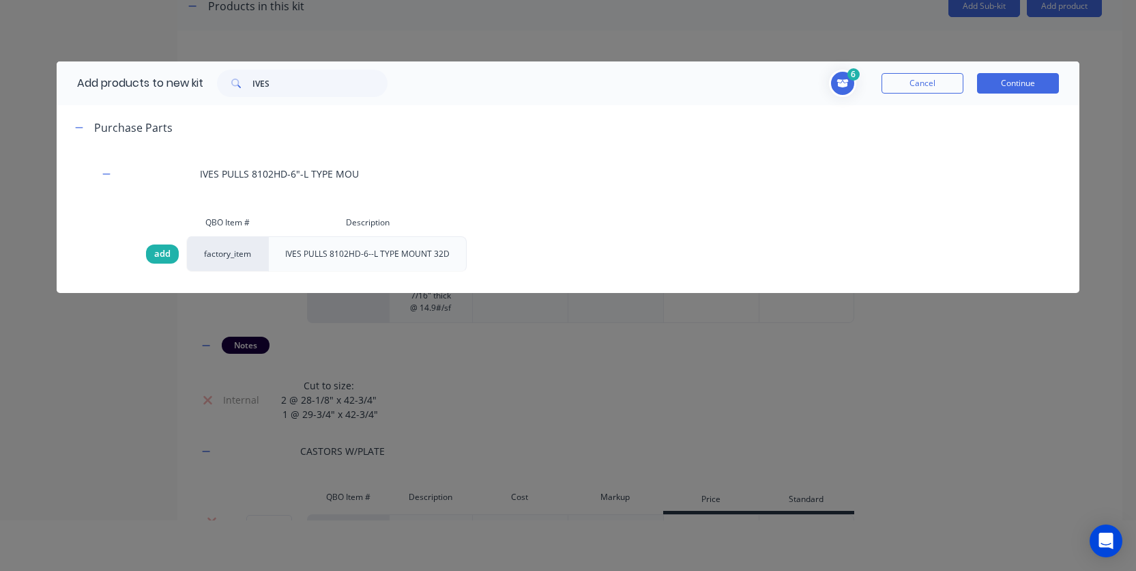
click at [162, 255] on span "add" at bounding box center [162, 254] width 16 height 14
click at [282, 90] on input "IVES" at bounding box center [320, 83] width 135 height 27
drag, startPoint x: 291, startPoint y: 83, endPoint x: 234, endPoint y: 83, distance: 57.3
click at [236, 83] on div "IVES" at bounding box center [302, 83] width 171 height 27
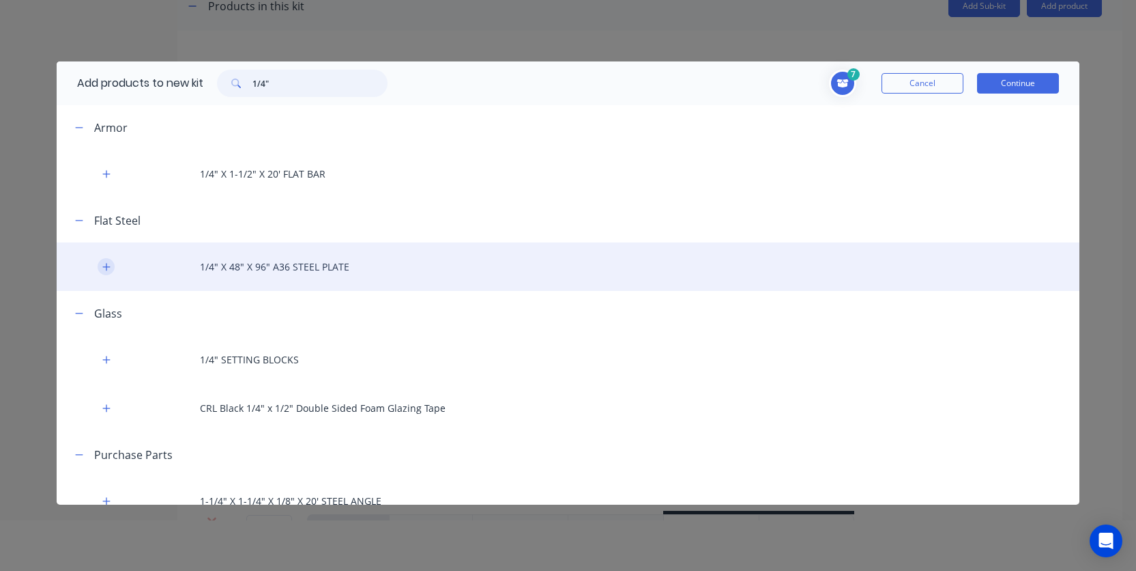
type input "1/4""
click at [106, 270] on icon "button" at bounding box center [106, 267] width 8 height 10
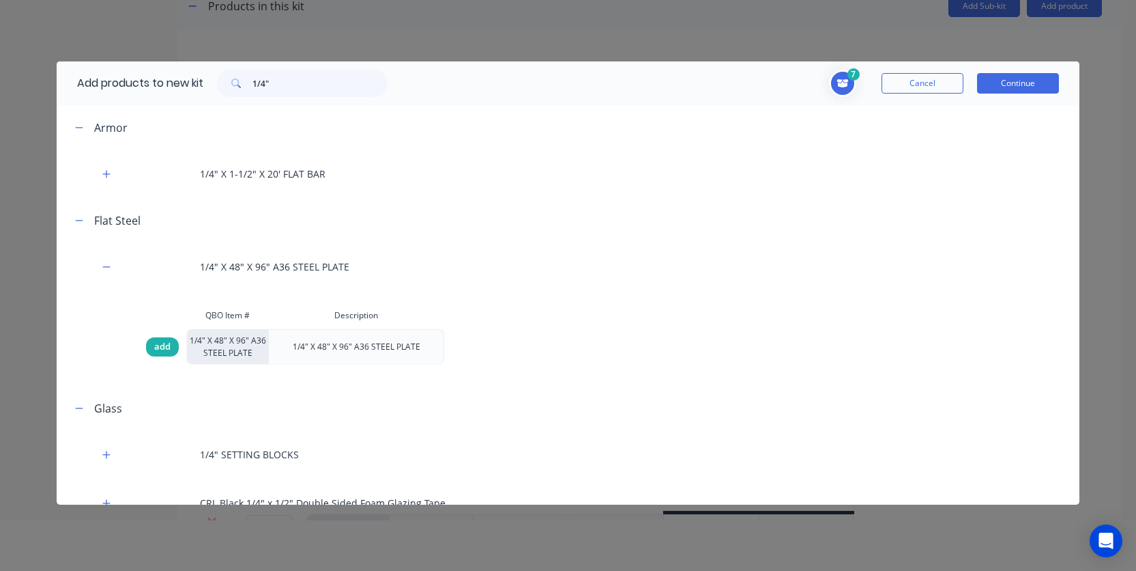
click at [167, 349] on span "add" at bounding box center [162, 347] width 16 height 14
click at [1026, 89] on button "Continue" at bounding box center [1018, 83] width 82 height 20
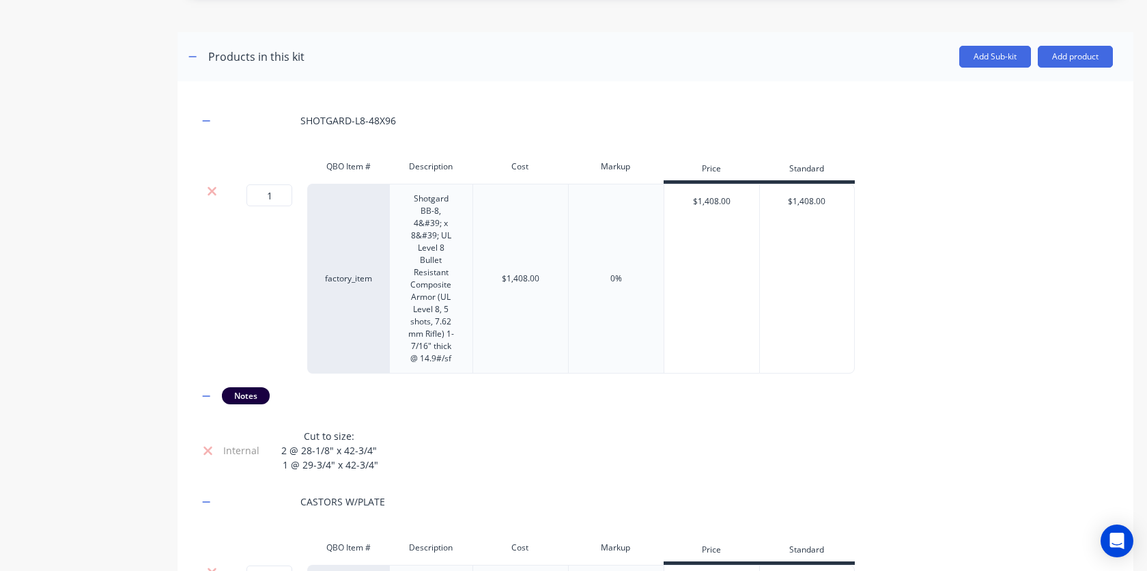
scroll to position [998, 0]
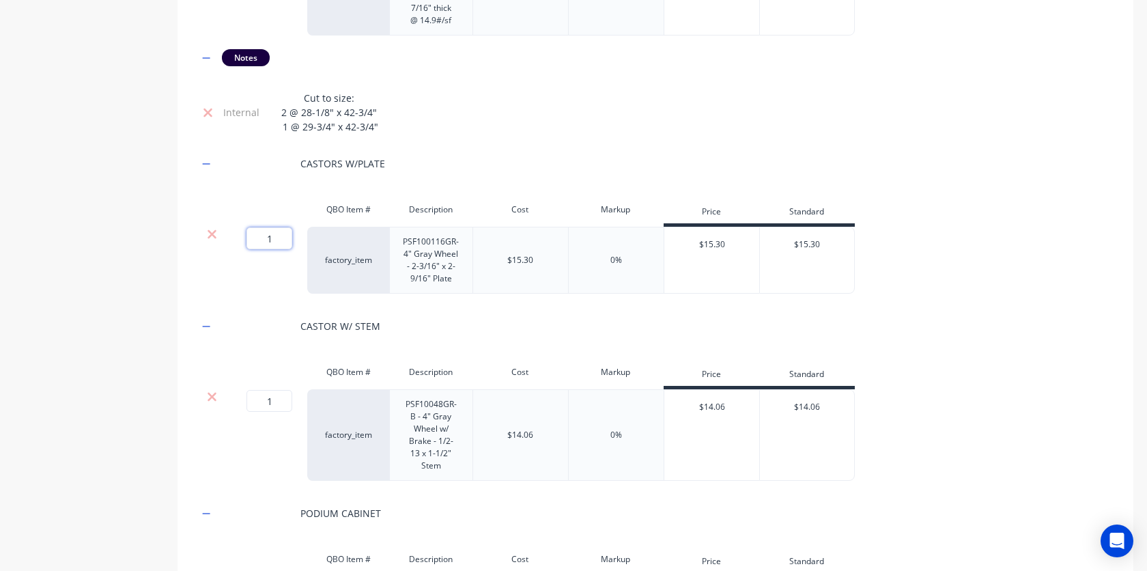
drag, startPoint x: 275, startPoint y: 225, endPoint x: 265, endPoint y: 225, distance: 9.6
click at [265, 227] on input "1" at bounding box center [269, 238] width 46 height 22
type input "2"
click at [273, 390] on input "1" at bounding box center [269, 401] width 46 height 22
type input "2"
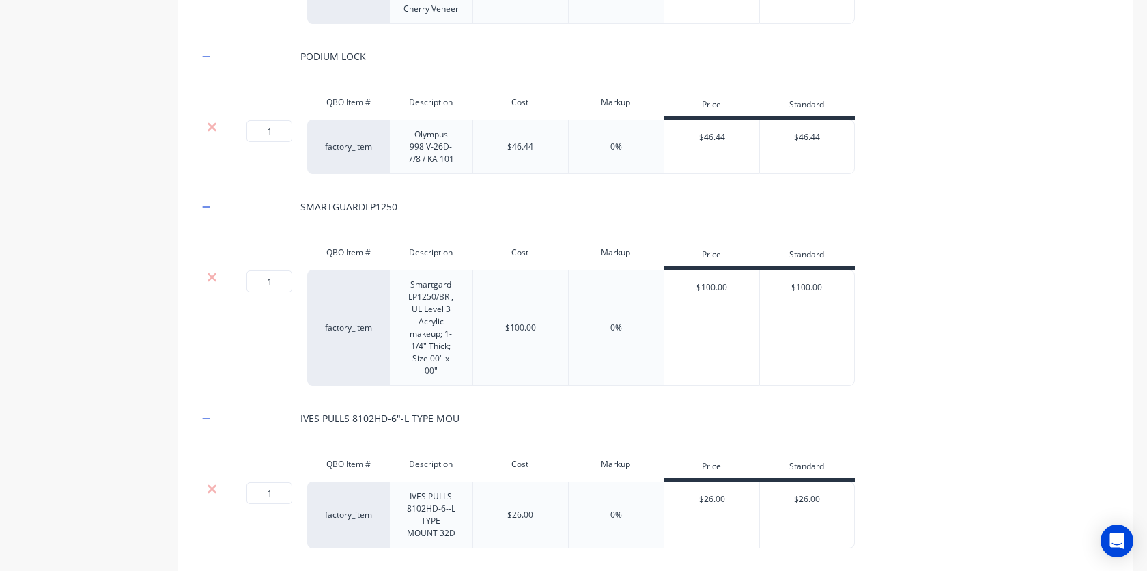
scroll to position [1658, 0]
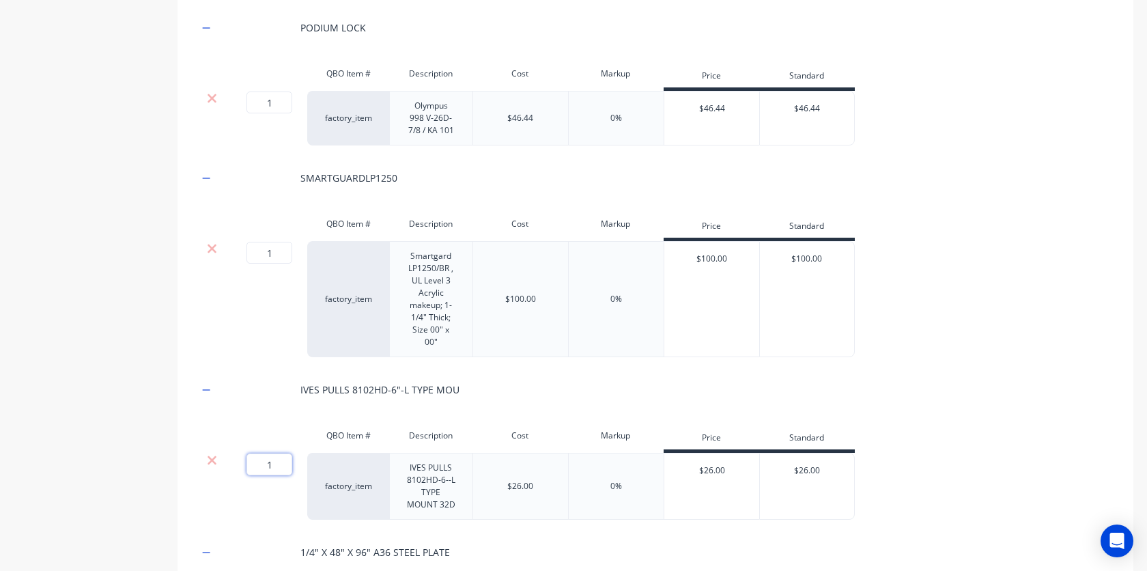
drag, startPoint x: 276, startPoint y: 452, endPoint x: 267, endPoint y: 452, distance: 8.9
click at [267, 453] on input "1" at bounding box center [269, 464] width 46 height 22
type input "2"
click at [1027, 371] on div "IVES PULLS 8102HD-6"-L TYPE MOU" at bounding box center [655, 390] width 914 height 38
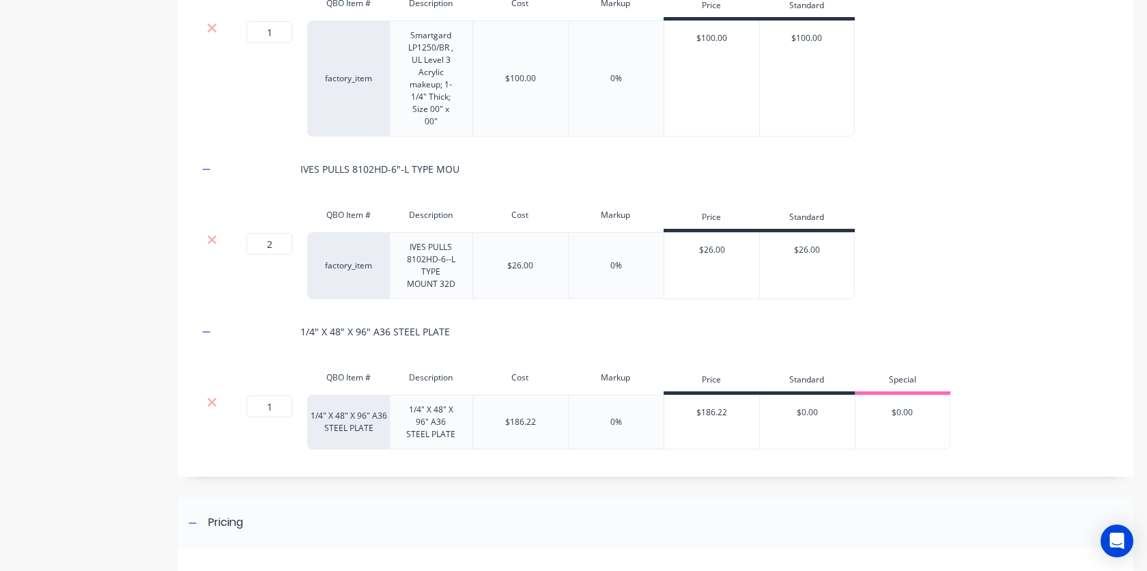
scroll to position [1890, 0]
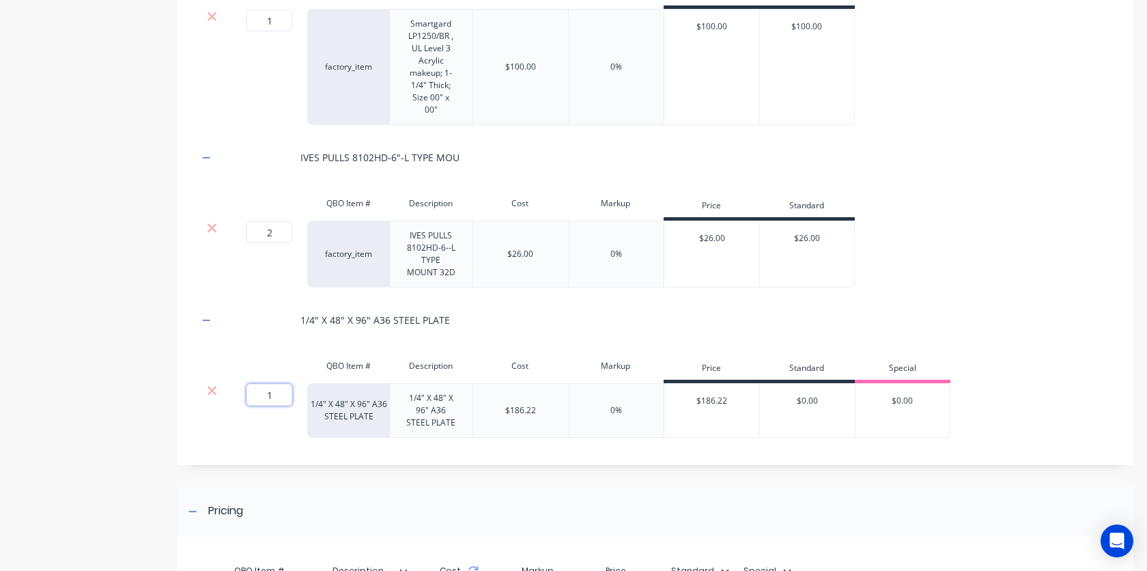
drag, startPoint x: 274, startPoint y: 379, endPoint x: 265, endPoint y: 378, distance: 8.9
click at [265, 384] on input "1" at bounding box center [269, 395] width 46 height 22
type input ".25"
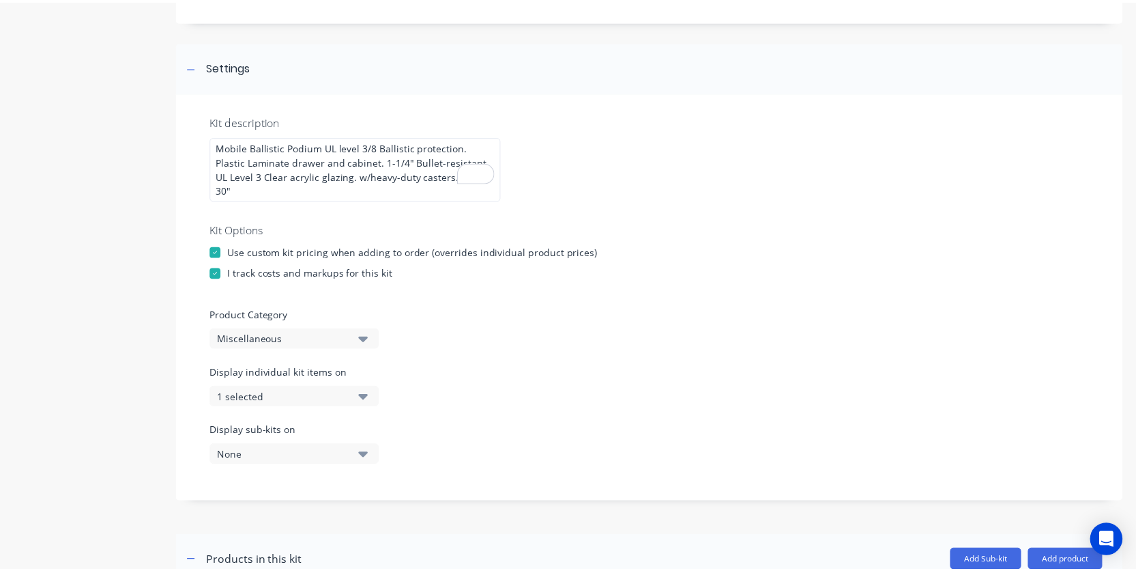
scroll to position [630, 0]
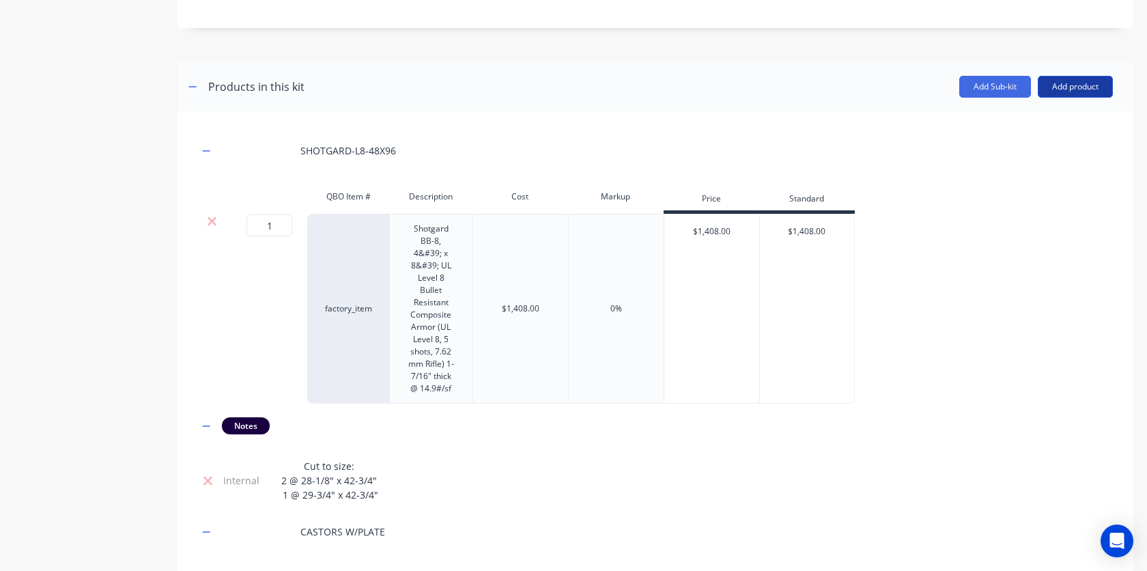
click at [1092, 76] on button "Add product" at bounding box center [1074, 87] width 75 height 22
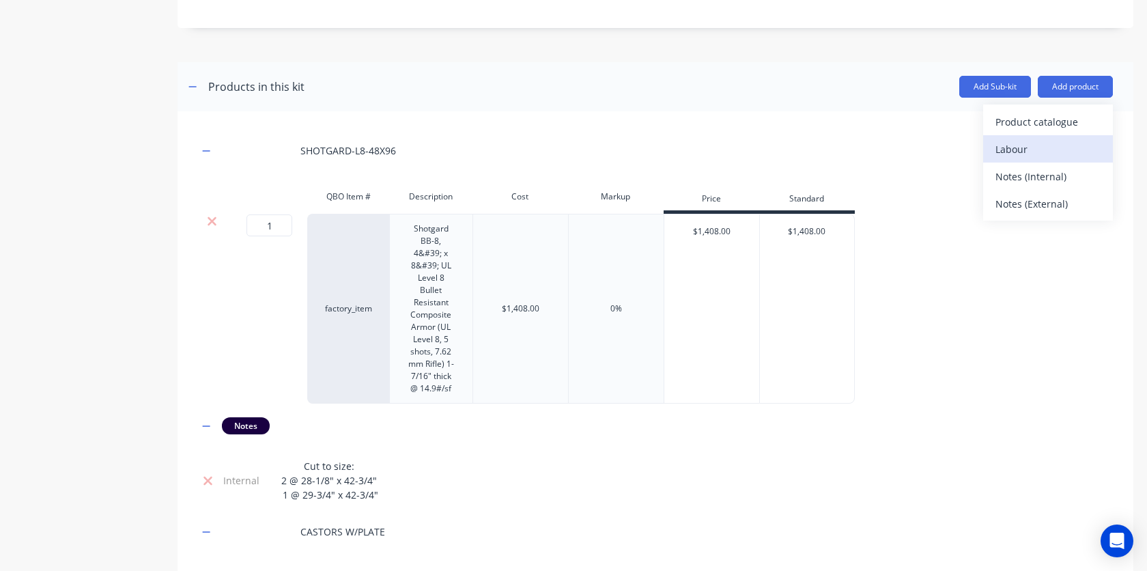
click at [1044, 139] on div "Labour" at bounding box center [1047, 149] width 105 height 20
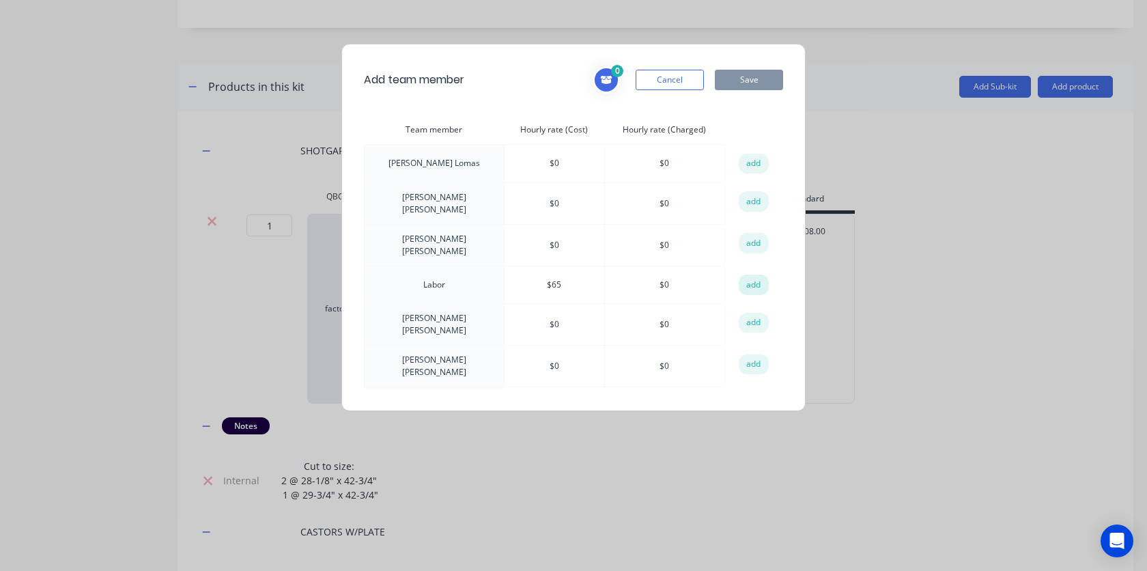
click at [740, 279] on button "add" at bounding box center [753, 284] width 30 height 20
click at [751, 83] on button "Save" at bounding box center [749, 80] width 68 height 20
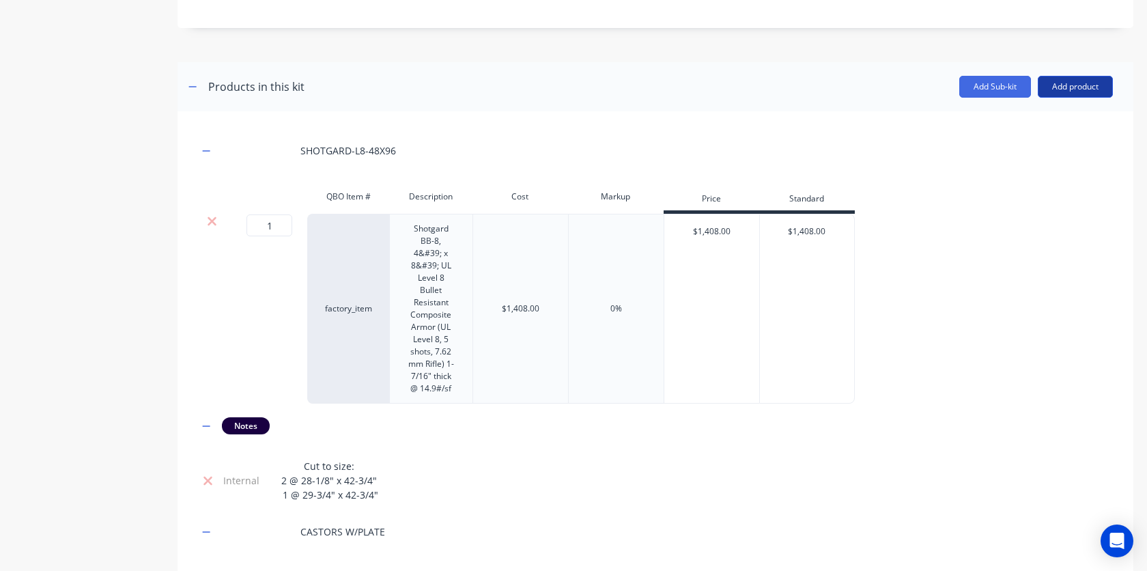
click at [1069, 76] on button "Add product" at bounding box center [1074, 87] width 75 height 22
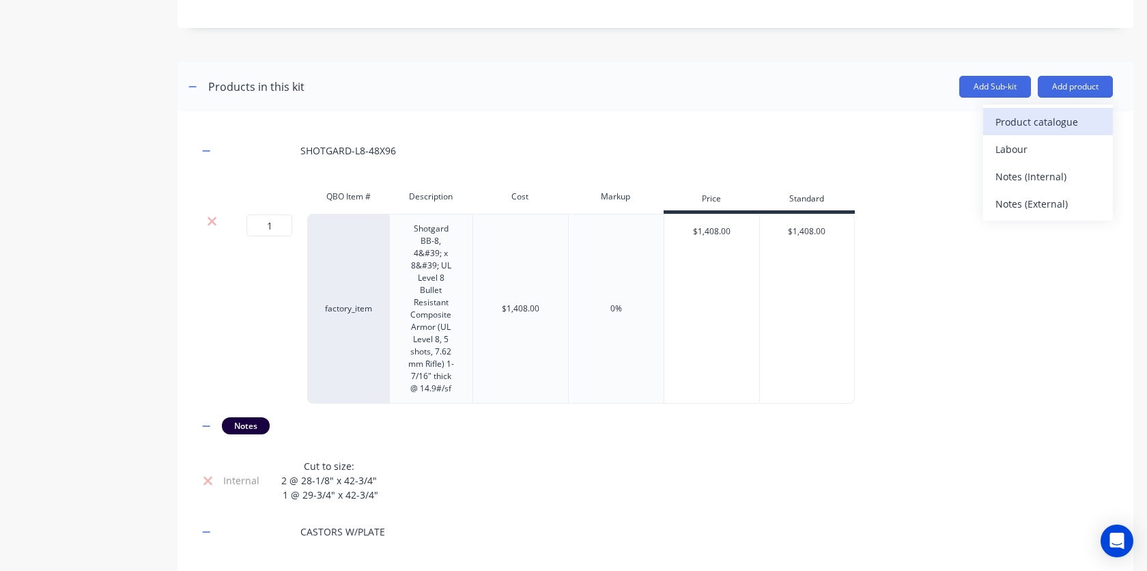
click at [1026, 112] on div "Product catalogue" at bounding box center [1047, 122] width 105 height 20
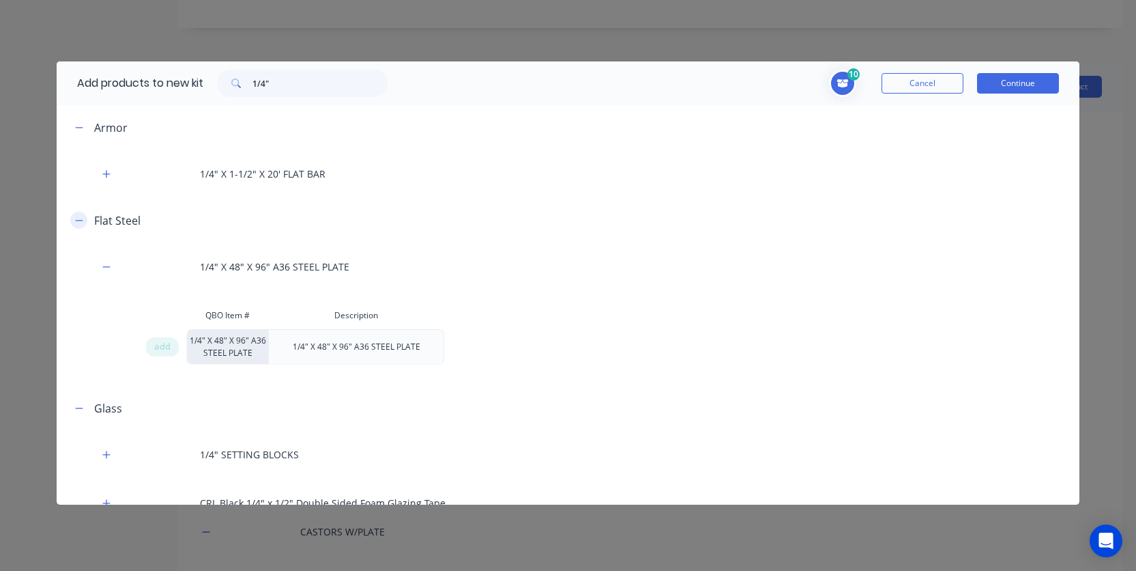
click at [72, 218] on button "button" at bounding box center [78, 220] width 17 height 17
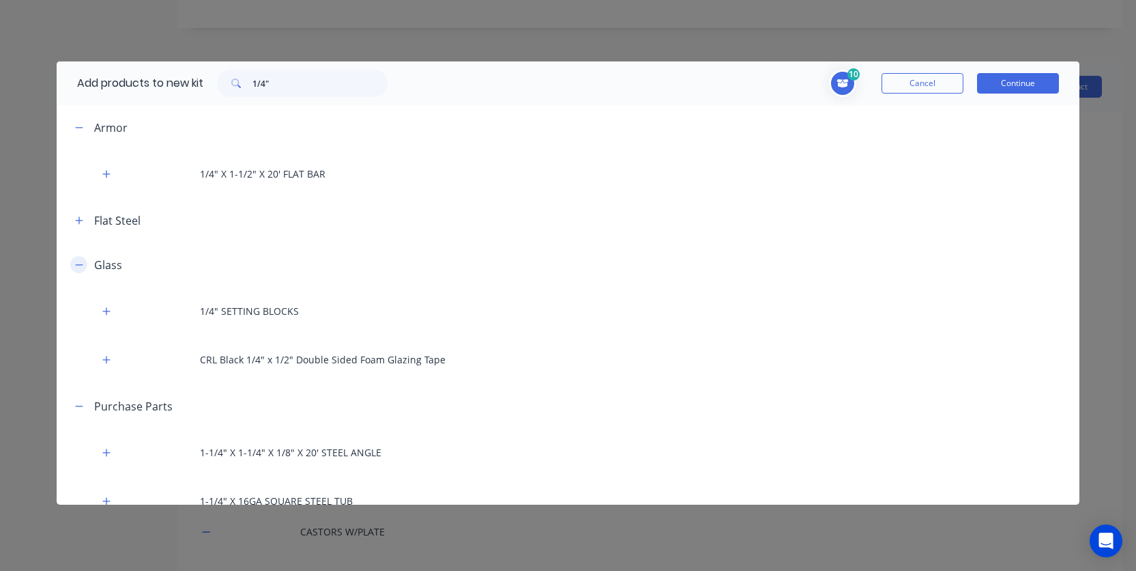
click at [78, 263] on icon "button" at bounding box center [79, 265] width 8 height 10
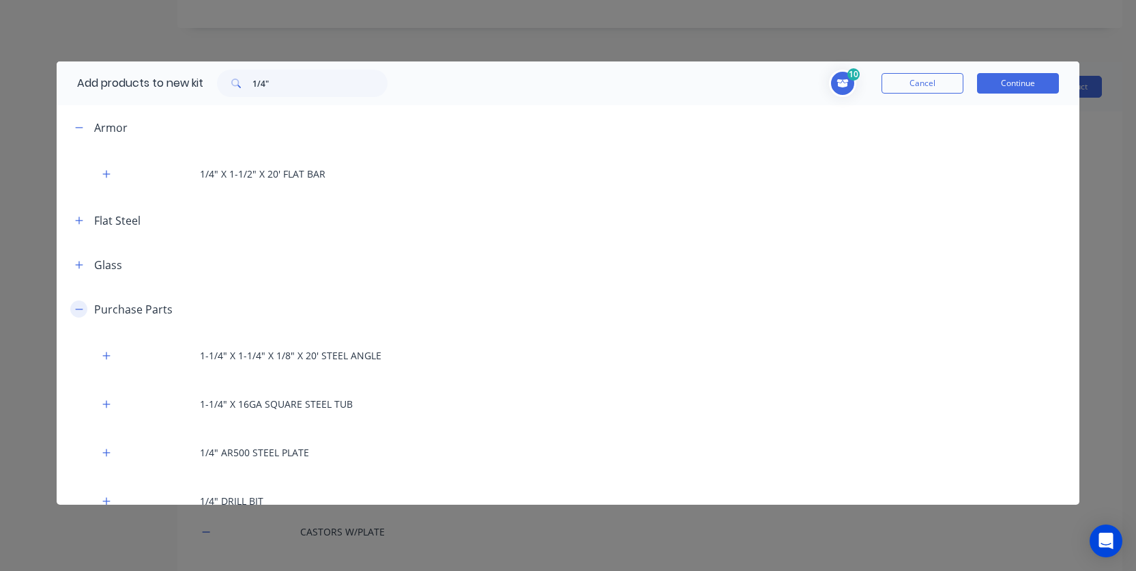
click at [76, 307] on icon "button" at bounding box center [79, 309] width 8 height 10
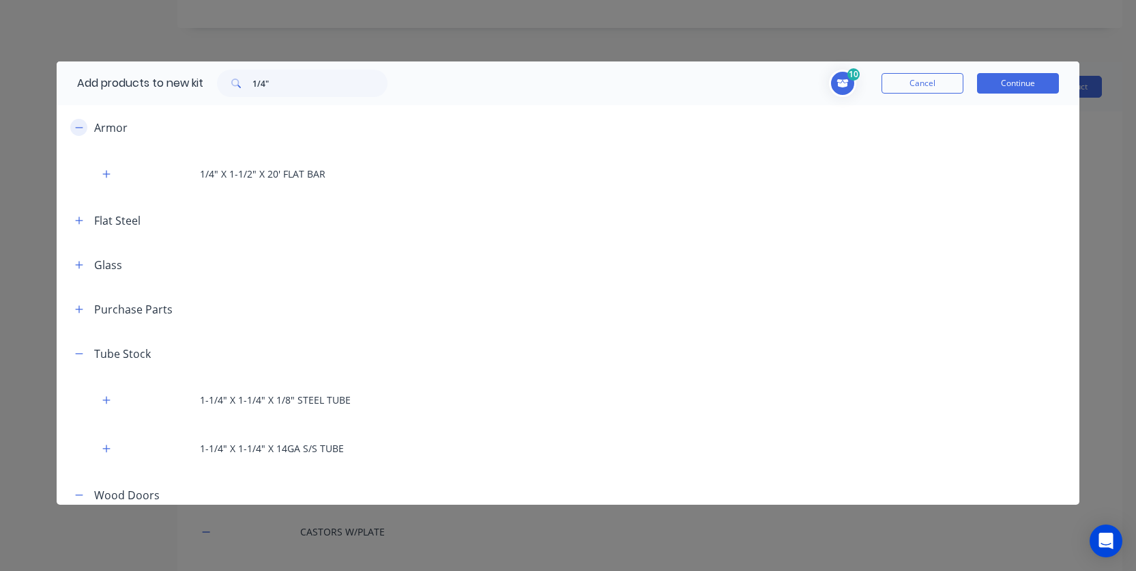
click at [75, 132] on button "button" at bounding box center [78, 127] width 17 height 17
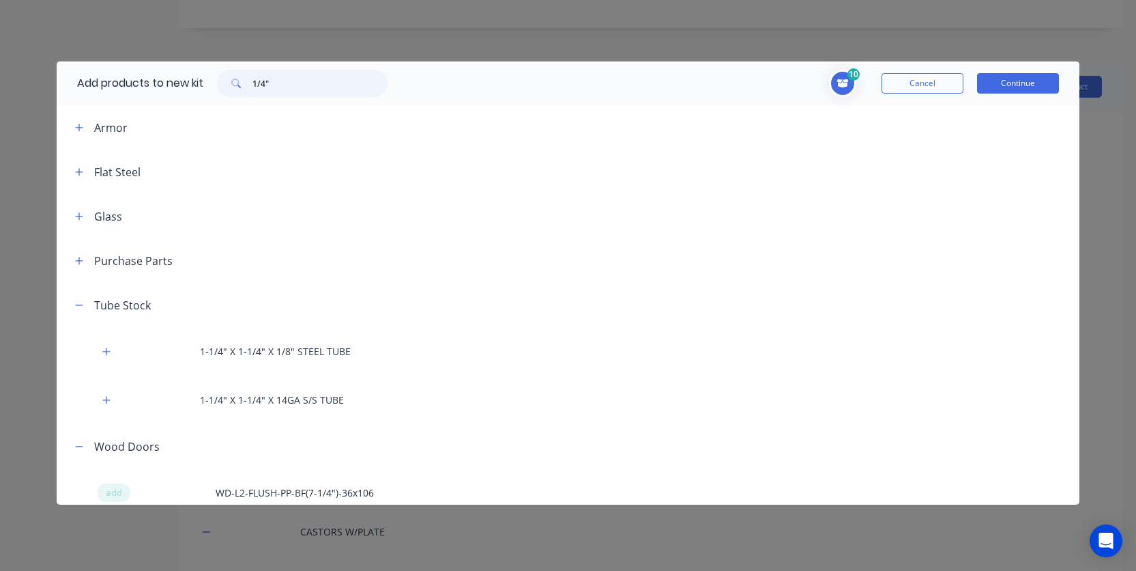
drag, startPoint x: 293, startPoint y: 83, endPoint x: 248, endPoint y: 86, distance: 45.1
click at [248, 86] on div "1/4"" at bounding box center [302, 83] width 171 height 27
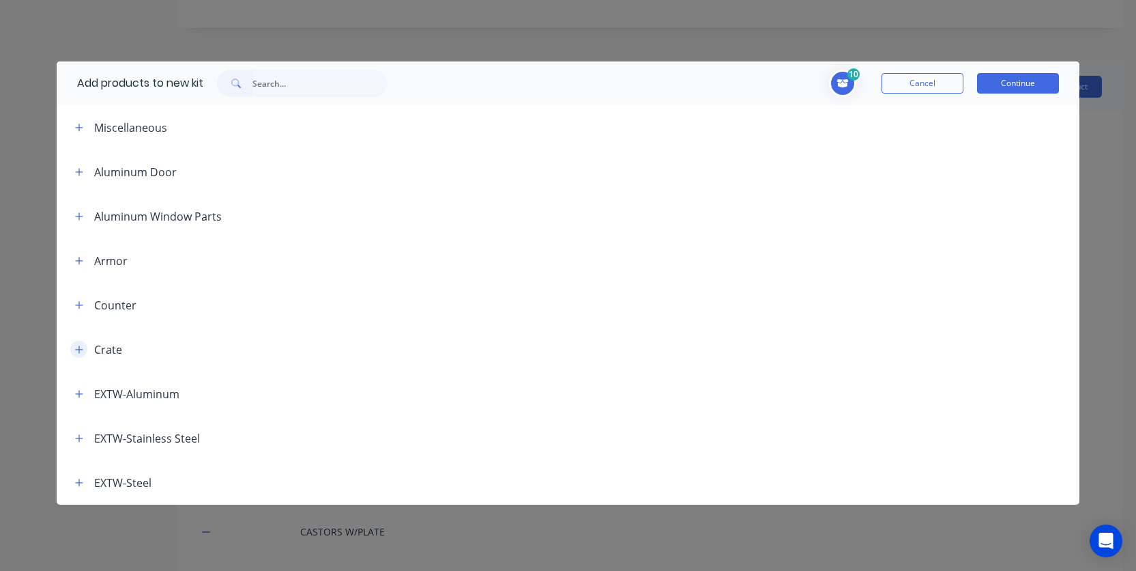
click at [76, 351] on icon "button" at bounding box center [79, 350] width 8 height 10
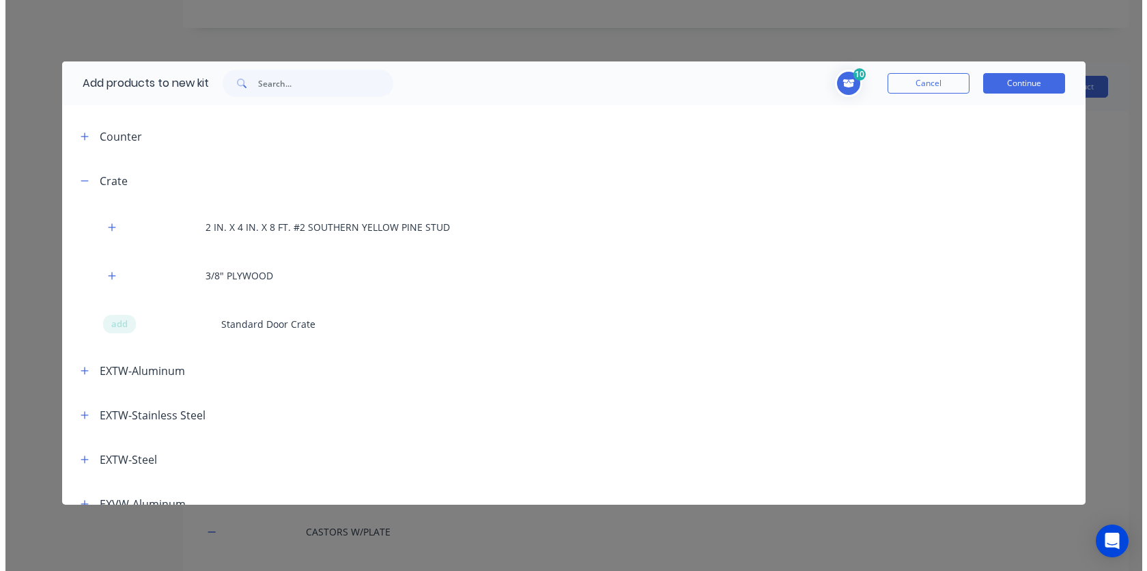
scroll to position [246, 0]
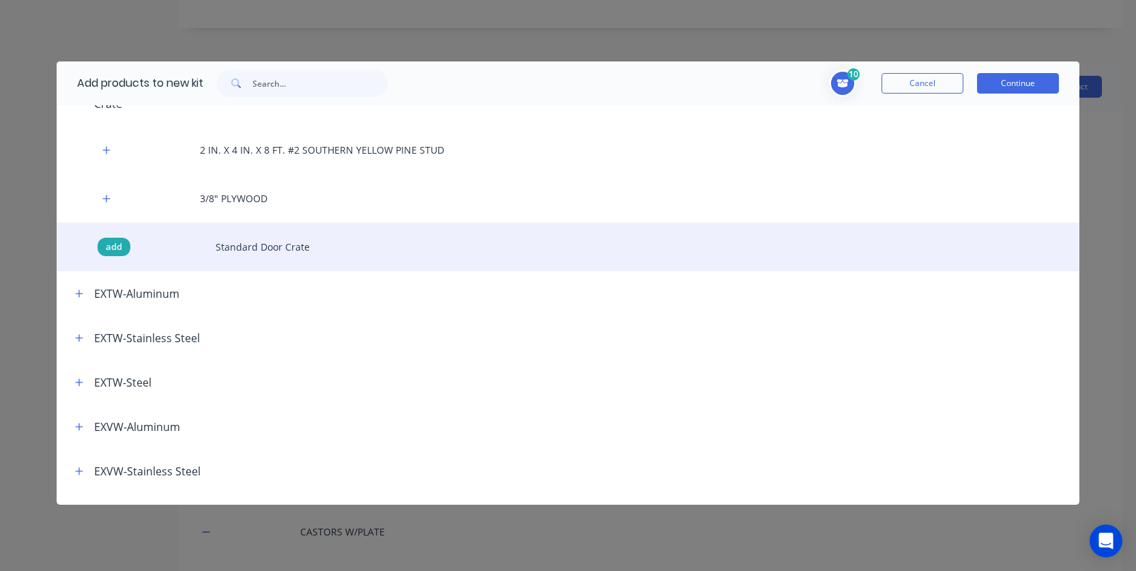
click at [120, 250] on span "add" at bounding box center [114, 247] width 16 height 14
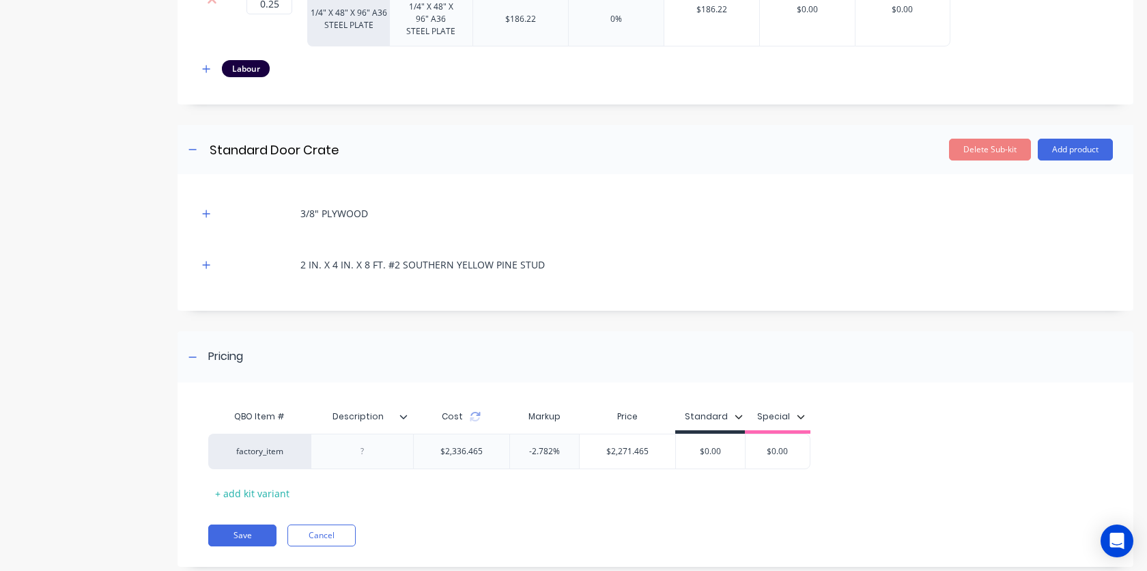
scroll to position [2296, 0]
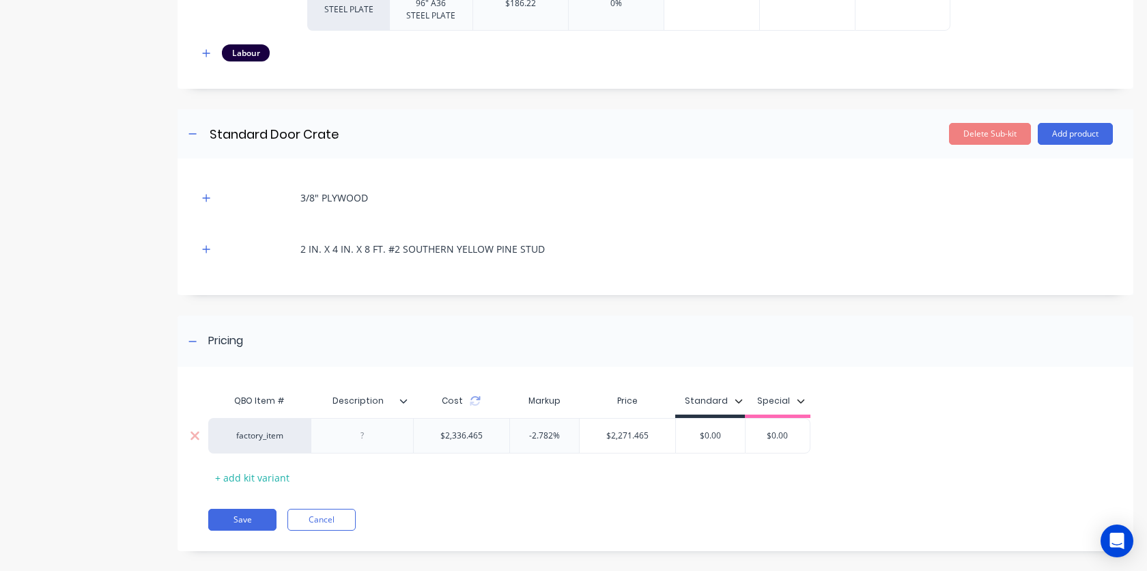
click at [606, 429] on input "$2,271.465" at bounding box center [627, 435] width 96 height 12
drag, startPoint x: 606, startPoint y: 422, endPoint x: 672, endPoint y: 420, distance: 65.5
click at [677, 422] on div "factory_item $2,336.465 -2.782% $2,271.465 $2,271.465 $0.00 $0.00" at bounding box center [509, 435] width 602 height 35
type input "13000"
click at [650, 485] on div "QBO Item # Description Cost Markup Price Standard Special factory_item $2,336.4…" at bounding box center [654, 465] width 955 height 171
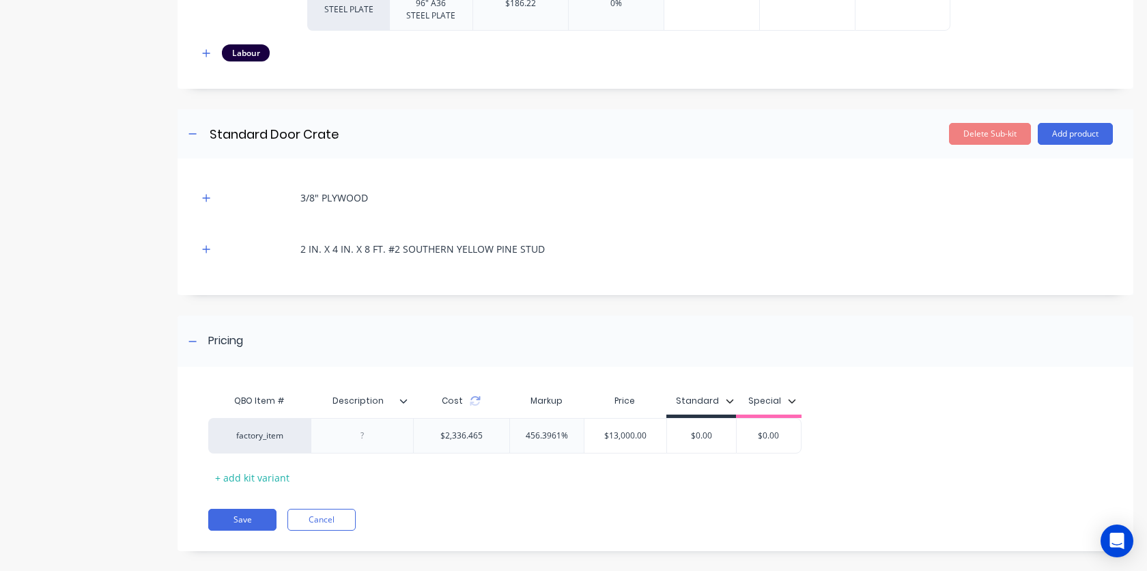
click at [519, 508] on div "Save Cancel" at bounding box center [670, 519] width 925 height 22
click at [243, 508] on button "Save" at bounding box center [242, 519] width 68 height 22
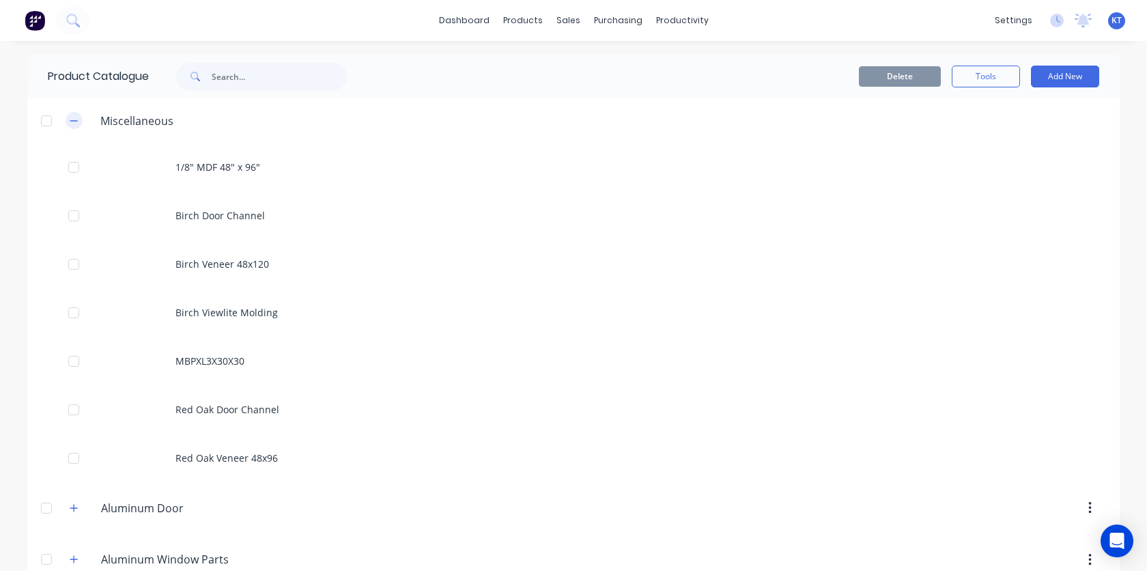
click at [66, 124] on button "button" at bounding box center [74, 120] width 17 height 17
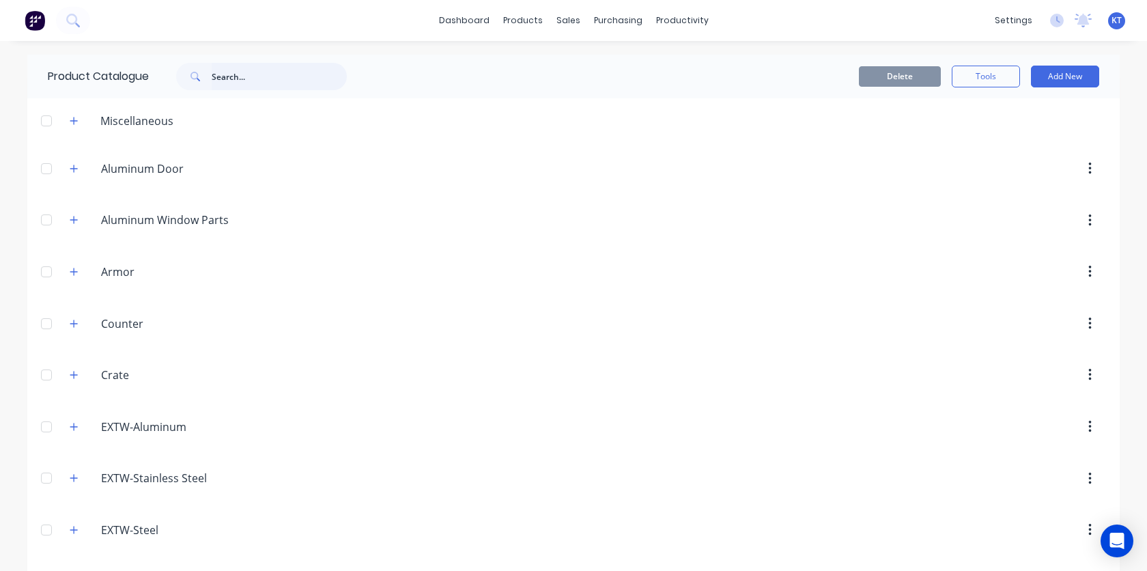
click at [226, 79] on input "text" at bounding box center [279, 76] width 135 height 27
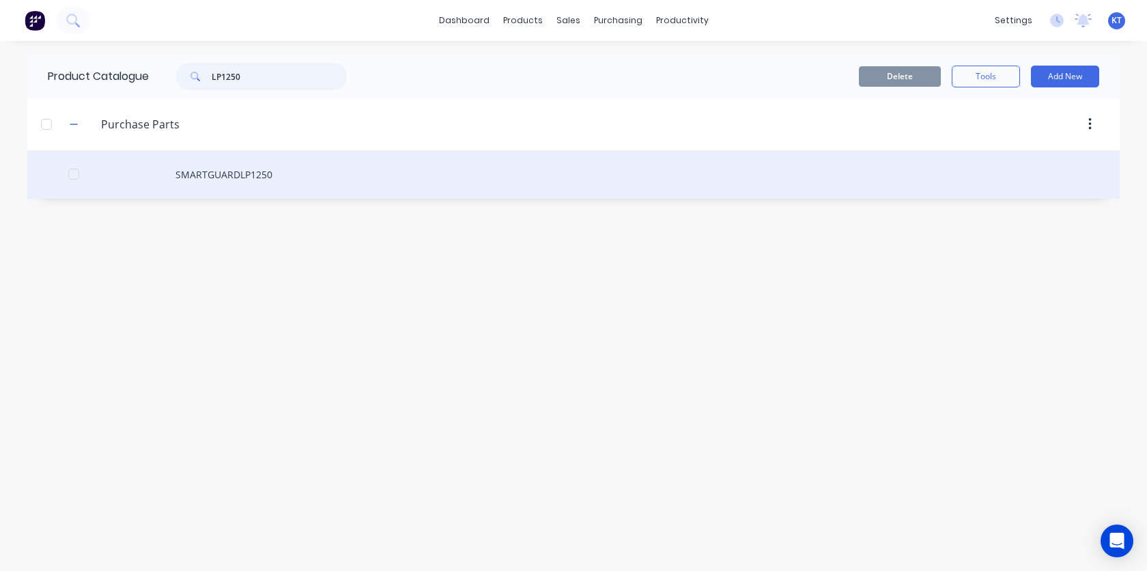
type input "LP1250"
click at [217, 171] on div "SMARTGUARDLP1250" at bounding box center [573, 174] width 1092 height 48
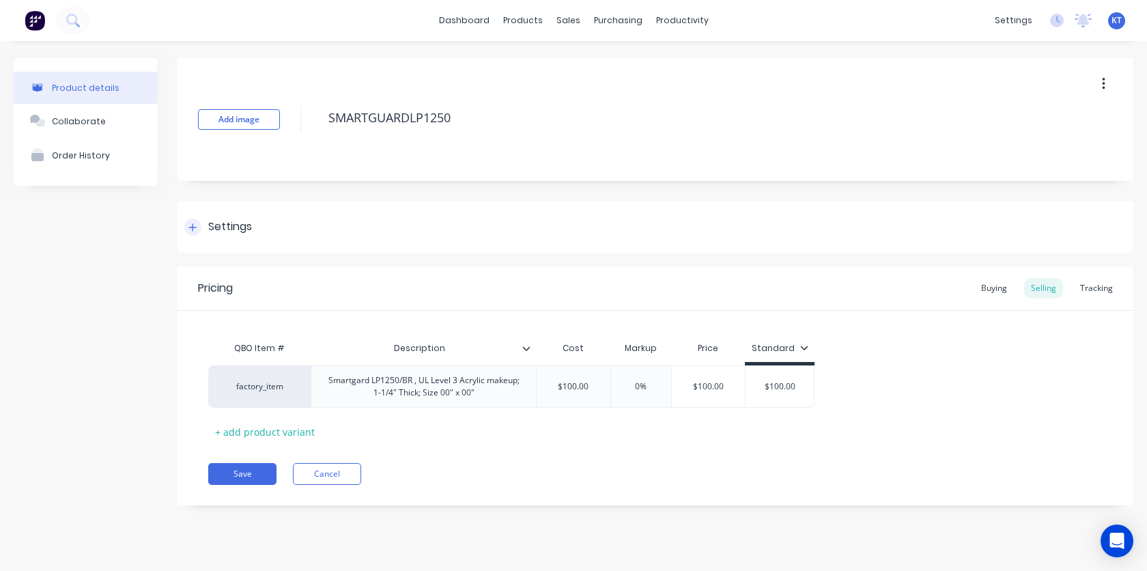
click at [197, 232] on div at bounding box center [192, 226] width 17 height 17
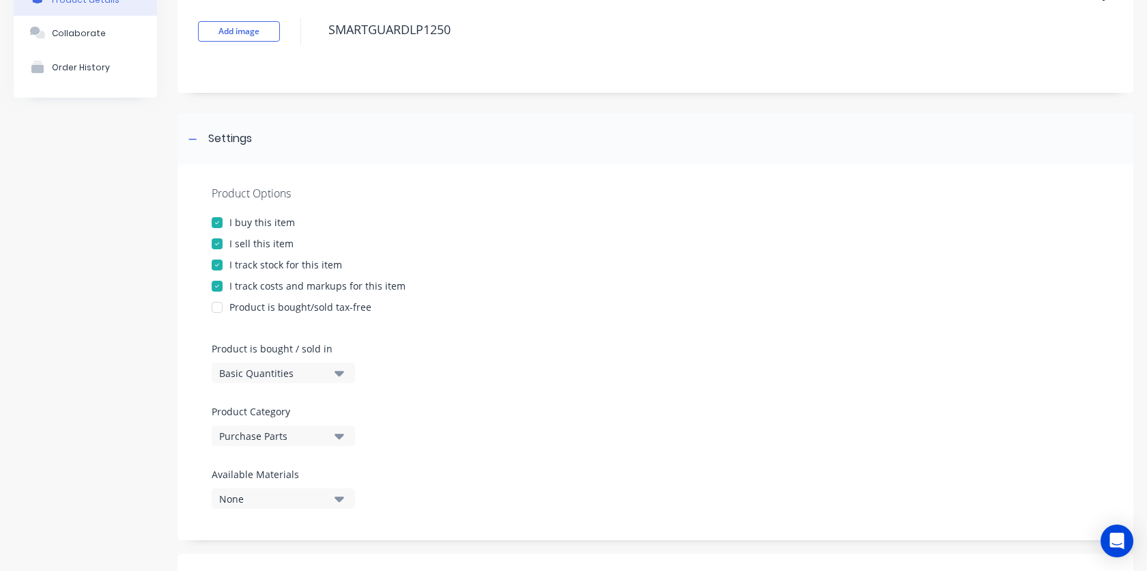
scroll to position [126, 0]
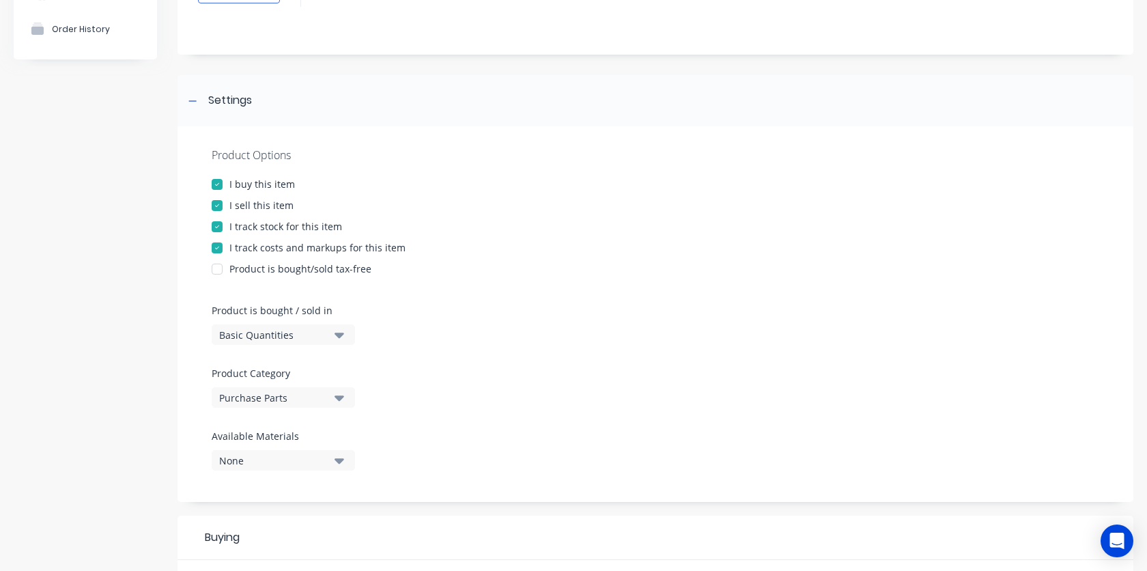
click at [216, 226] on div at bounding box center [216, 226] width 27 height 27
click at [212, 270] on div at bounding box center [216, 268] width 27 height 27
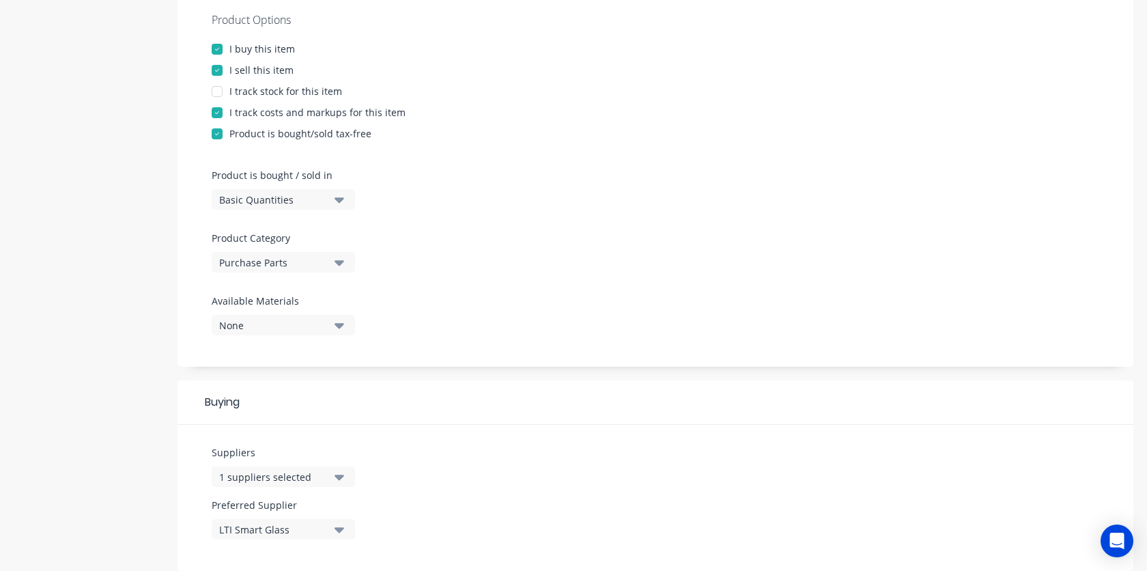
scroll to position [339, 0]
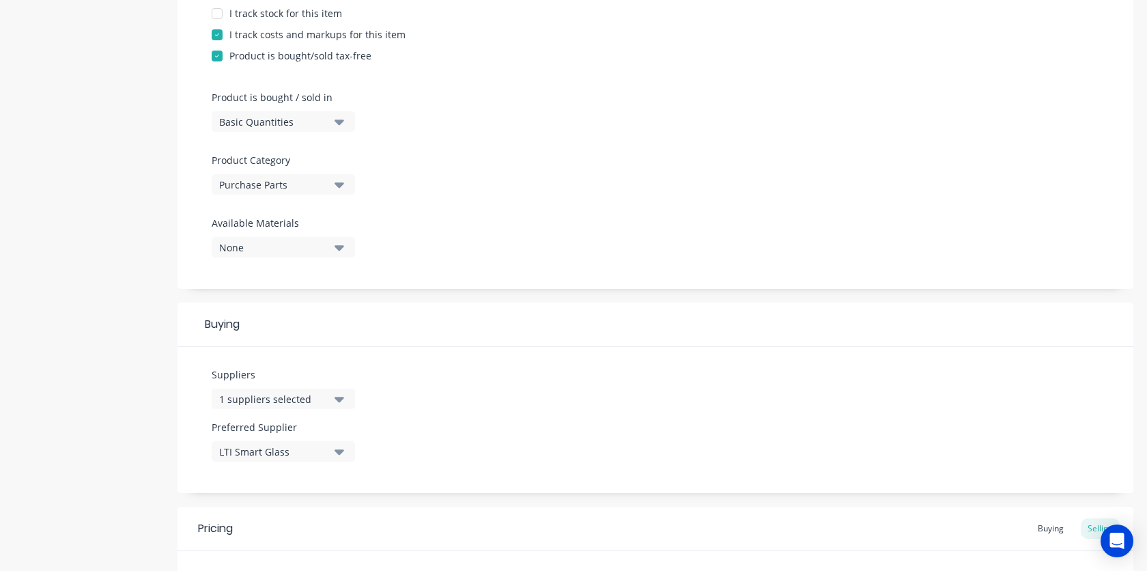
click at [341, 188] on icon "button" at bounding box center [339, 184] width 10 height 15
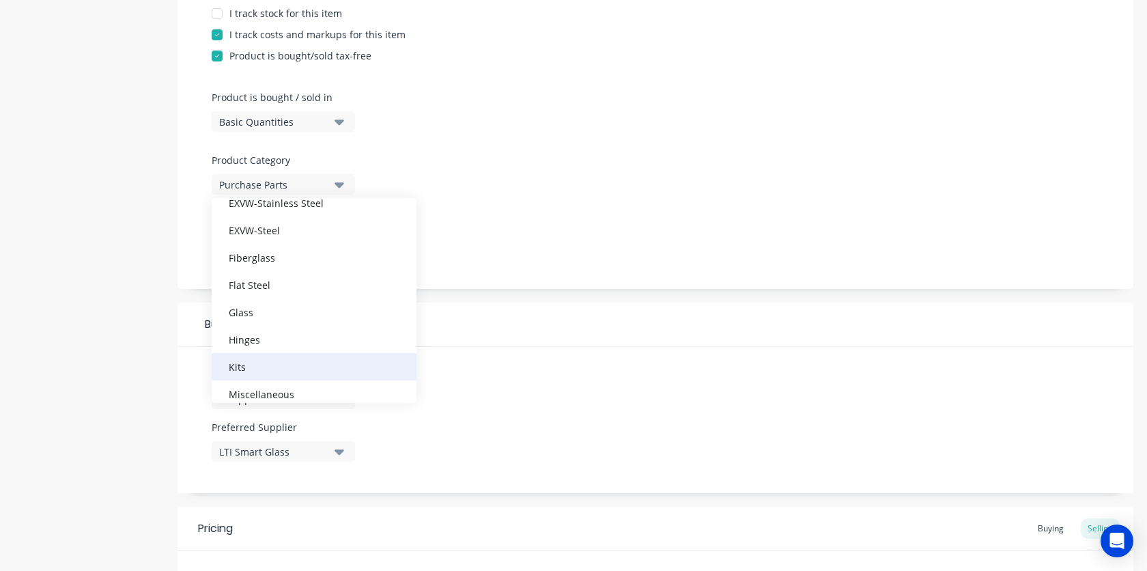
scroll to position [320, 0]
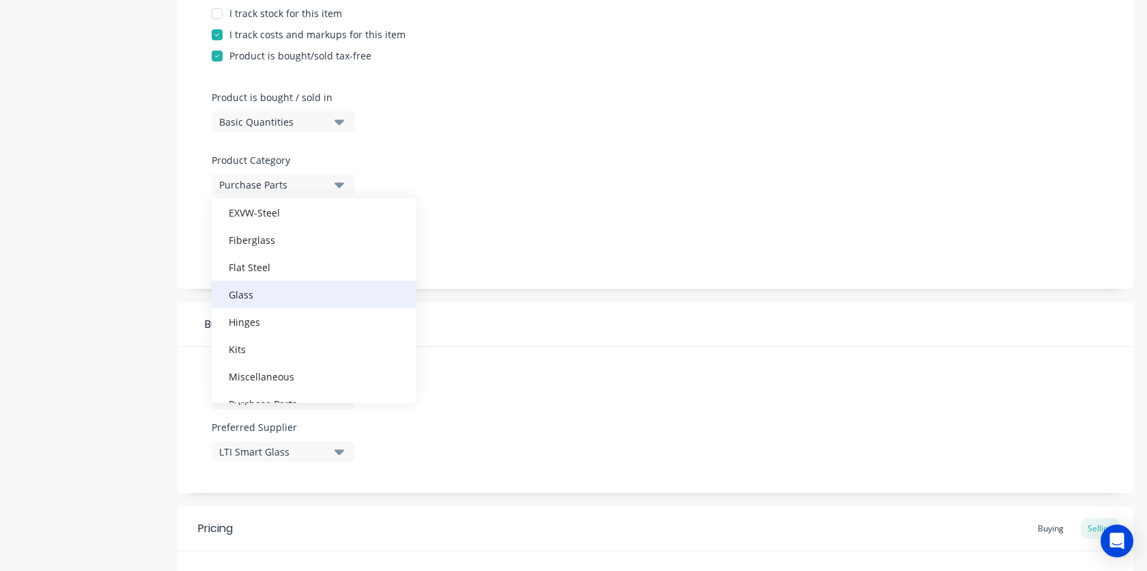
click at [275, 301] on div "Glass" at bounding box center [314, 293] width 205 height 27
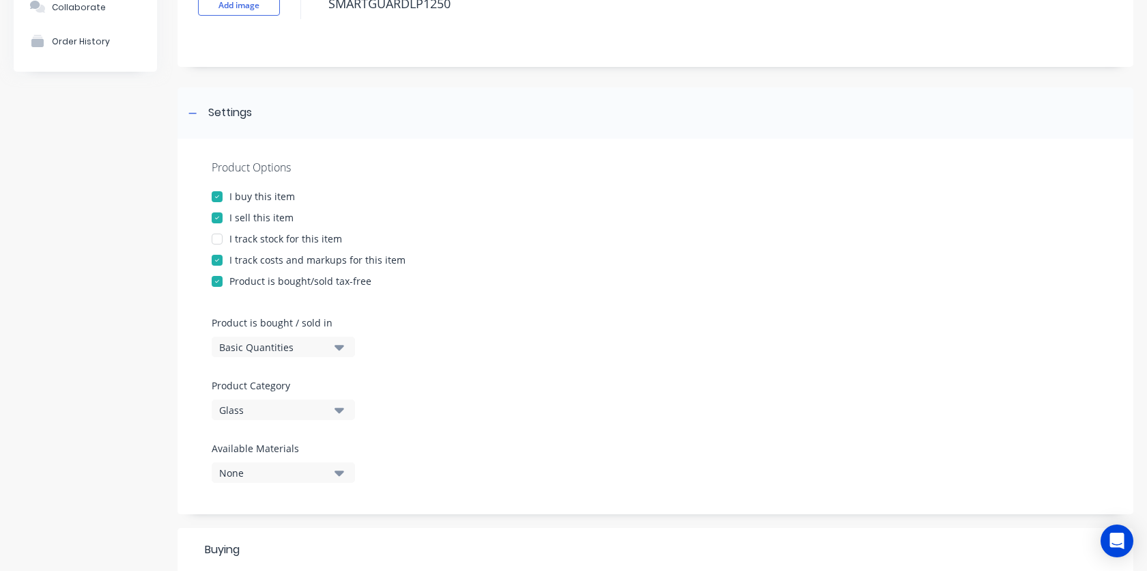
scroll to position [105, 0]
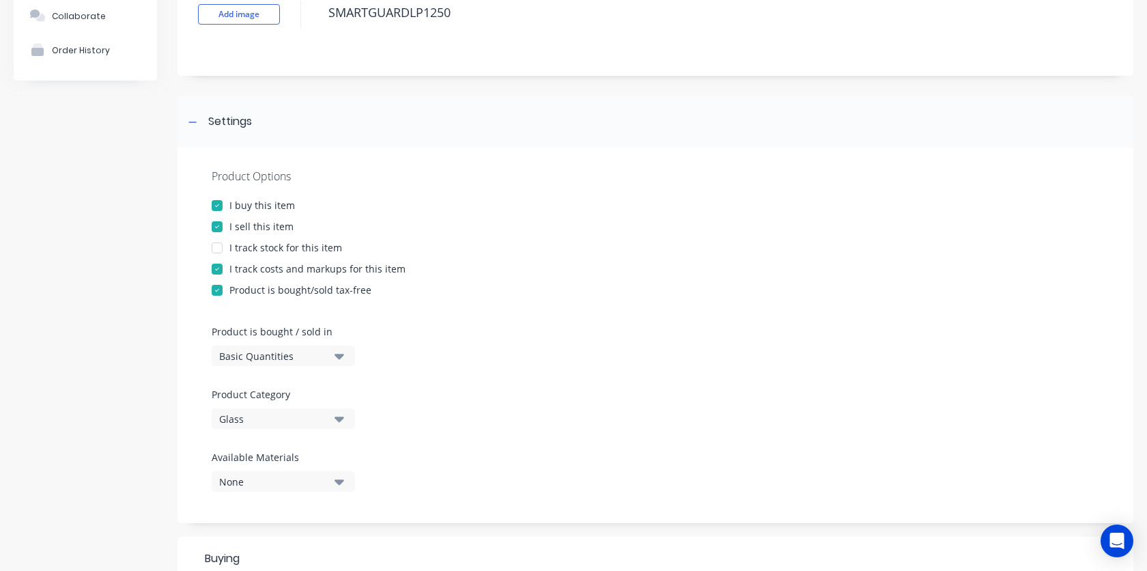
click at [310, 359] on div "Basic Quantities" at bounding box center [273, 356] width 109 height 14
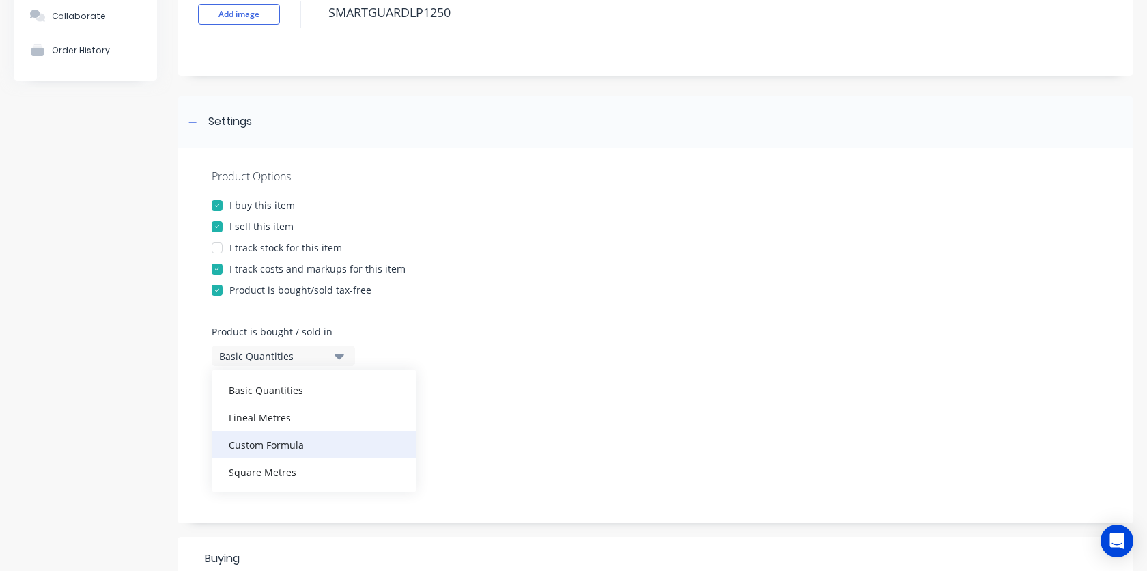
click at [296, 449] on div "Custom Formula" at bounding box center [314, 444] width 205 height 27
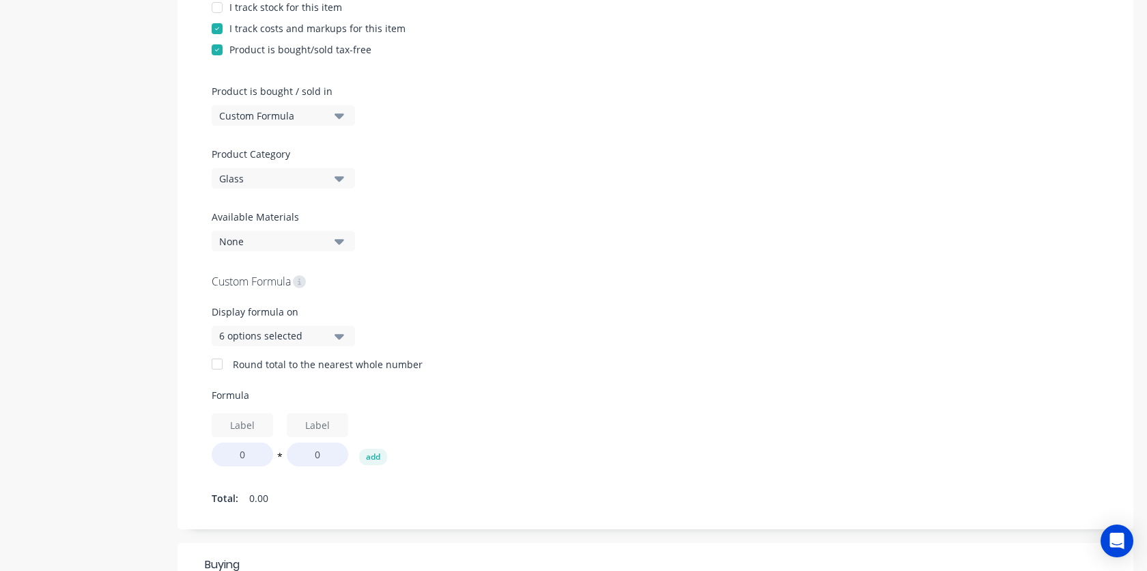
scroll to position [363, 0]
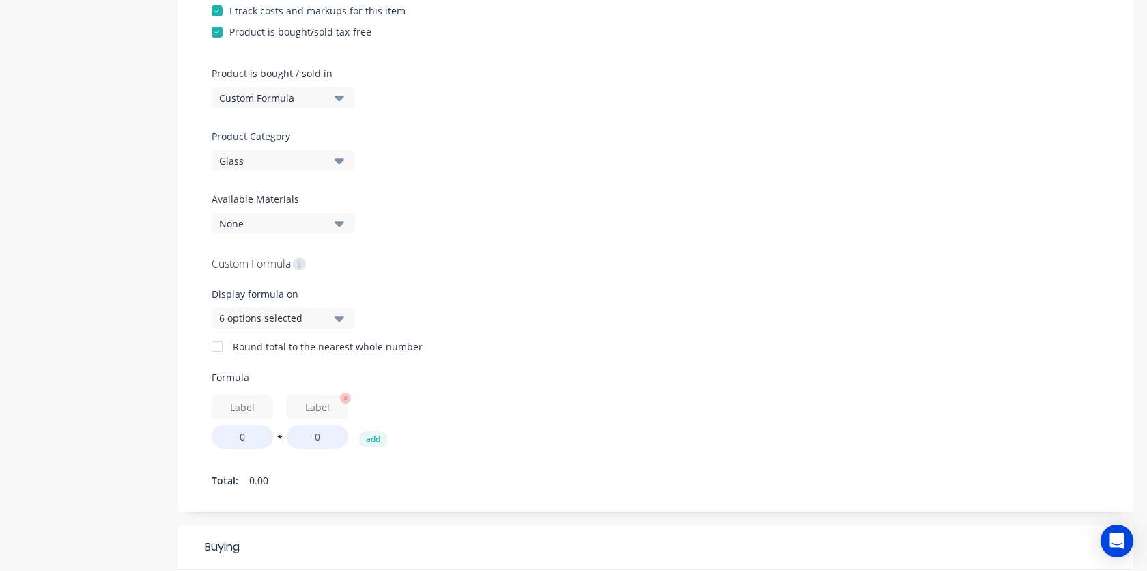
click at [347, 397] on icon "button" at bounding box center [345, 397] width 11 height 11
click at [513, 406] on div "0 add" at bounding box center [655, 421] width 887 height 53
click at [245, 411] on input "text" at bounding box center [242, 407] width 61 height 24
drag, startPoint x: 259, startPoint y: 406, endPoint x: 210, endPoint y: 405, distance: 49.1
click at [210, 405] on div "Product Options I buy this item I sell this item I track stock for this item I …" at bounding box center [654, 200] width 955 height 622
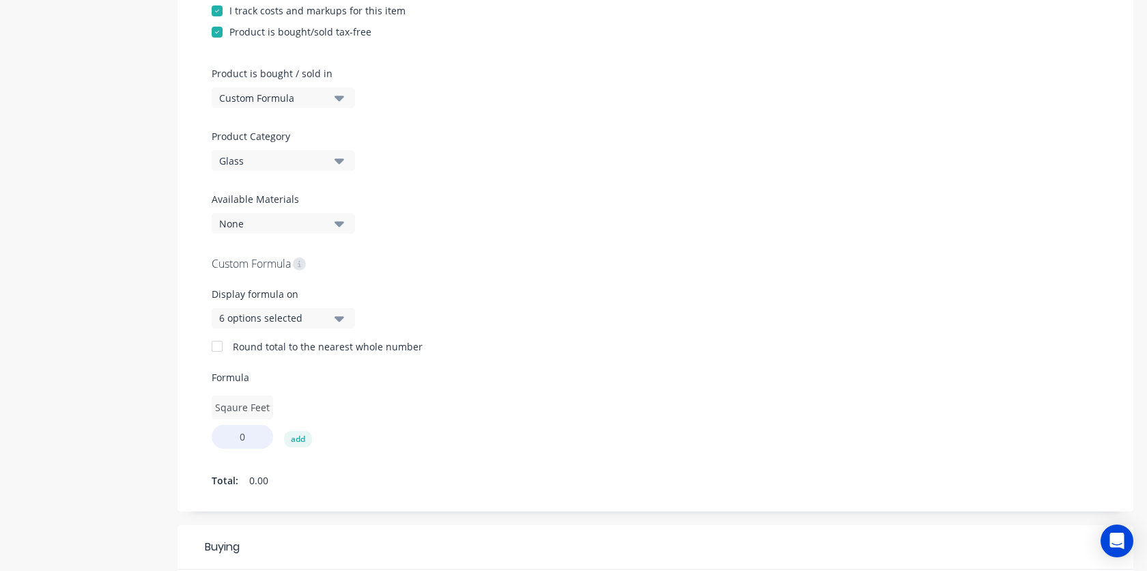
scroll to position [0, 1]
type input "Square Feet"
click at [633, 226] on div "Product Options I buy this item I sell this item I track stock for this item I …" at bounding box center [654, 200] width 955 height 622
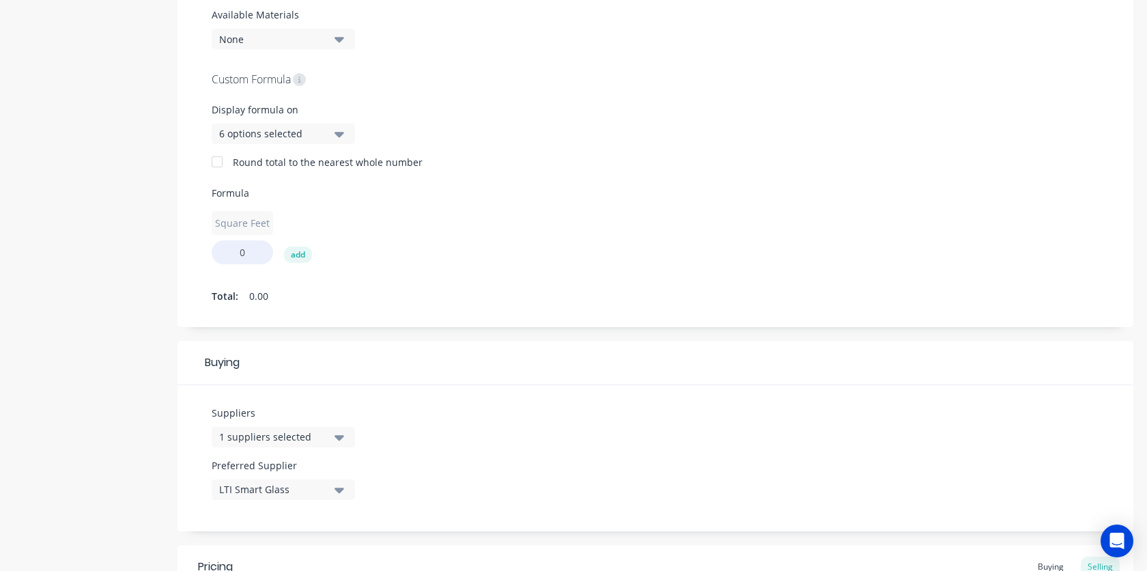
scroll to position [780, 0]
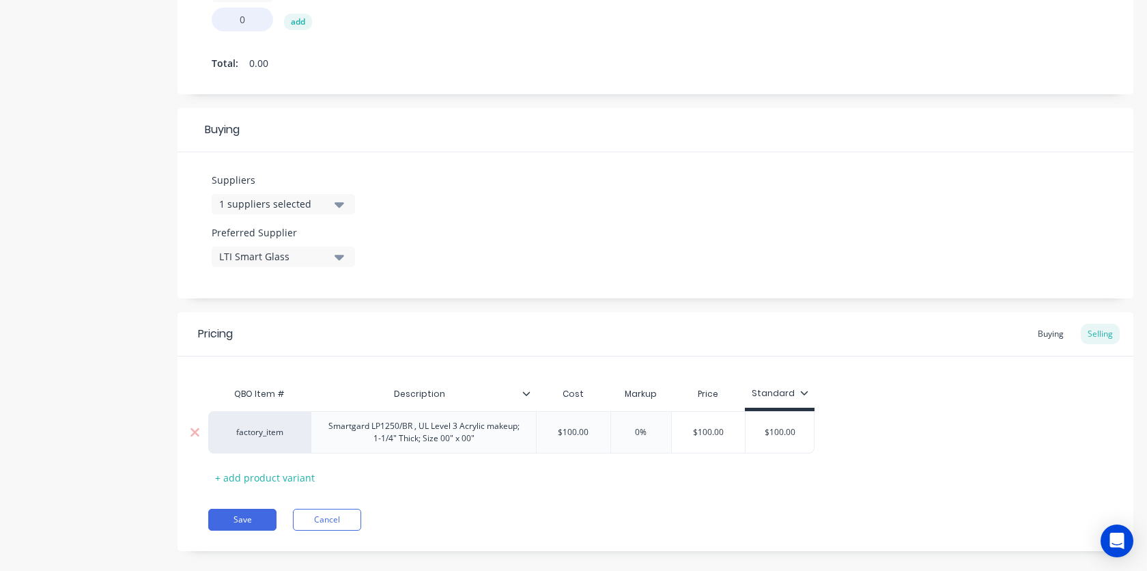
drag, startPoint x: 560, startPoint y: 433, endPoint x: 601, endPoint y: 430, distance: 40.4
click at [601, 430] on input "$100.00" at bounding box center [573, 432] width 74 height 12
type input "$95"
click at [748, 489] on div "Pricing Buying Selling QBO Item # Description Cost Markup Price Standard factor…" at bounding box center [654, 431] width 955 height 239
click at [1053, 334] on div "Buying" at bounding box center [1051, 333] width 40 height 20
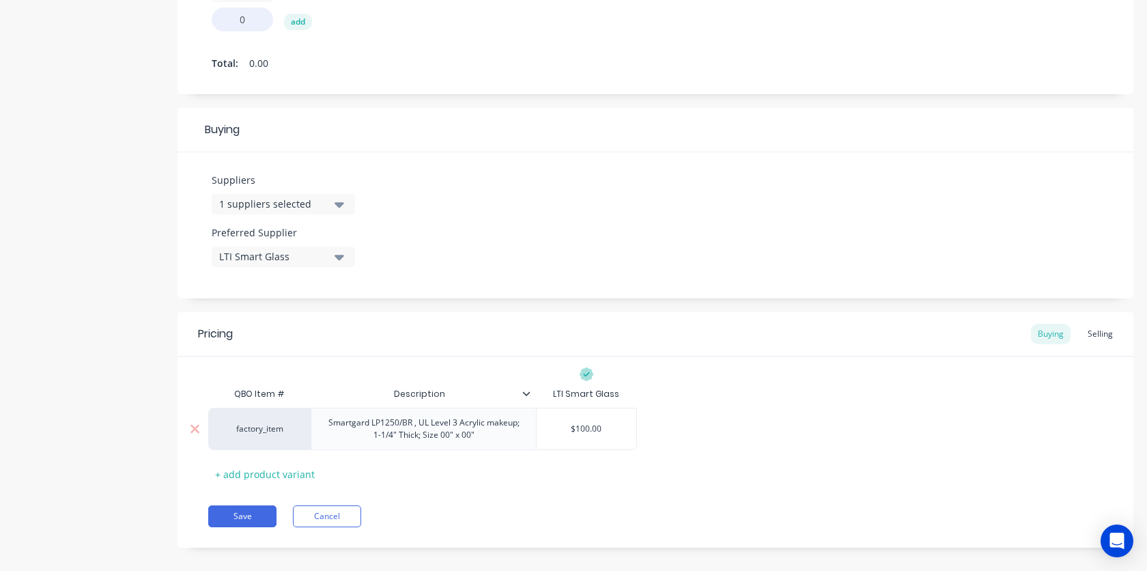
click at [619, 427] on input "$100.00" at bounding box center [586, 428] width 100 height 12
click at [561, 429] on input "$100.00" at bounding box center [586, 428] width 100 height 12
type input "95"
click at [251, 510] on button "Save" at bounding box center [242, 516] width 68 height 22
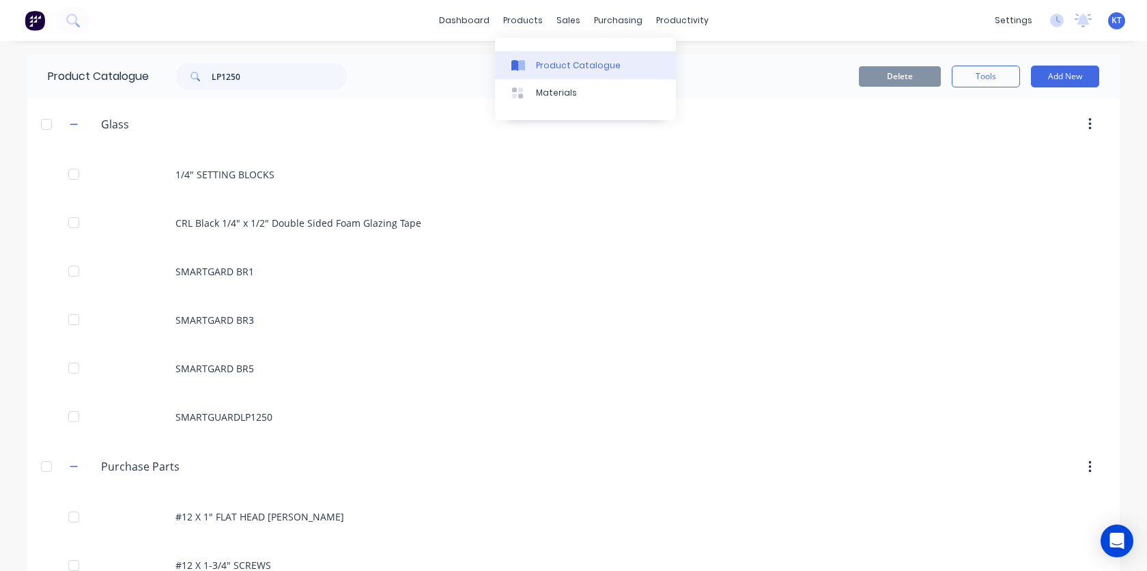
click at [537, 60] on div "Product Catalogue" at bounding box center [578, 65] width 85 height 12
click at [534, 63] on link "Product Catalogue" at bounding box center [585, 64] width 181 height 27
click at [246, 80] on input "LP1250" at bounding box center [279, 76] width 135 height 27
drag, startPoint x: 253, startPoint y: 77, endPoint x: 204, endPoint y: 78, distance: 48.5
click at [204, 78] on div "LP1250" at bounding box center [261, 76] width 171 height 27
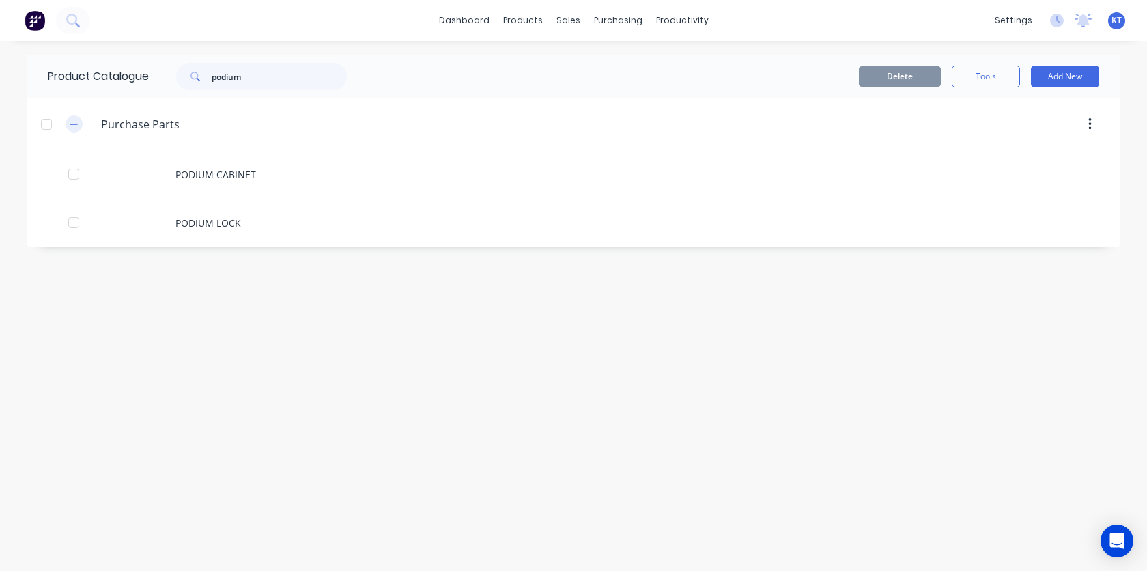
click at [77, 125] on icon "button" at bounding box center [74, 124] width 8 height 10
click at [261, 84] on input "podium" at bounding box center [279, 76] width 135 height 27
type input "p"
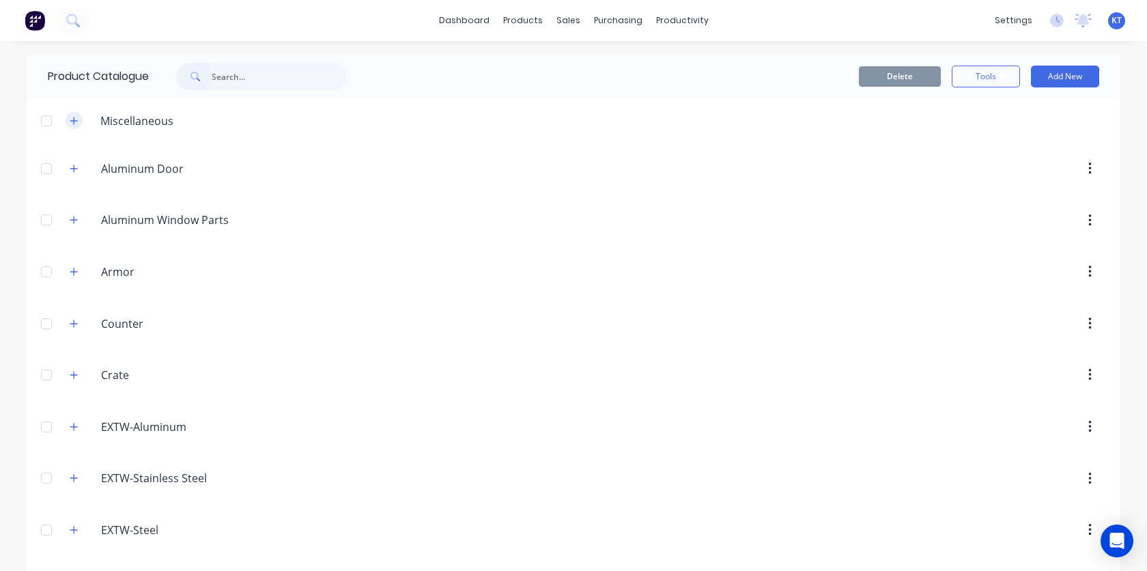
click at [70, 120] on icon "button" at bounding box center [74, 121] width 8 height 8
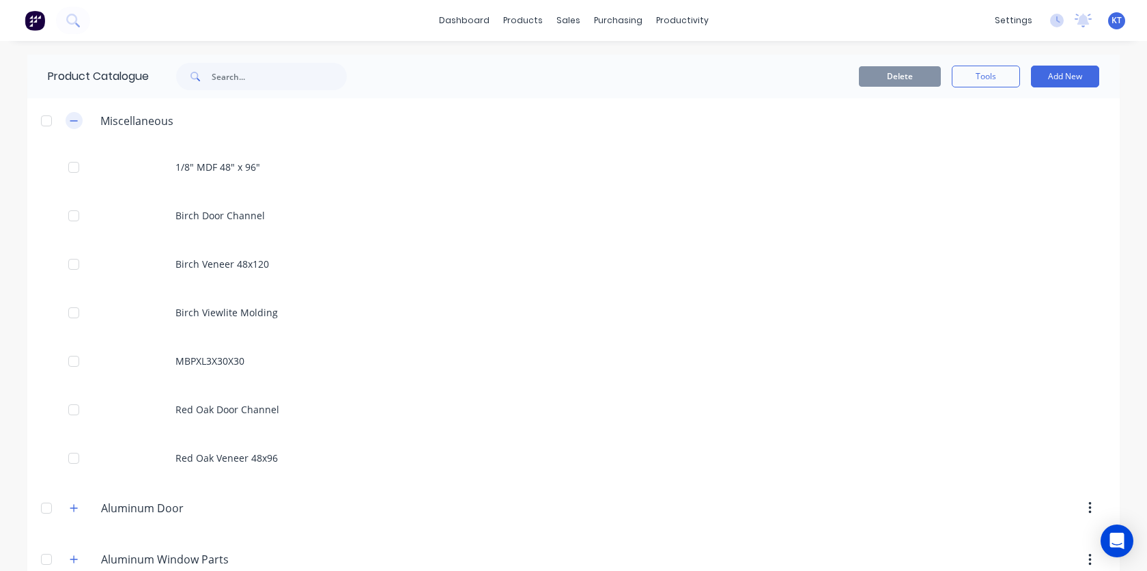
click at [70, 120] on icon "button" at bounding box center [74, 120] width 8 height 1
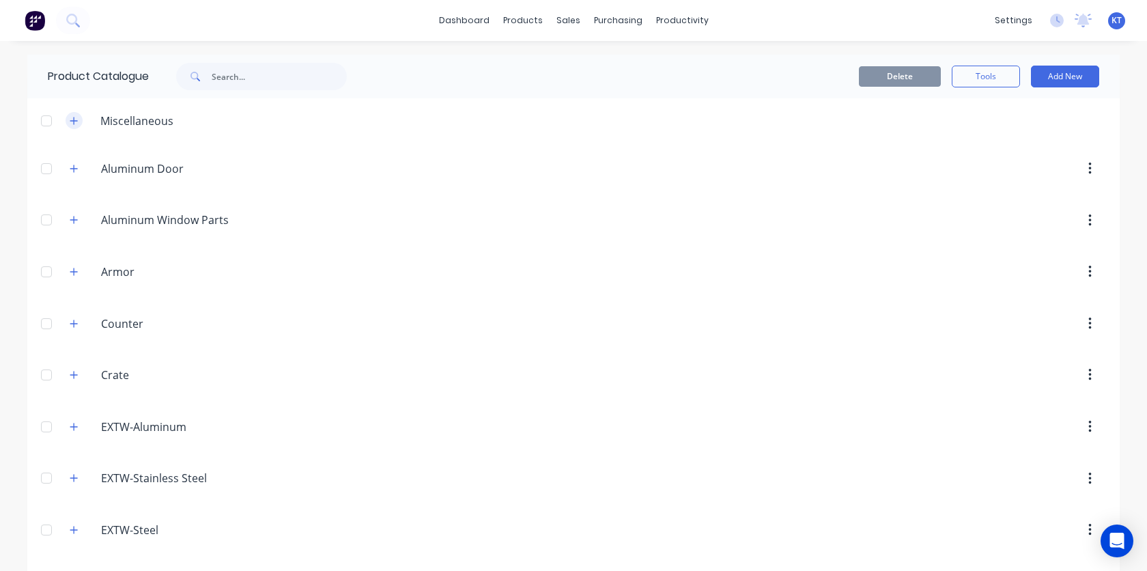
click at [70, 120] on icon "button" at bounding box center [74, 121] width 8 height 8
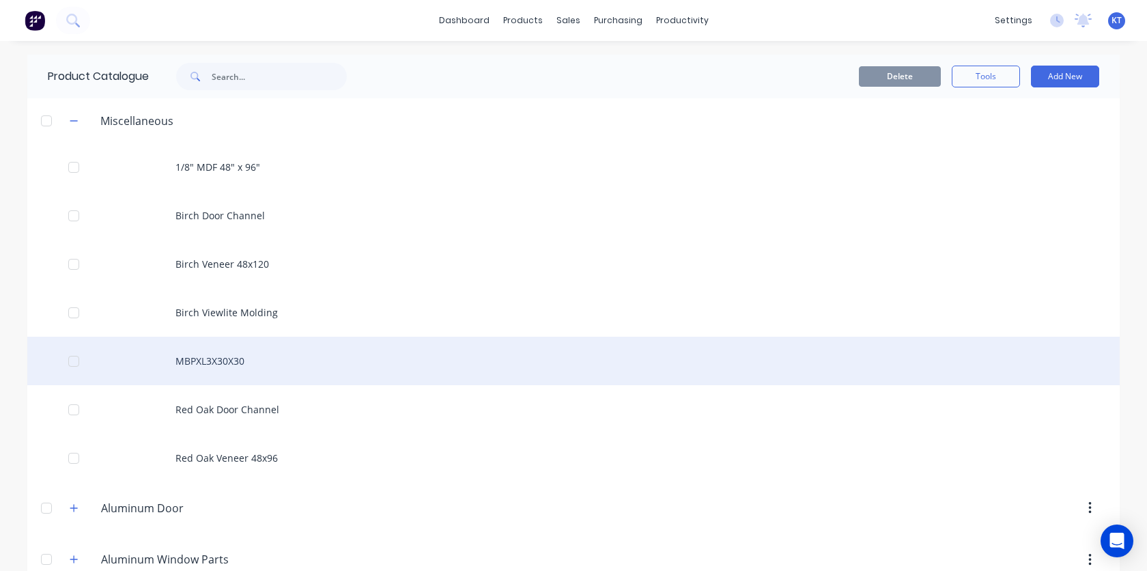
click at [192, 364] on div "MBPXL3X30X30" at bounding box center [573, 360] width 1092 height 48
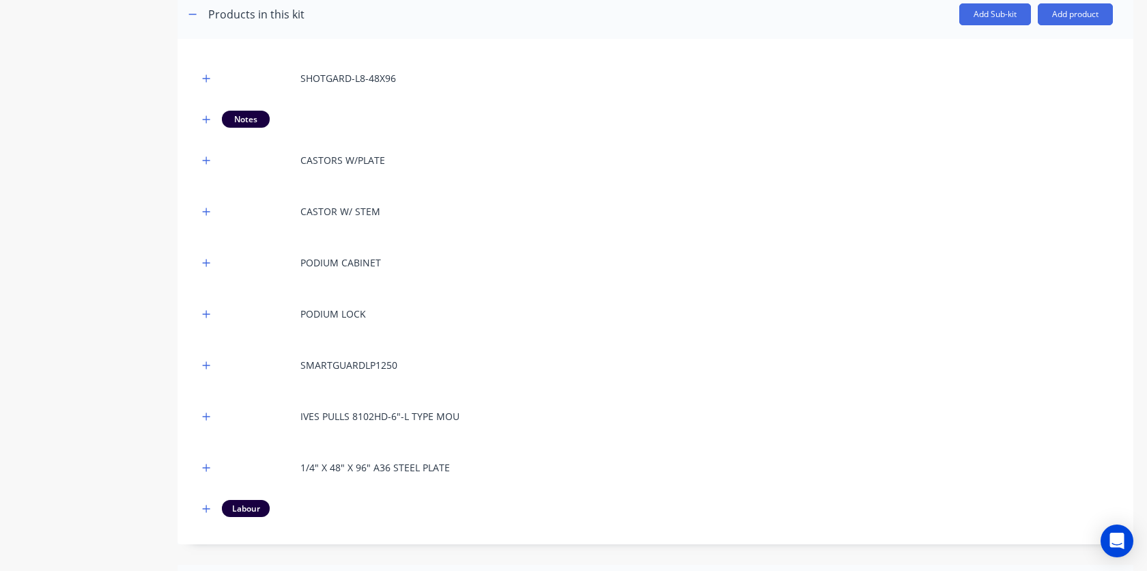
scroll to position [297, 0]
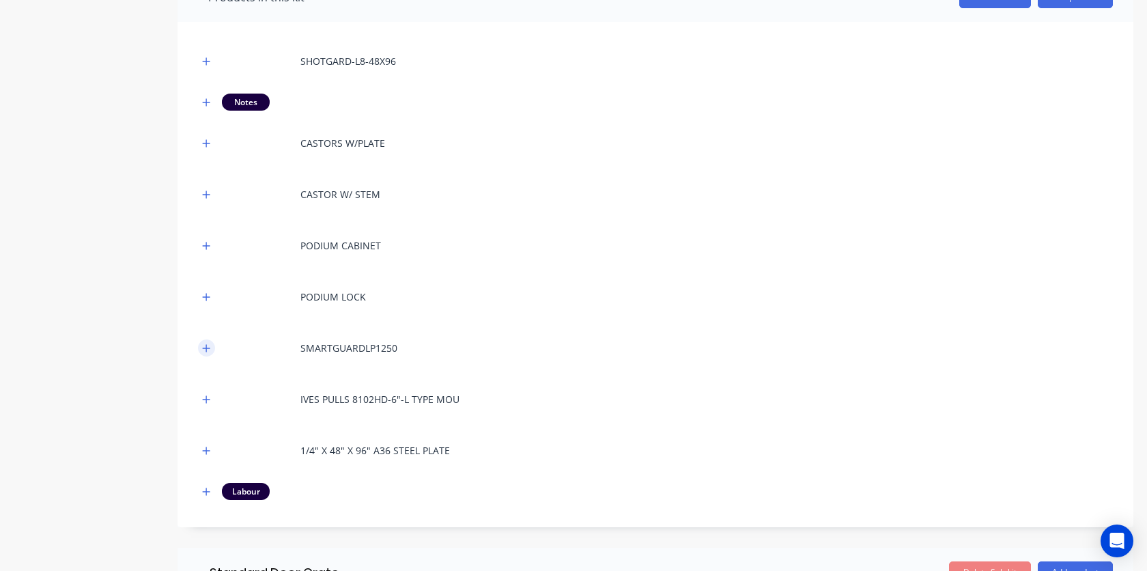
click at [201, 347] on button "button" at bounding box center [206, 347] width 17 height 17
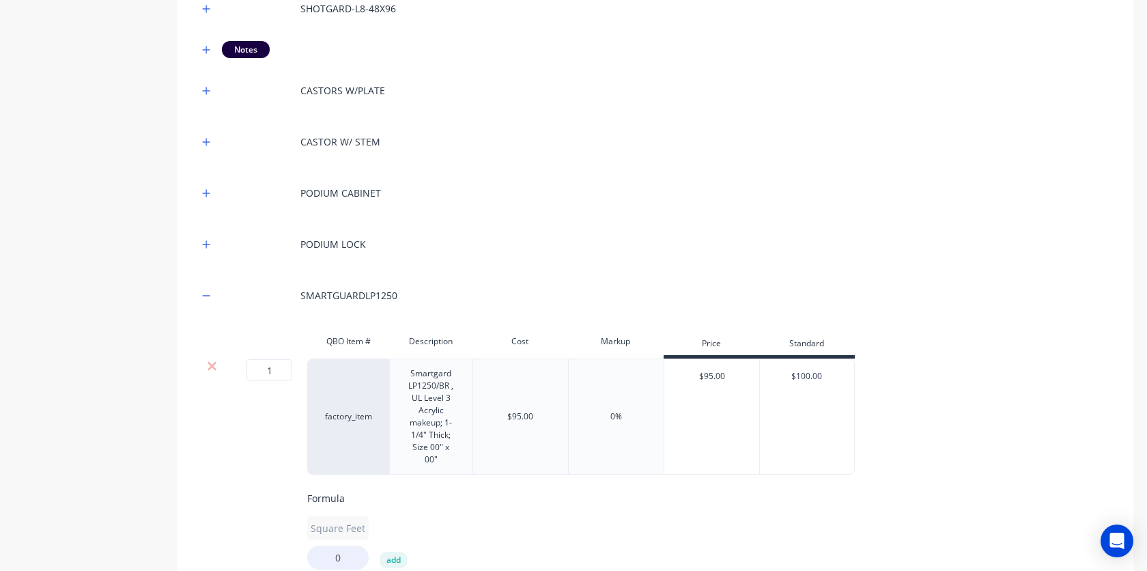
scroll to position [500, 0]
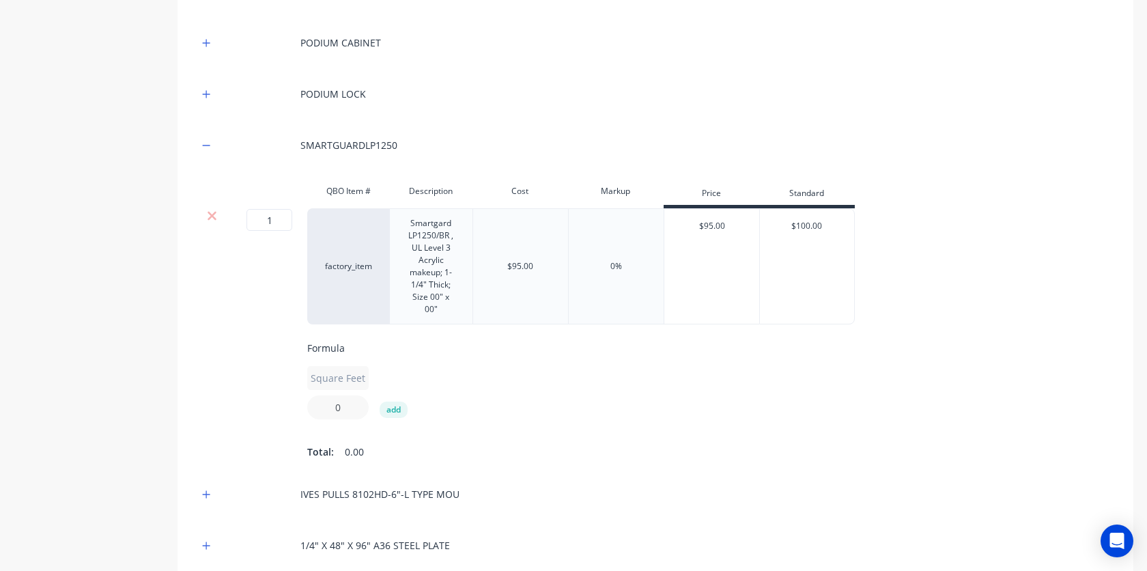
drag, startPoint x: 341, startPoint y: 411, endPoint x: 330, endPoint y: 411, distance: 10.9
click at [330, 411] on input "0" at bounding box center [337, 407] width 61 height 24
type input "11.25"
click at [543, 401] on div "Square Feet 11.25 add" at bounding box center [764, 392] width 914 height 53
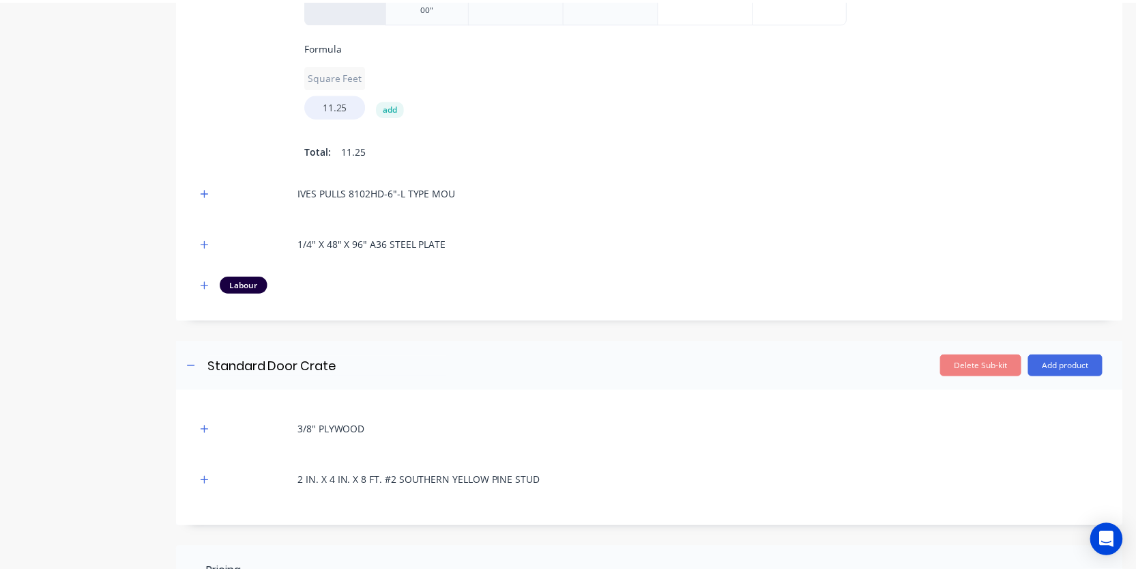
scroll to position [1057, 0]
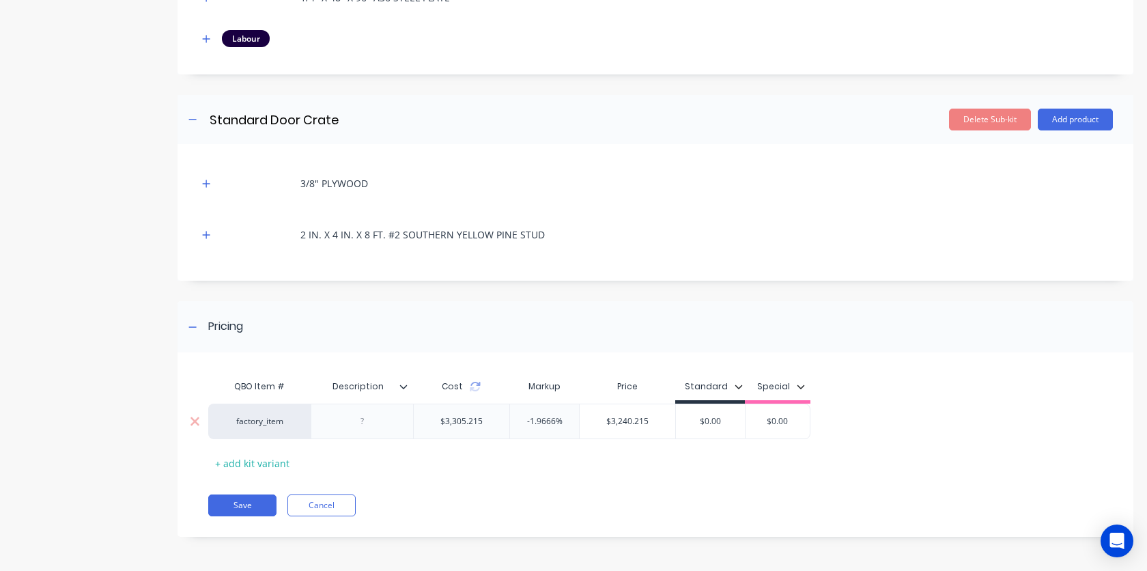
click at [601, 424] on input "$3,240.215" at bounding box center [627, 421] width 96 height 12
drag, startPoint x: 595, startPoint y: 421, endPoint x: 655, endPoint y: 417, distance: 60.2
click at [655, 417] on input "$3,240.215" at bounding box center [627, 421] width 96 height 12
type input "13000"
click at [918, 463] on div "QBO Item # Description Cost Markup Price Standard Special factory_item $3,305.2…" at bounding box center [650, 423] width 884 height 101
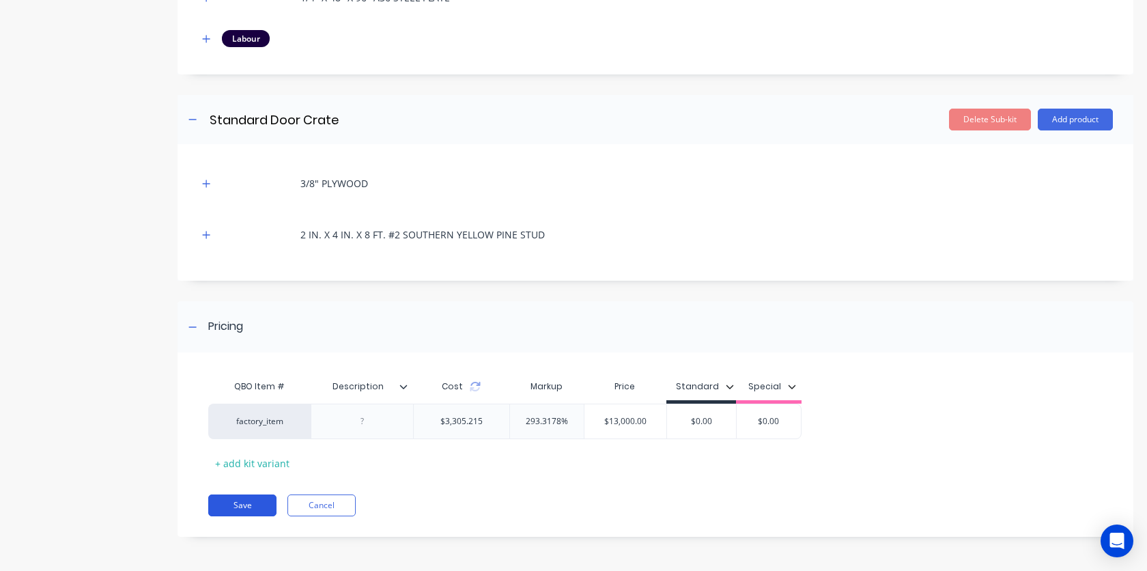
click at [242, 502] on button "Save" at bounding box center [242, 505] width 68 height 22
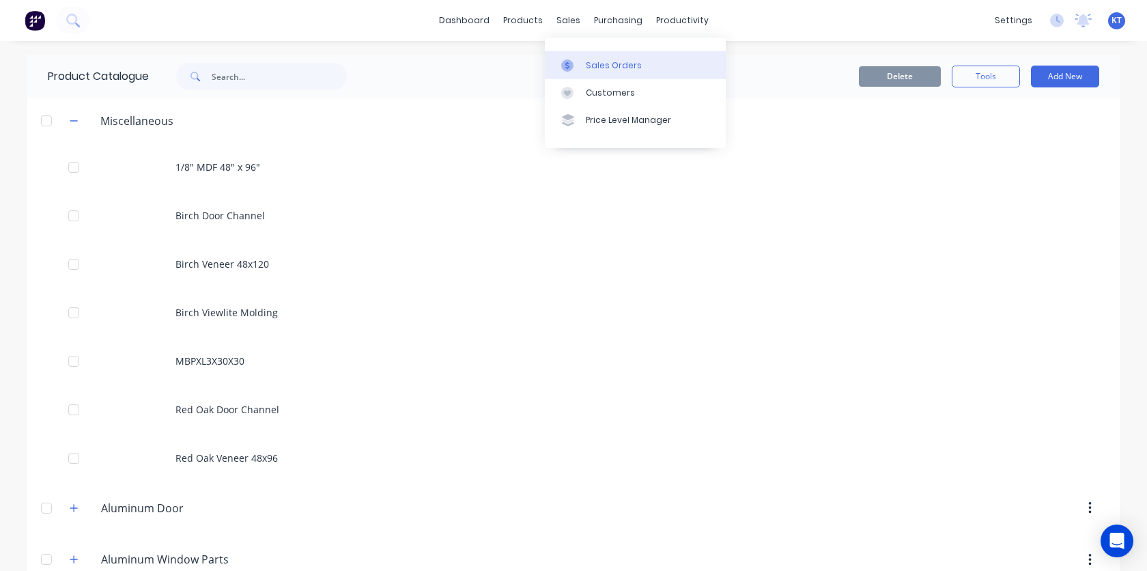
click at [577, 60] on div at bounding box center [571, 65] width 20 height 12
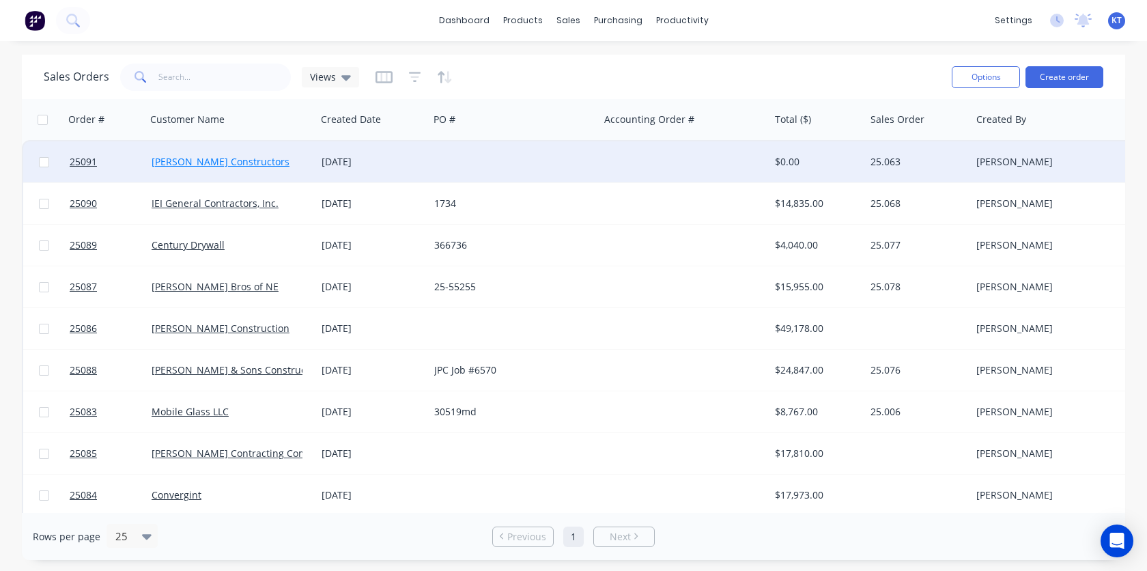
click at [212, 167] on link "[PERSON_NAME] Constructors" at bounding box center [221, 161] width 138 height 13
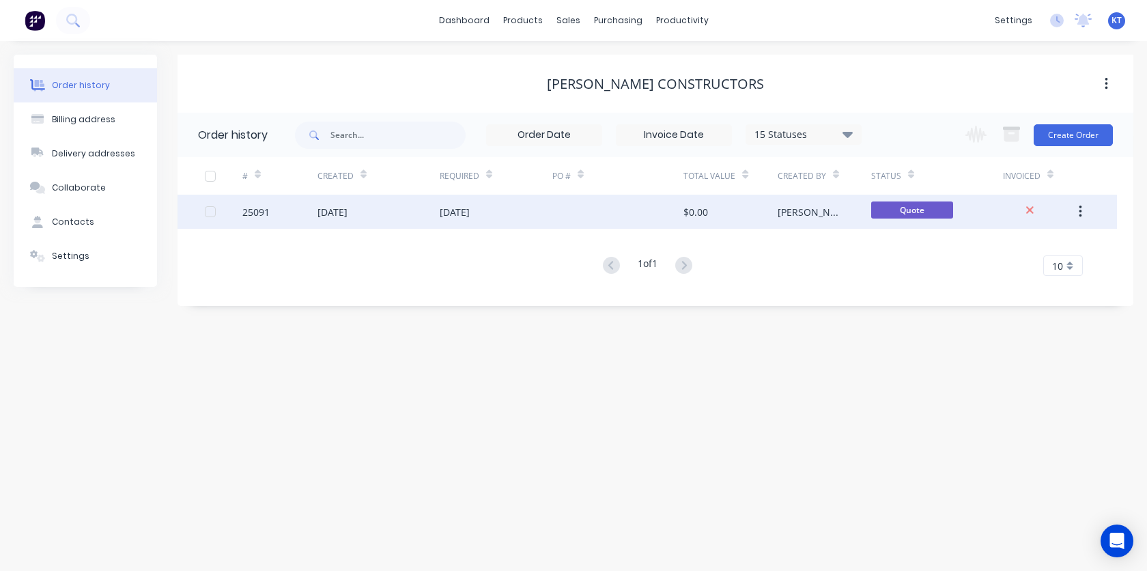
click at [470, 207] on div "[DATE]" at bounding box center [455, 212] width 30 height 14
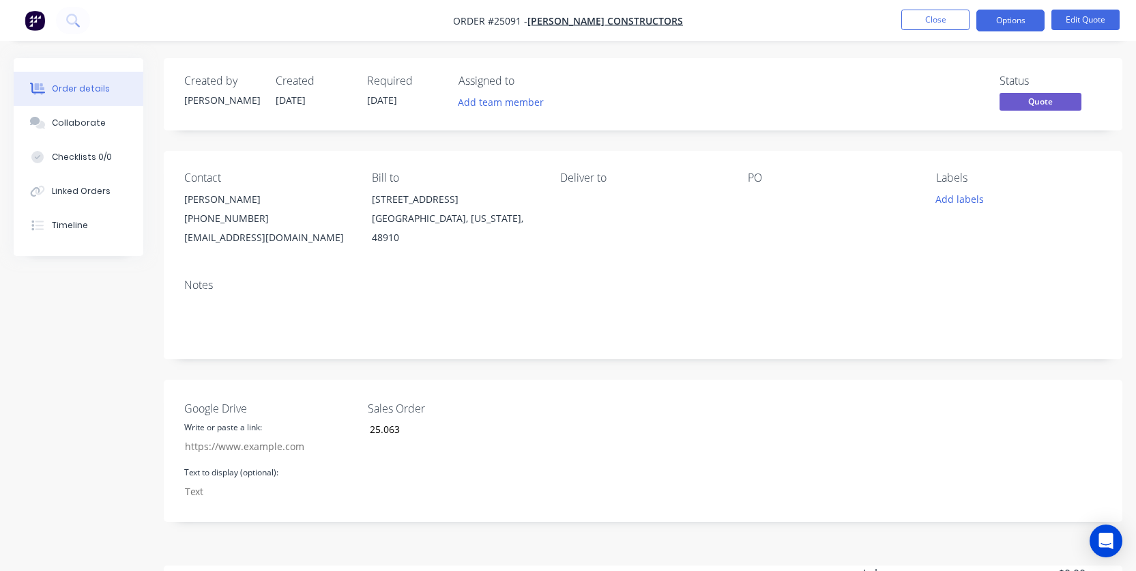
scroll to position [193, 0]
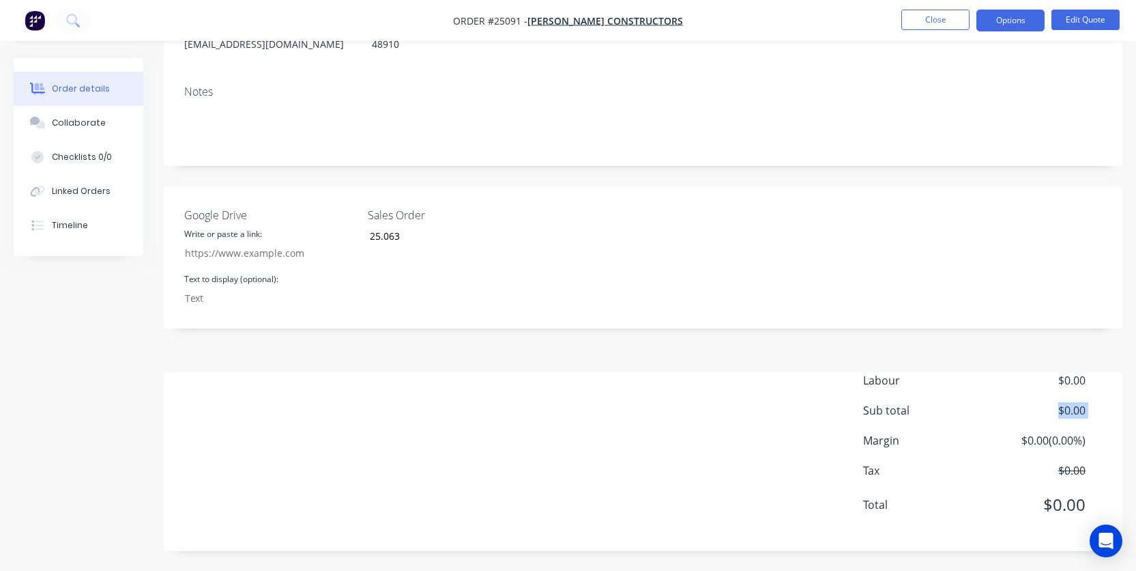
click at [382, 422] on div "Labour $0.00 Sub total $0.00 Margin $0.00 ( 0.00 %) Tax $0.00 Total $0.00" at bounding box center [643, 451] width 918 height 158
click at [1110, 15] on button "Edit Quote" at bounding box center [1086, 20] width 68 height 20
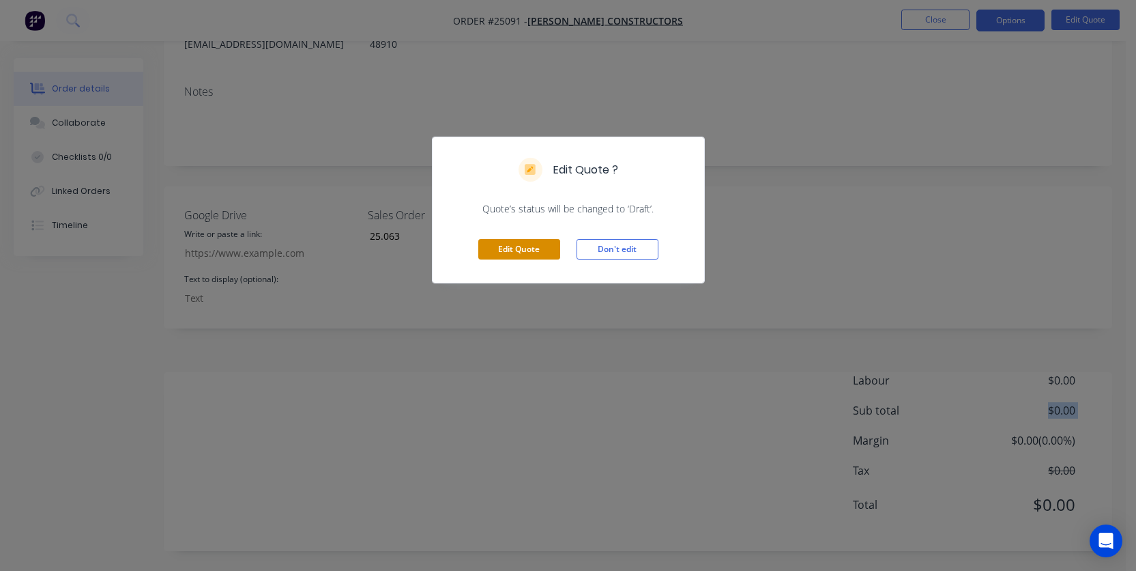
click at [508, 255] on button "Edit Quote" at bounding box center [519, 249] width 82 height 20
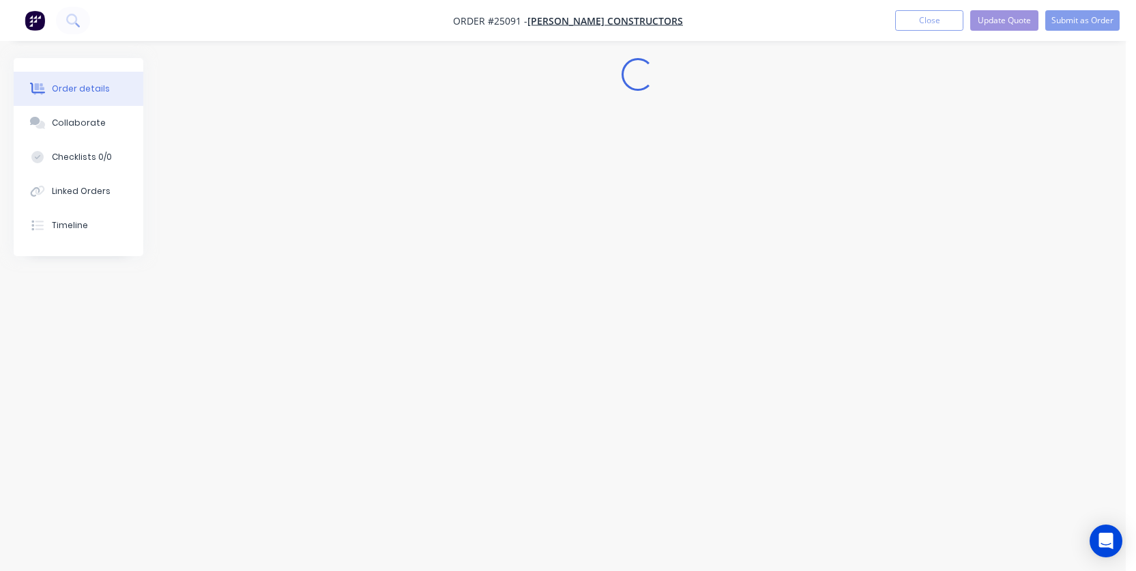
scroll to position [0, 0]
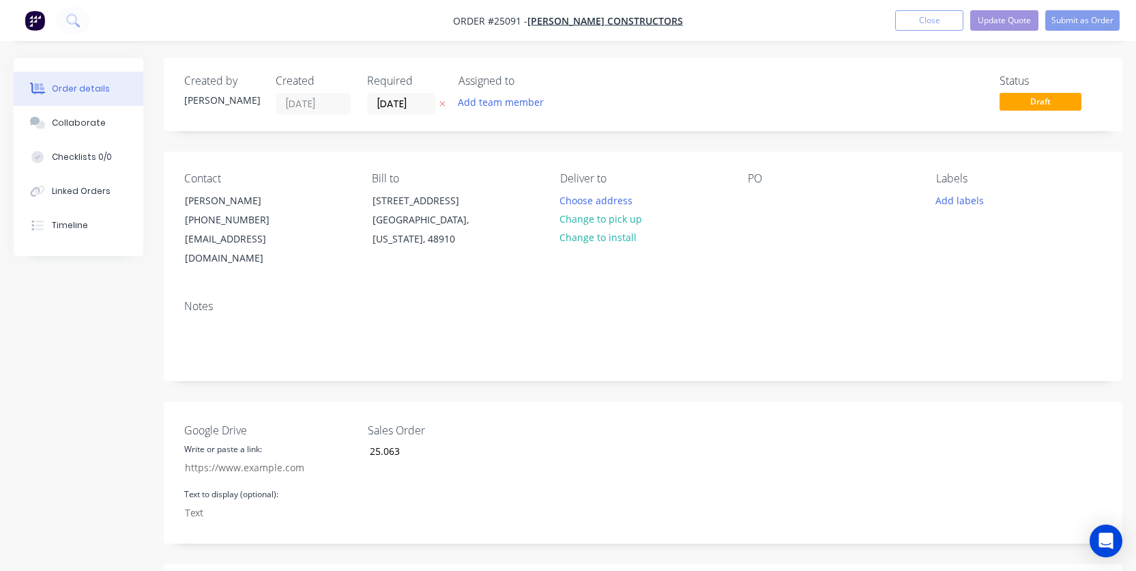
type input "[DATE]"
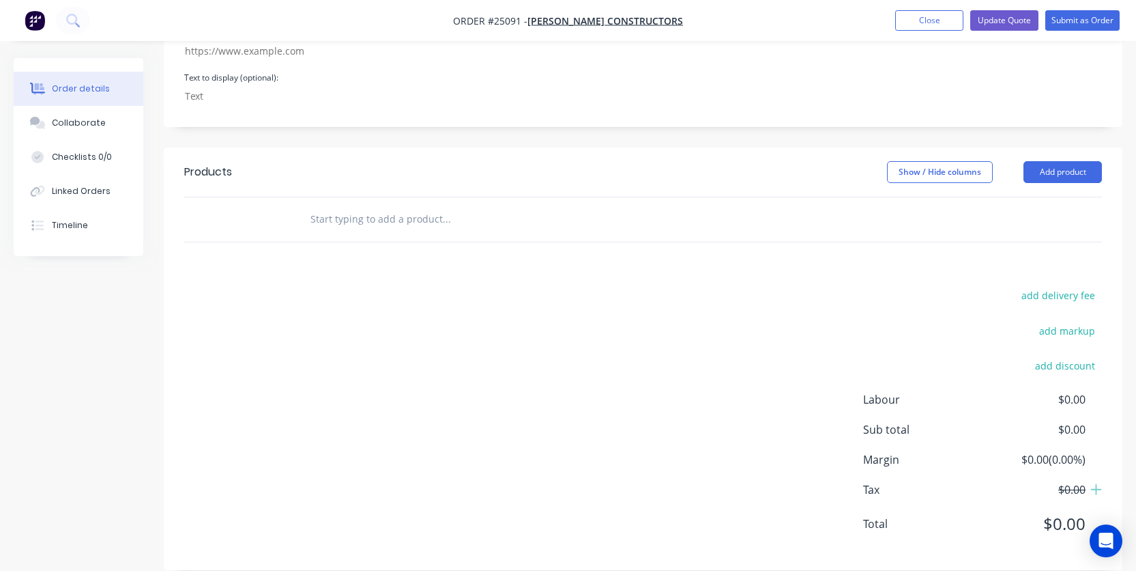
click at [346, 205] on input "text" at bounding box center [446, 218] width 273 height 27
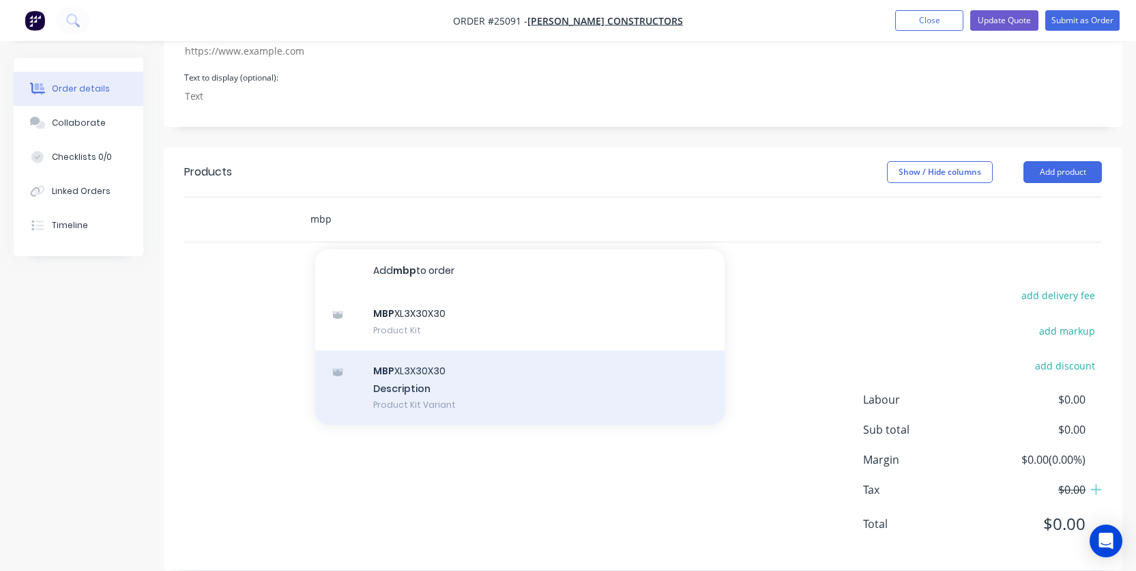
type input "mbp"
click at [408, 361] on div "MBP XL3X30X30 Description Product Kit Variant" at bounding box center [519, 387] width 409 height 75
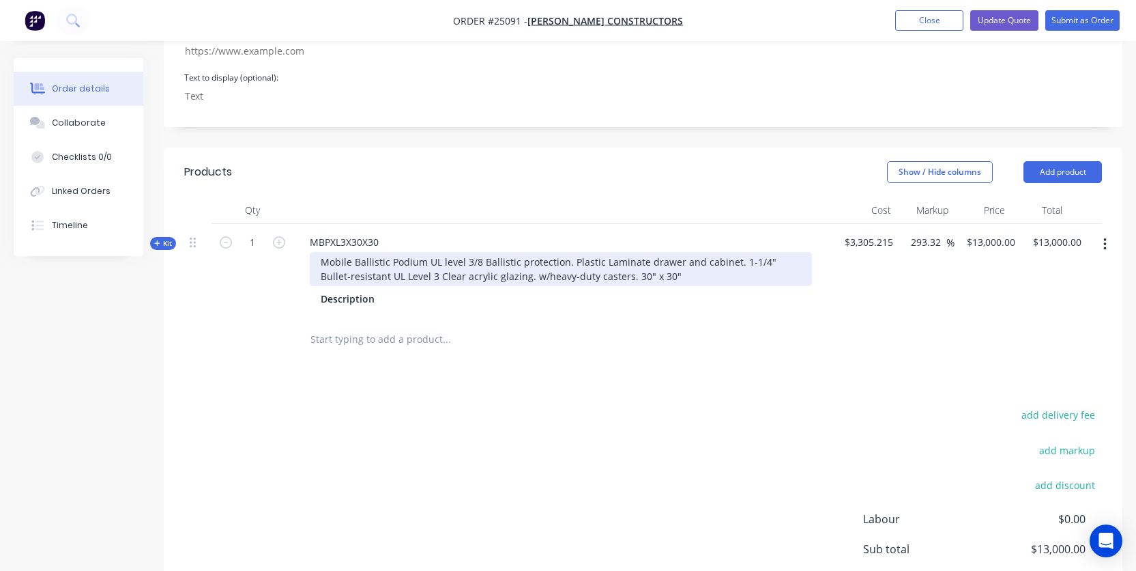
click at [594, 256] on div "Mobile Ballistic Podium UL level 3/8 Ballistic protection. Plastic Laminate dra…" at bounding box center [561, 269] width 502 height 34
click at [650, 258] on div "Mobile Ballistic Podium UL level 3/8 Ballistic protection. Plastic Laminate dra…" at bounding box center [561, 269] width 502 height 34
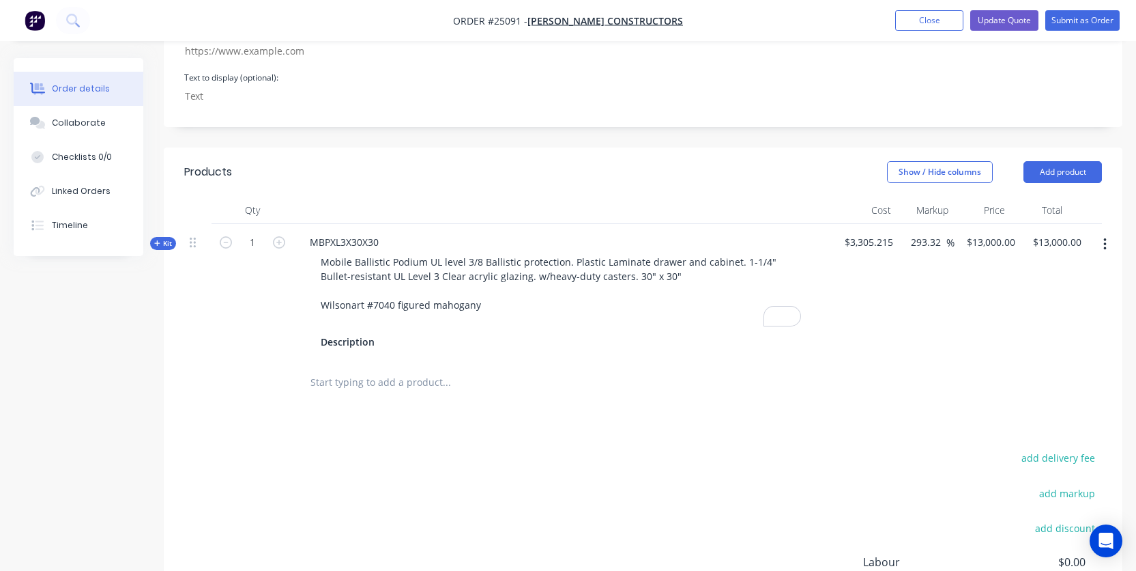
click at [575, 448] on div "add delivery fee add markup add discount Labour $0.00 Sub total $13,000.00 Marg…" at bounding box center [643, 579] width 918 height 263
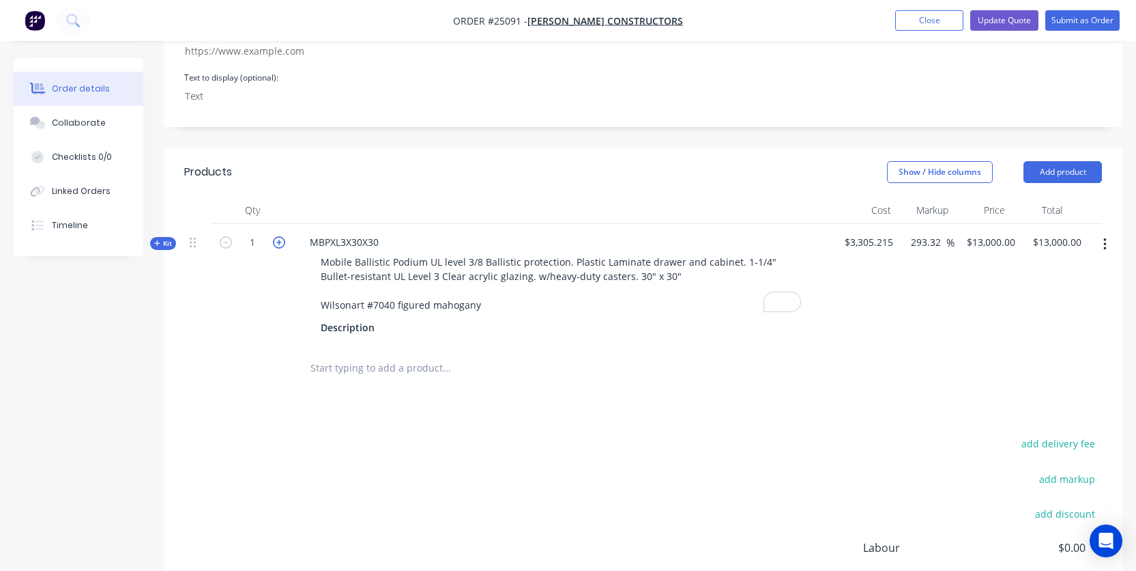
click at [279, 236] on icon "button" at bounding box center [279, 242] width 12 height 12
type input "2"
type input "$26,000.00"
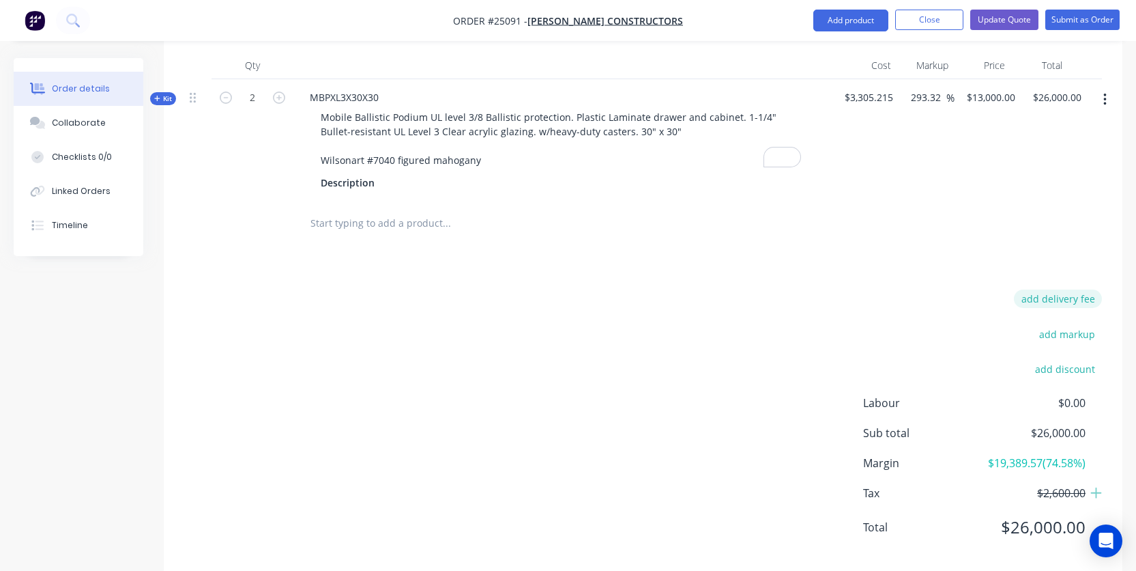
click at [1046, 289] on button "add delivery fee" at bounding box center [1058, 298] width 88 height 18
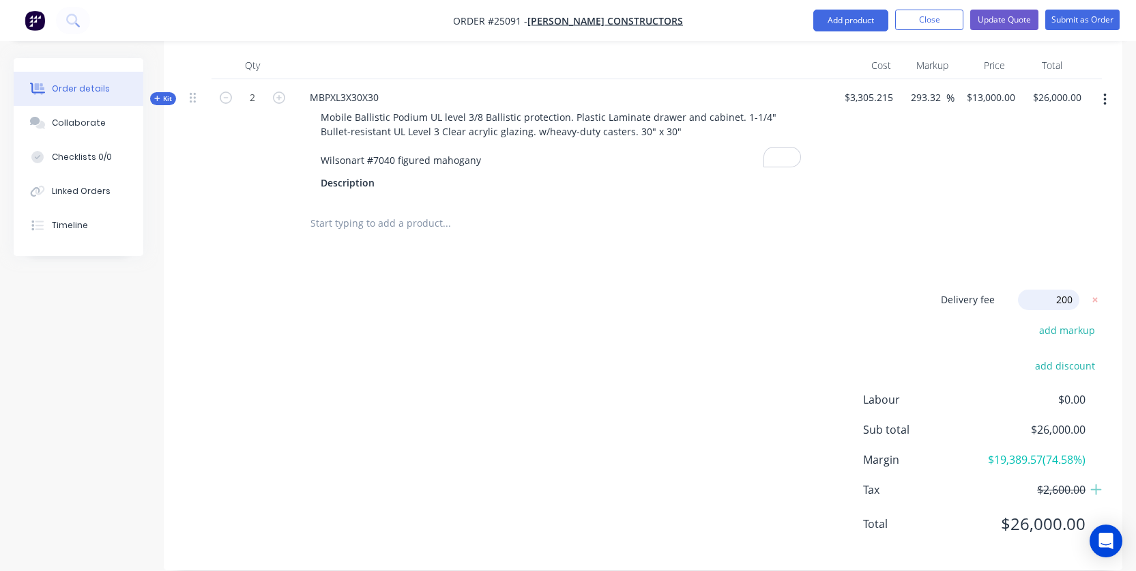
type input "2000"
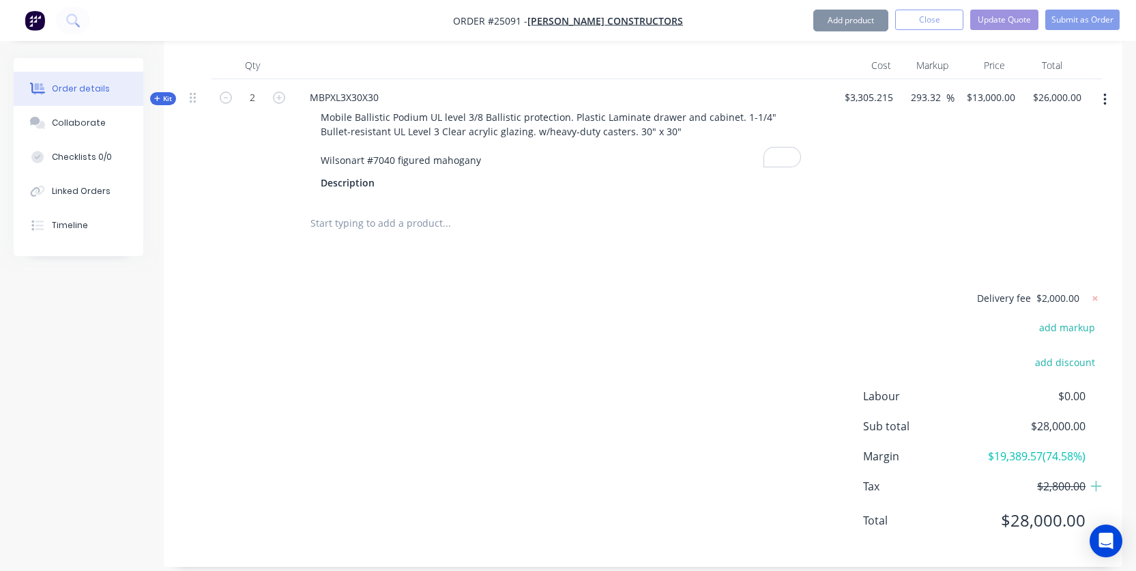
click at [430, 306] on div "Delivery fee $2,000.00 add markup add discount Labour $0.00 Sub total $28,000.0…" at bounding box center [643, 417] width 918 height 257
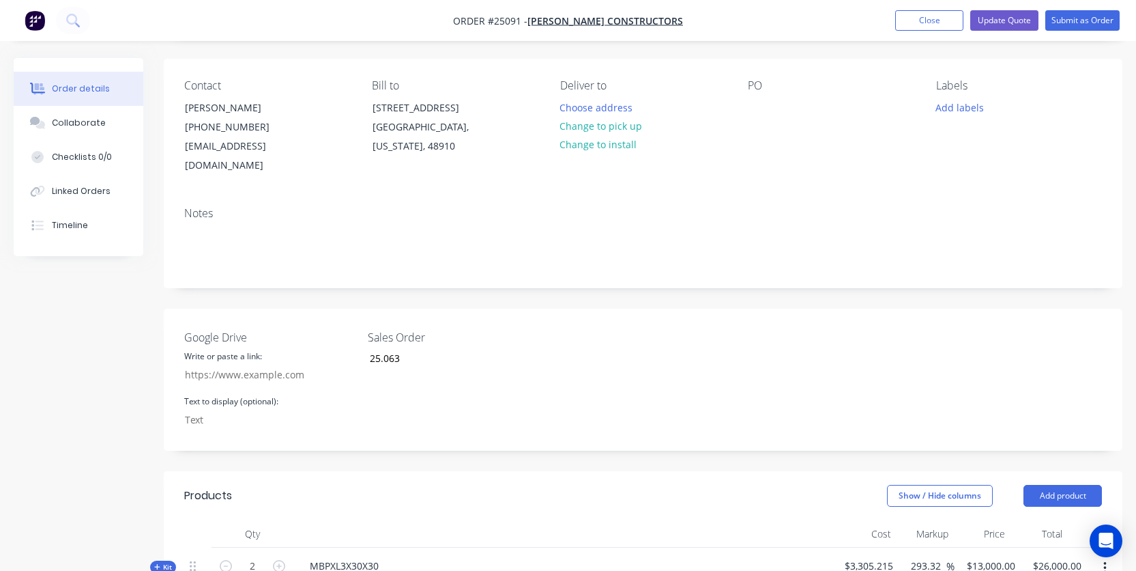
scroll to position [0, 0]
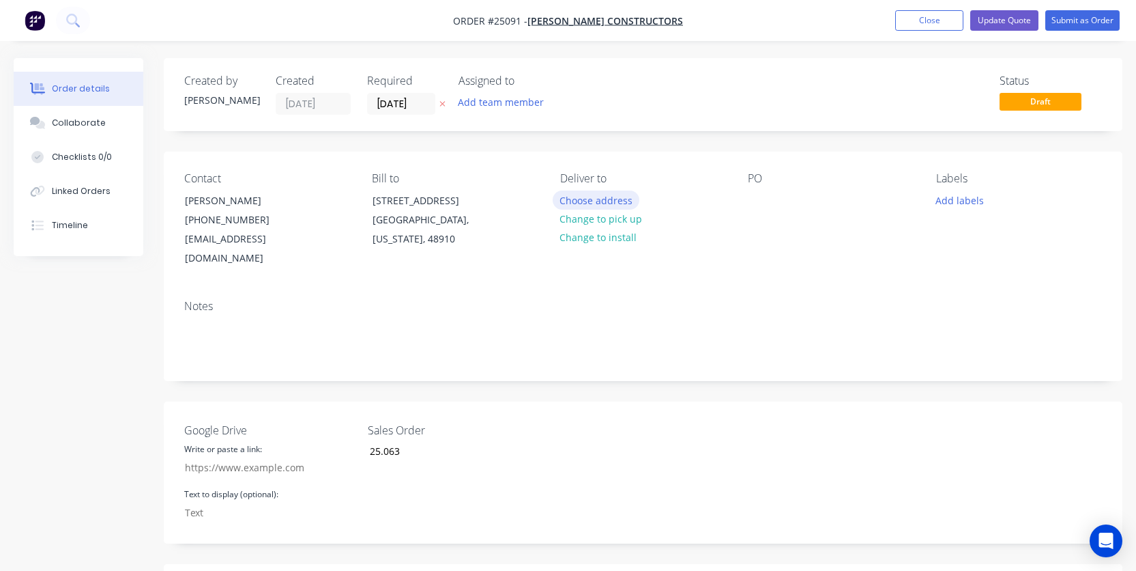
click at [592, 201] on button "Choose address" at bounding box center [596, 199] width 87 height 18
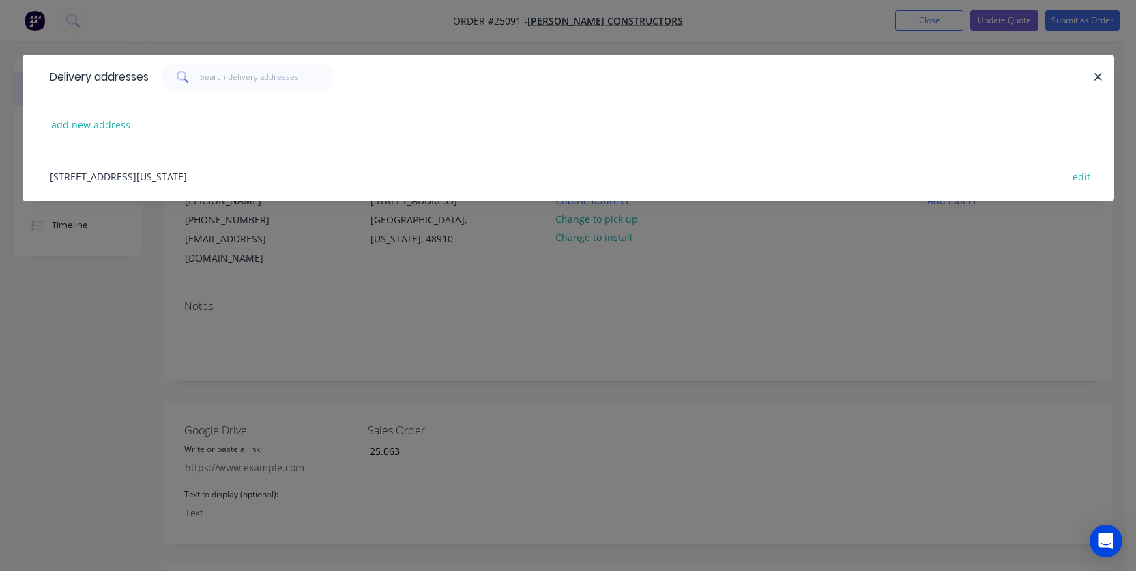
click at [135, 177] on div "324 East South Street , Lansing, Michigan, United States, 48910 edit" at bounding box center [568, 175] width 1051 height 51
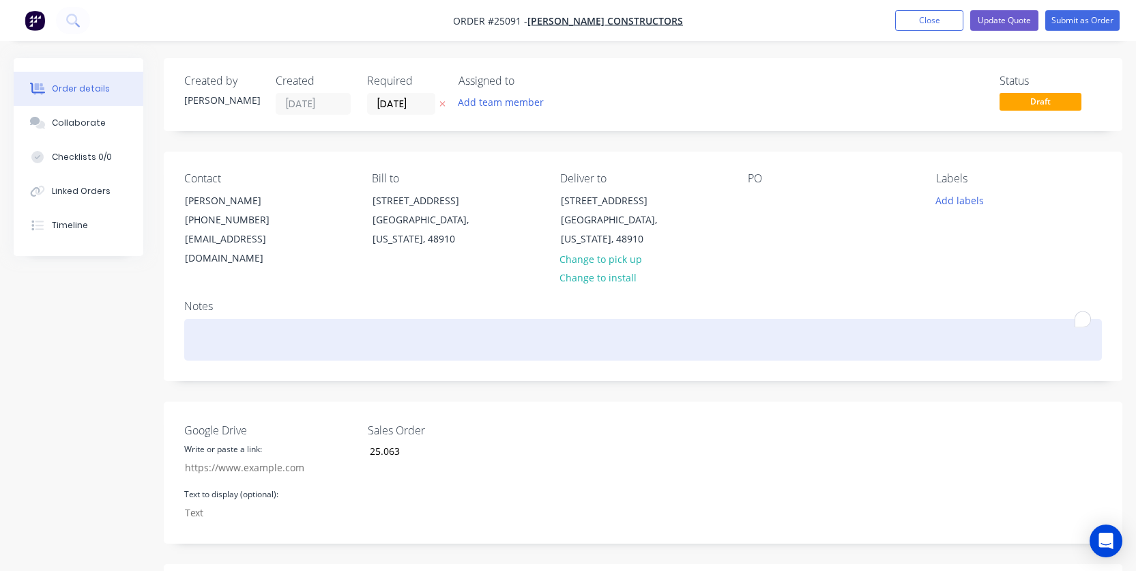
click at [705, 333] on div "To enrich screen reader interactions, please activate Accessibility in Grammarl…" at bounding box center [643, 340] width 918 height 42
click at [609, 319] on div "To enrich screen reader interactions, please activate Accessibility in Grammarl…" at bounding box center [643, 340] width 918 height 42
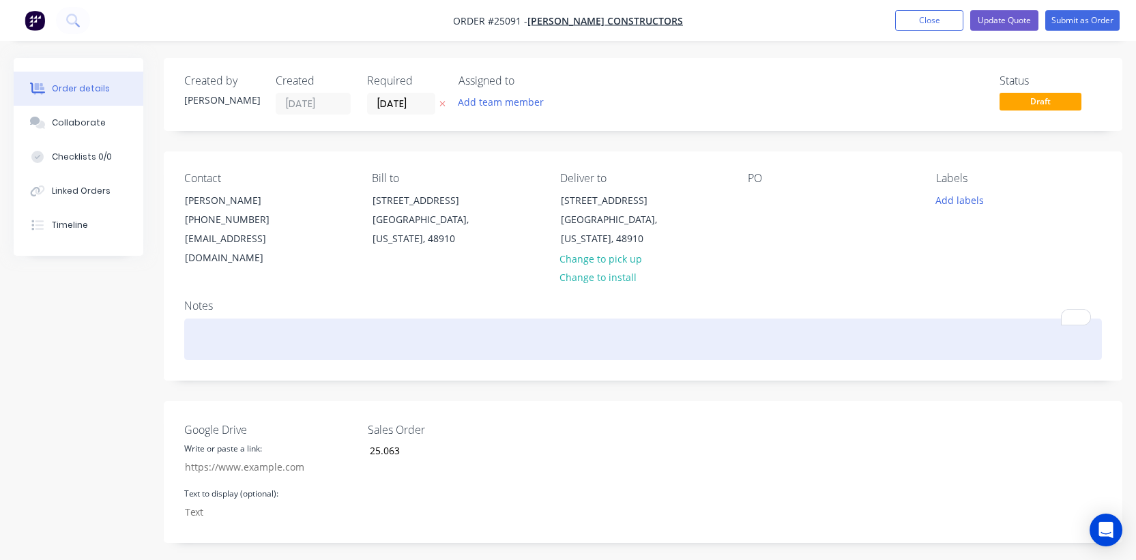
paste div "To enrich screen reader interactions, please activate Accessibility in Grammarl…"
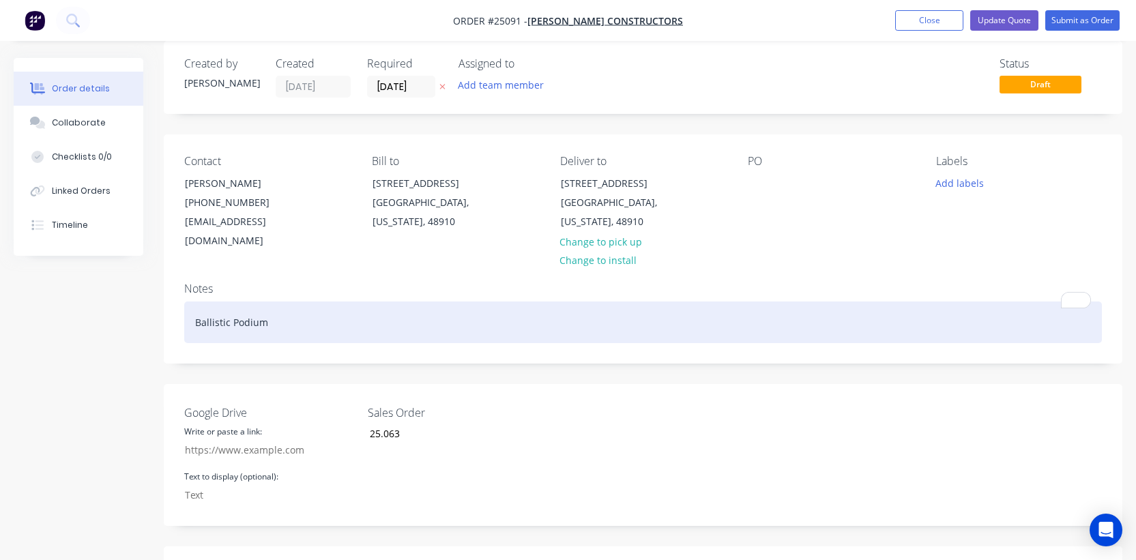
scroll to position [26, 0]
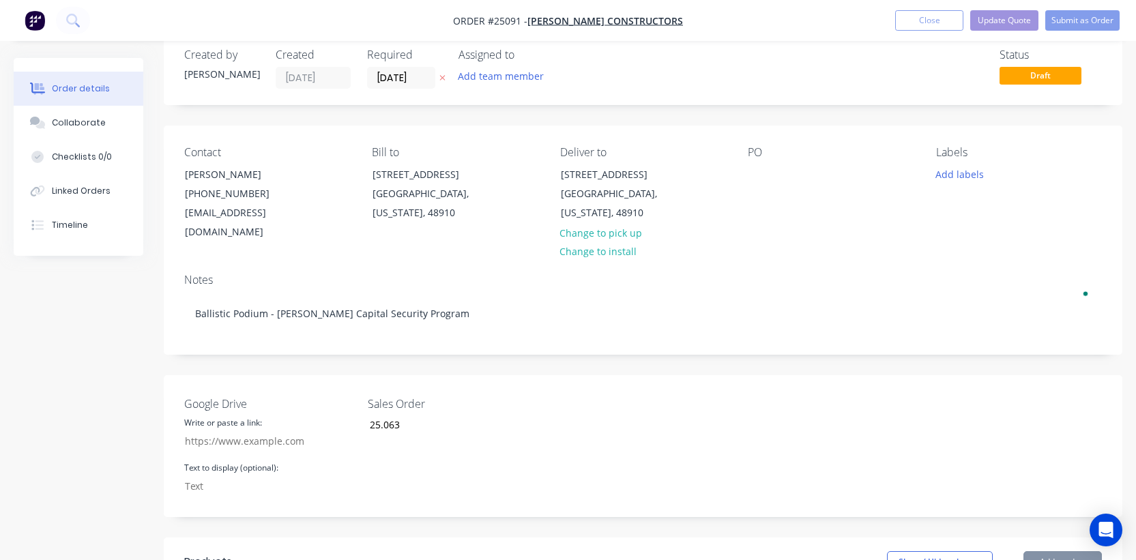
click at [669, 423] on div "Google Drive Write or paste a link: Text to display (optional): Sales Order 25.…" at bounding box center [643, 446] width 959 height 142
click at [1006, 22] on button "Update Quote" at bounding box center [1004, 20] width 68 height 20
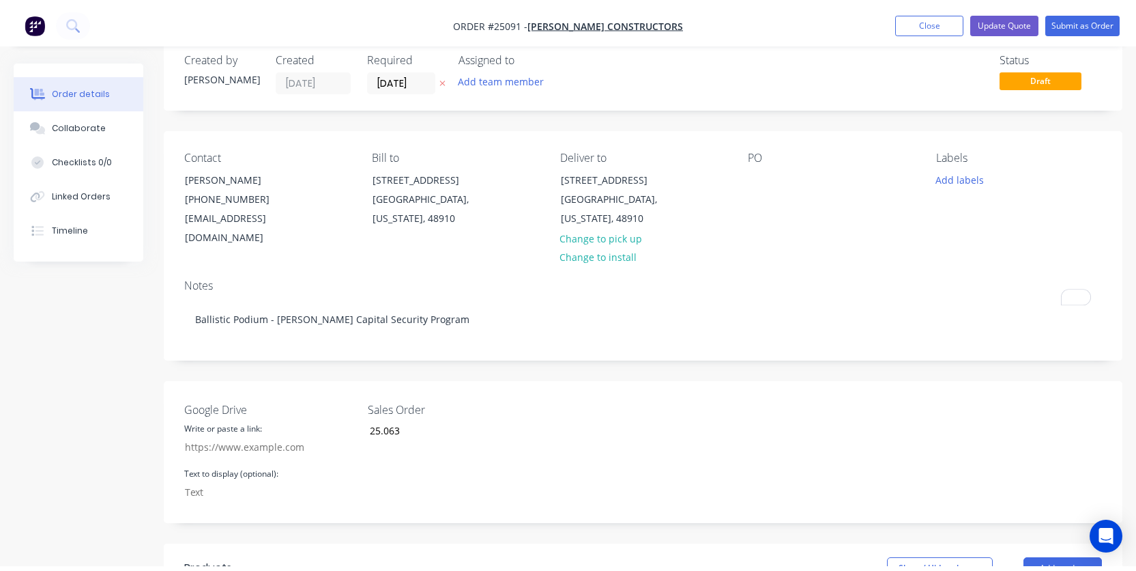
scroll to position [0, 0]
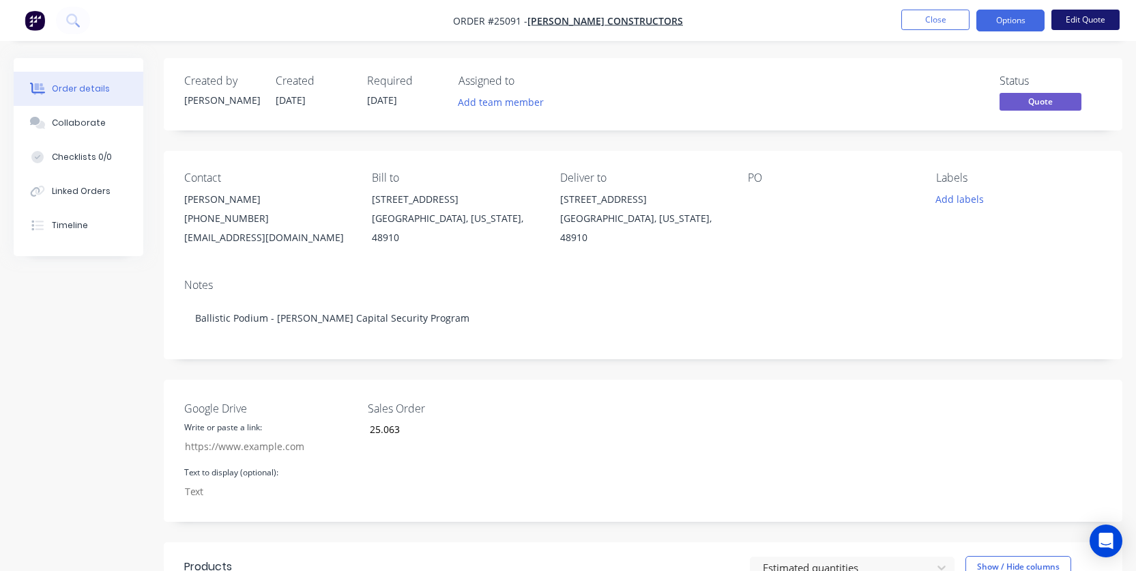
click at [1083, 22] on button "Edit Quote" at bounding box center [1086, 20] width 68 height 20
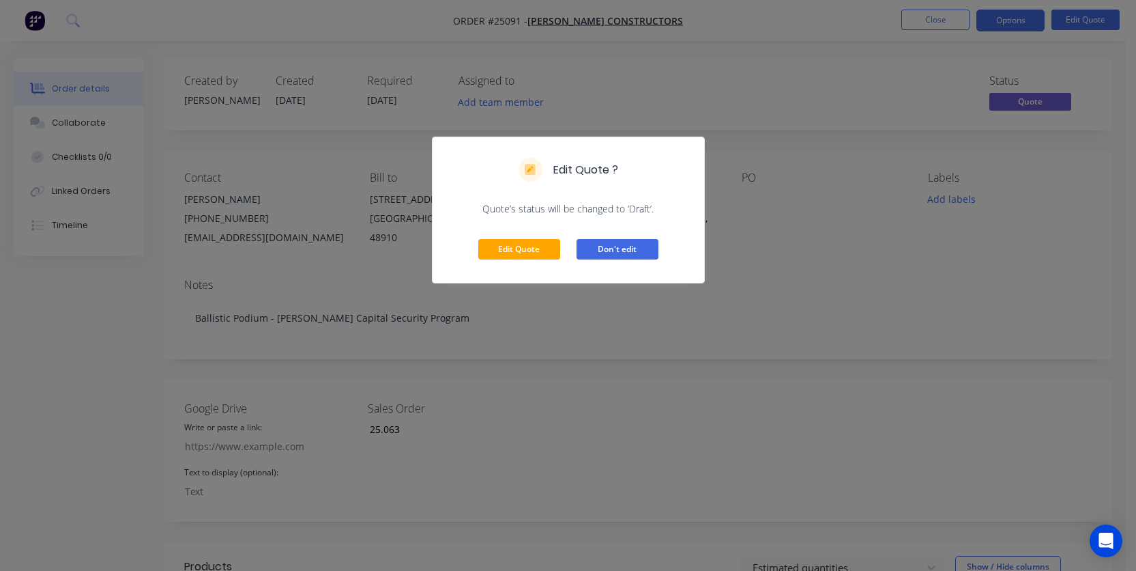
click at [592, 251] on button "Don't edit" at bounding box center [618, 249] width 82 height 20
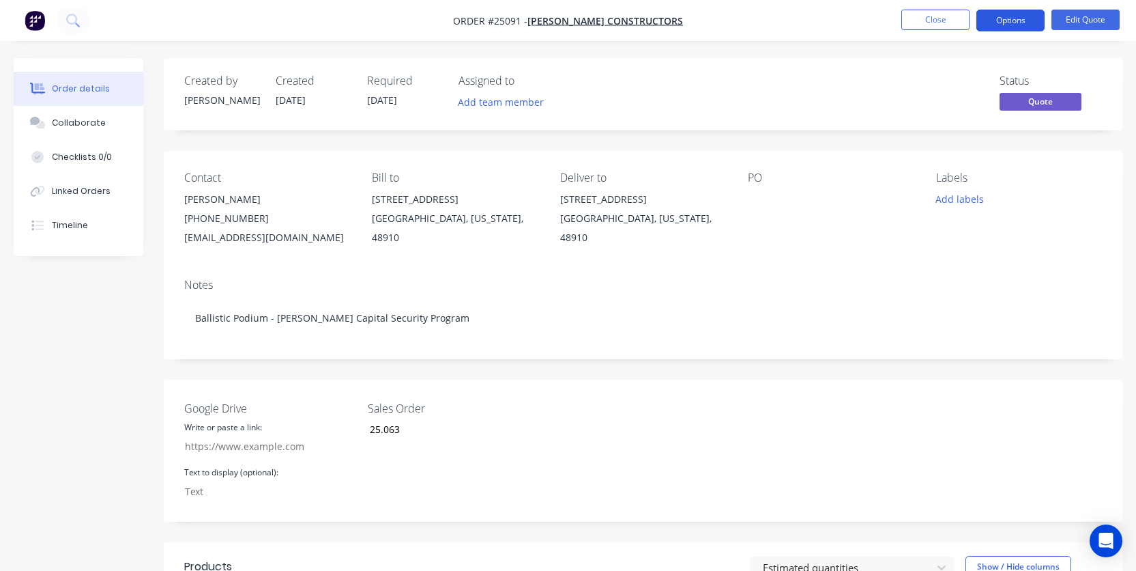
click at [995, 25] on button "Options" at bounding box center [1011, 21] width 68 height 22
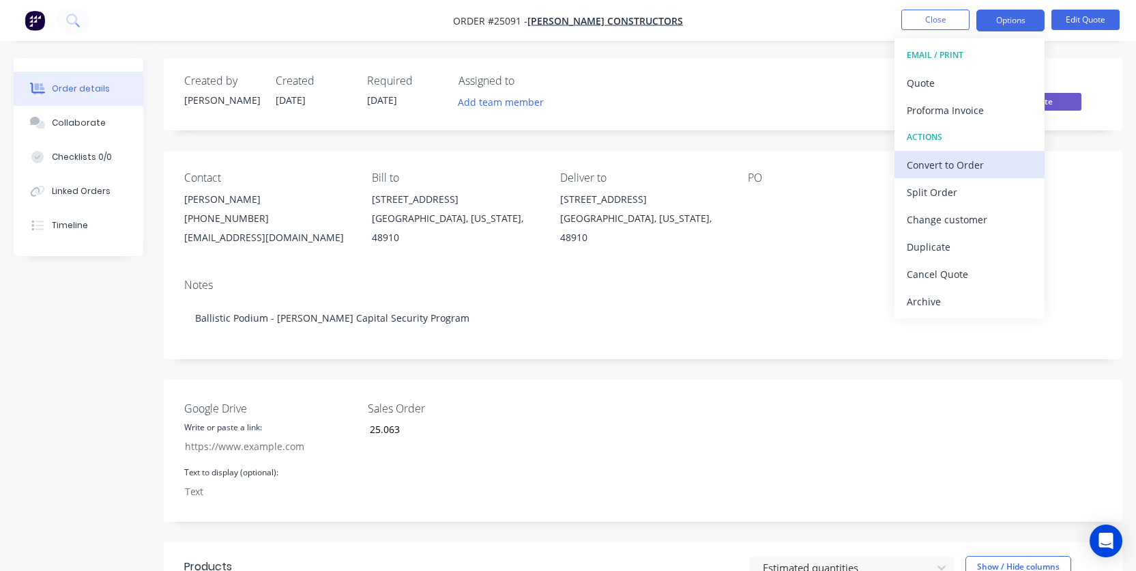
click at [948, 169] on div "Convert to Order" at bounding box center [970, 165] width 126 height 20
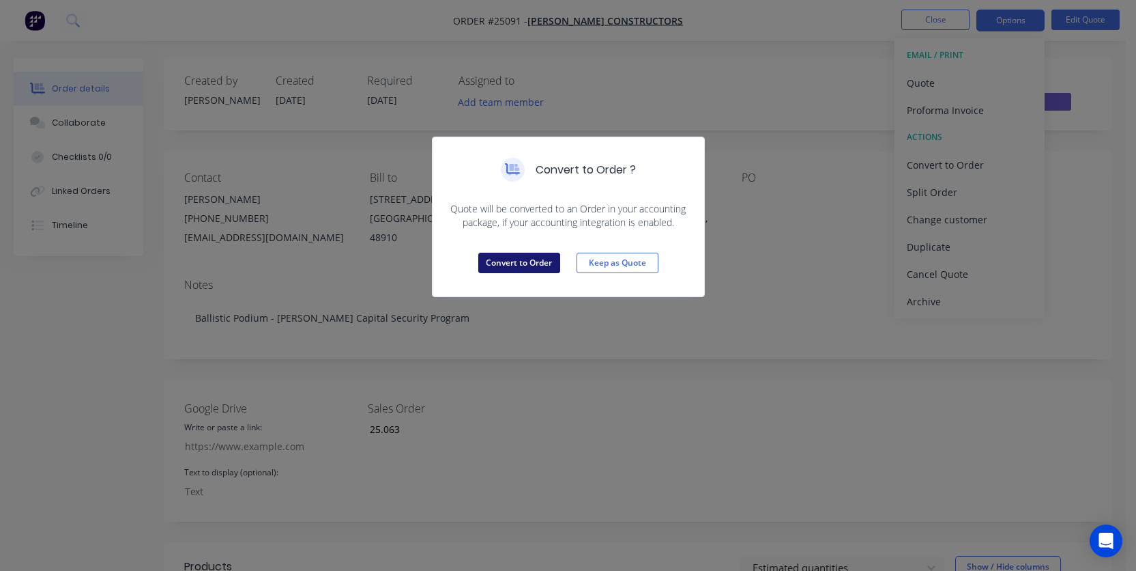
click at [502, 272] on button "Convert to Order" at bounding box center [519, 263] width 82 height 20
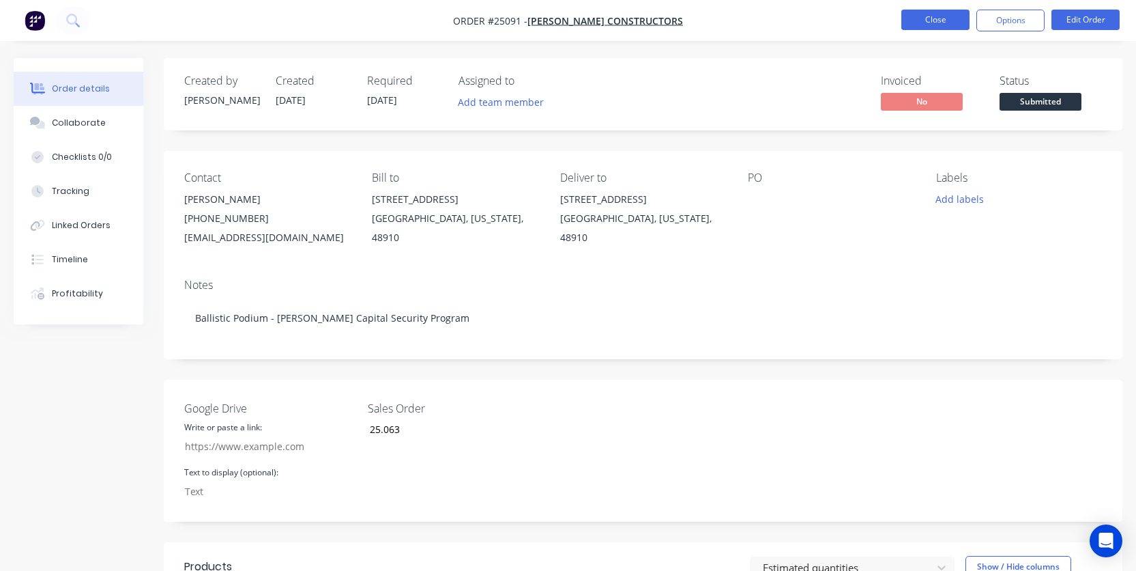
click at [939, 12] on button "Close" at bounding box center [936, 20] width 68 height 20
